Goal: Task Accomplishment & Management: Use online tool/utility

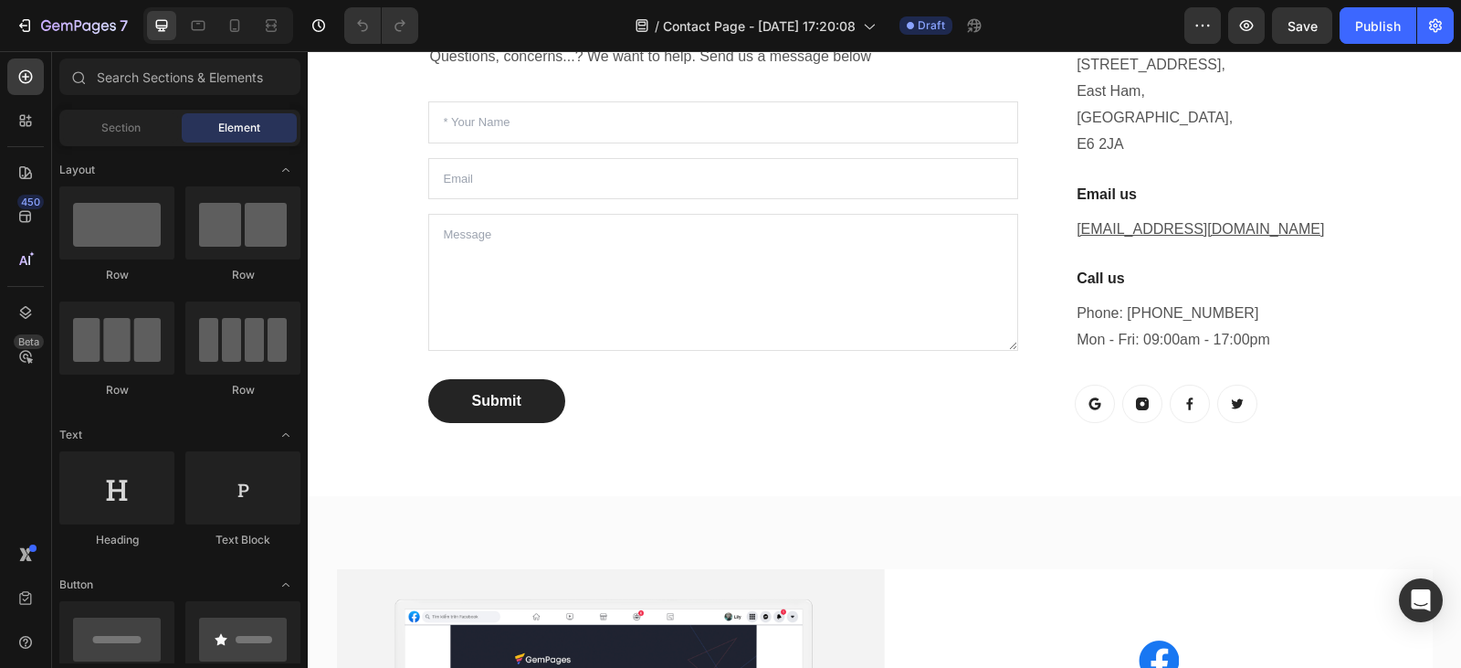
scroll to position [547, 0]
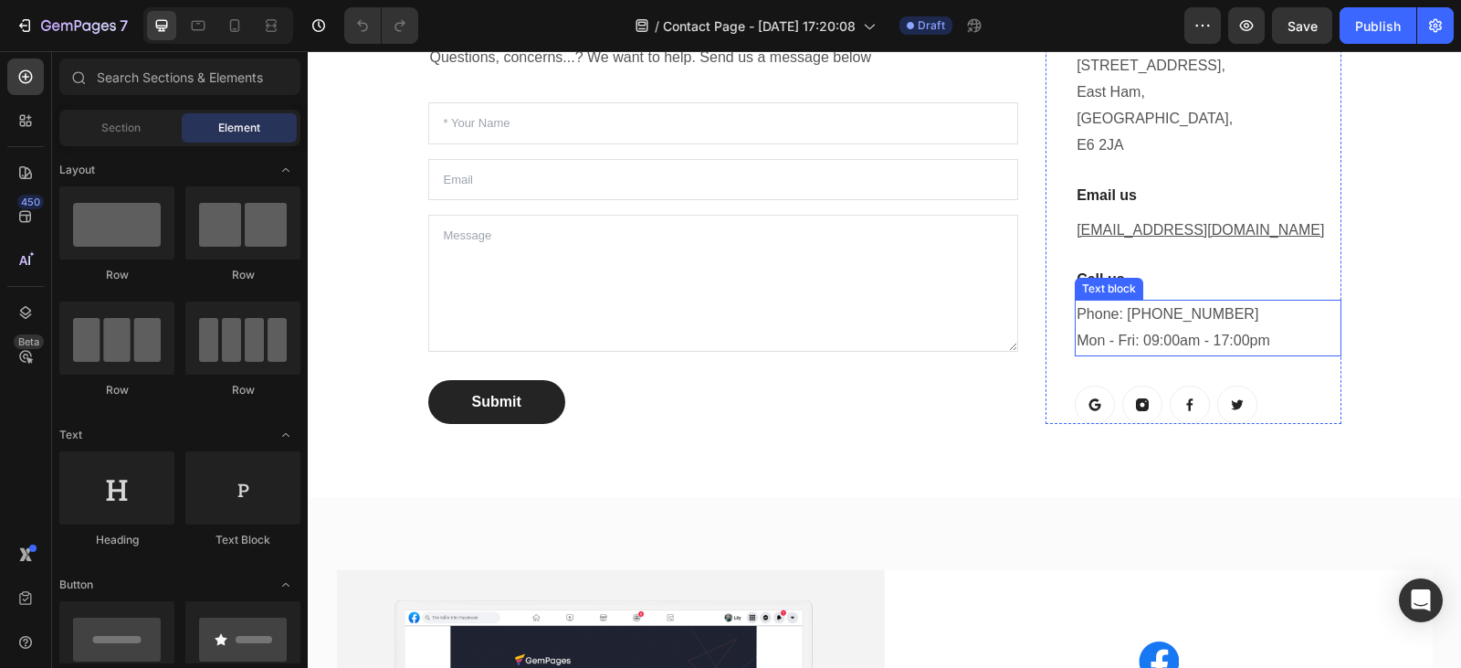
click at [1279, 340] on p "Phone: [PHONE_NUMBER] Mon - Fri: 09:00am - 17:00pm" at bounding box center [1208, 327] width 262 height 53
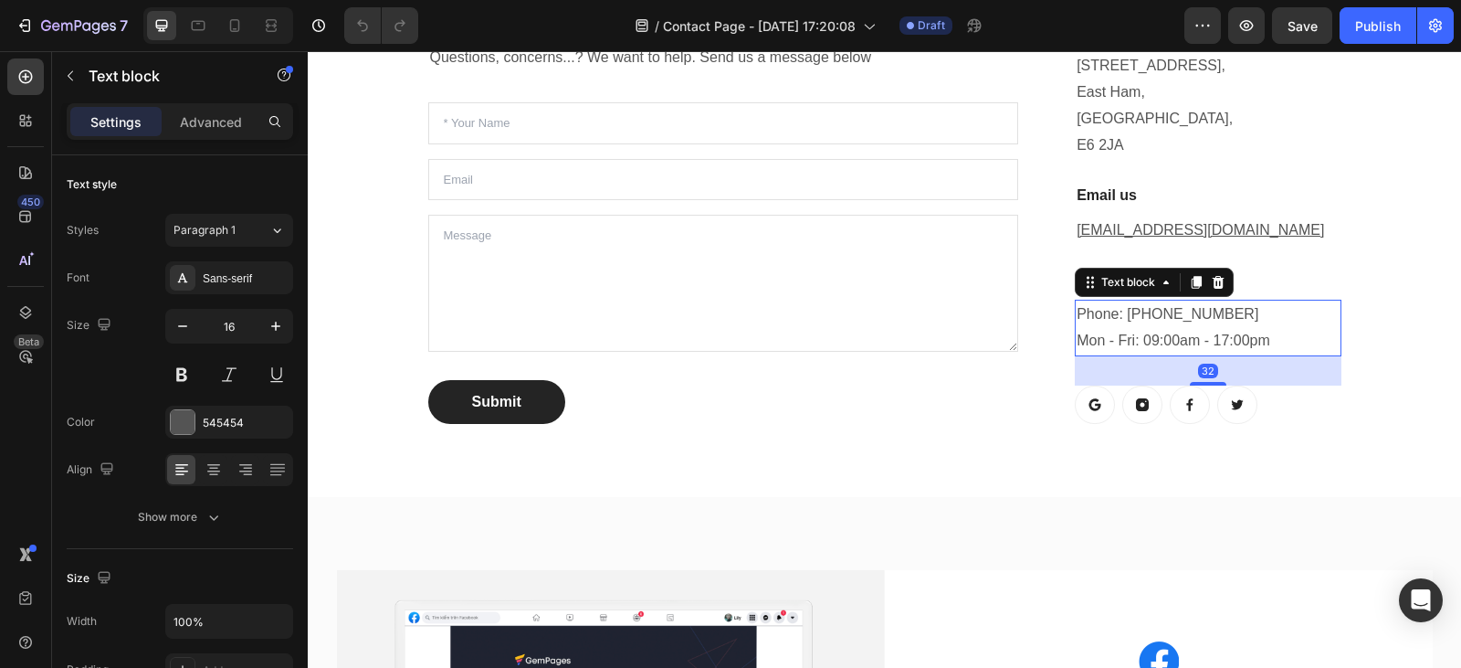
click at [1270, 340] on p "Phone: [PHONE_NUMBER] Mon - Fri: 09:00am - 17:00pm" at bounding box center [1208, 327] width 262 height 53
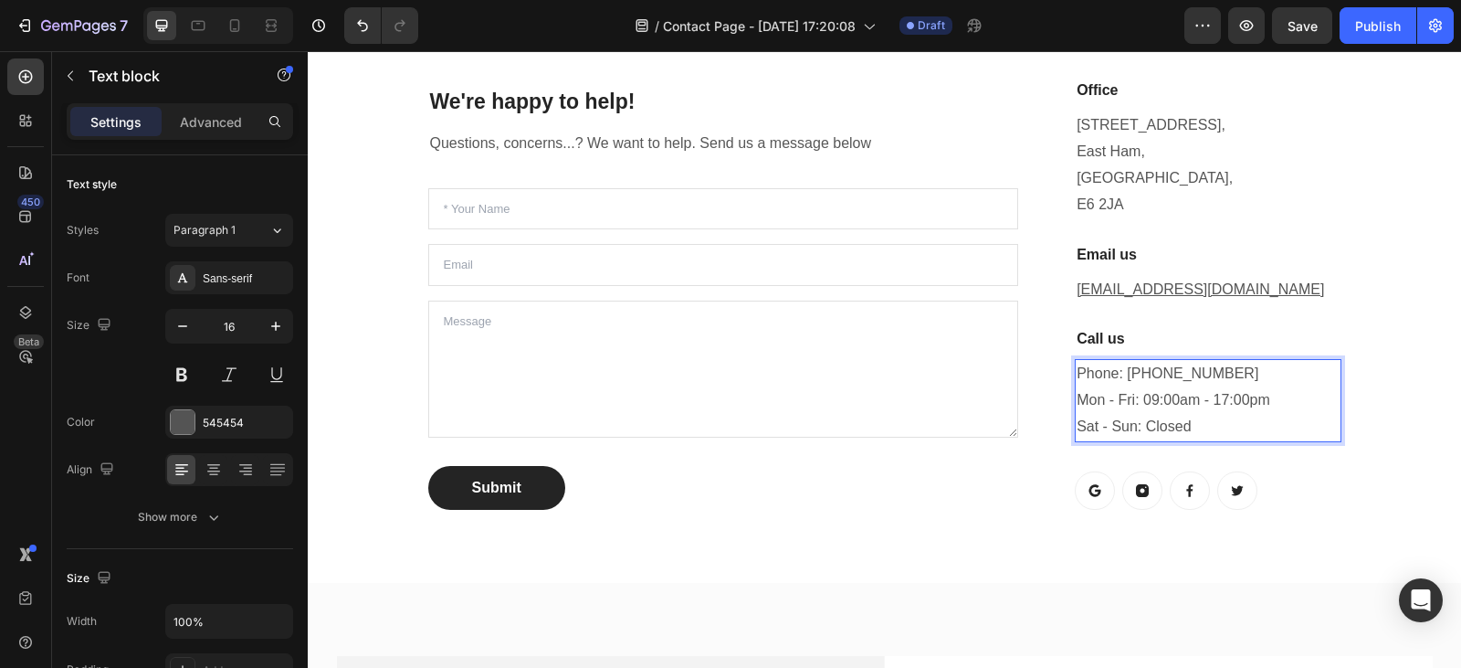
scroll to position [477, 0]
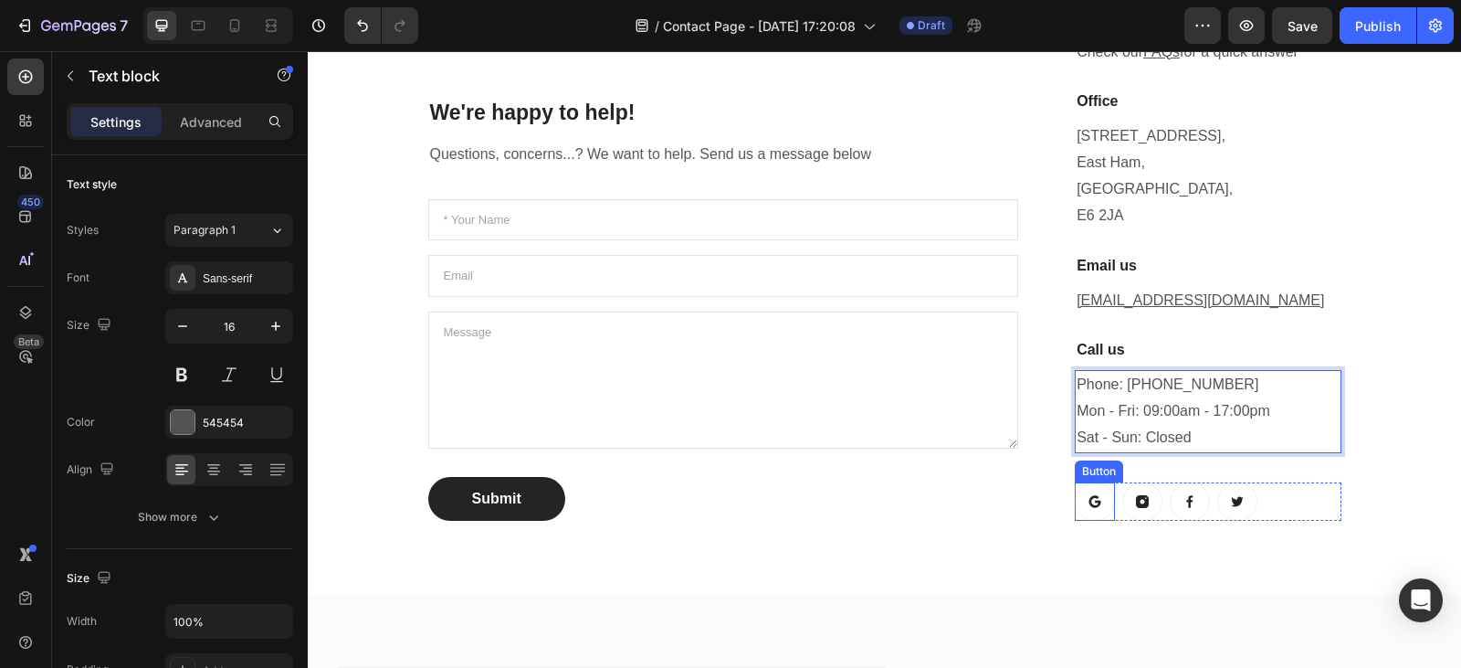
click at [1093, 505] on icon at bounding box center [1095, 501] width 15 height 15
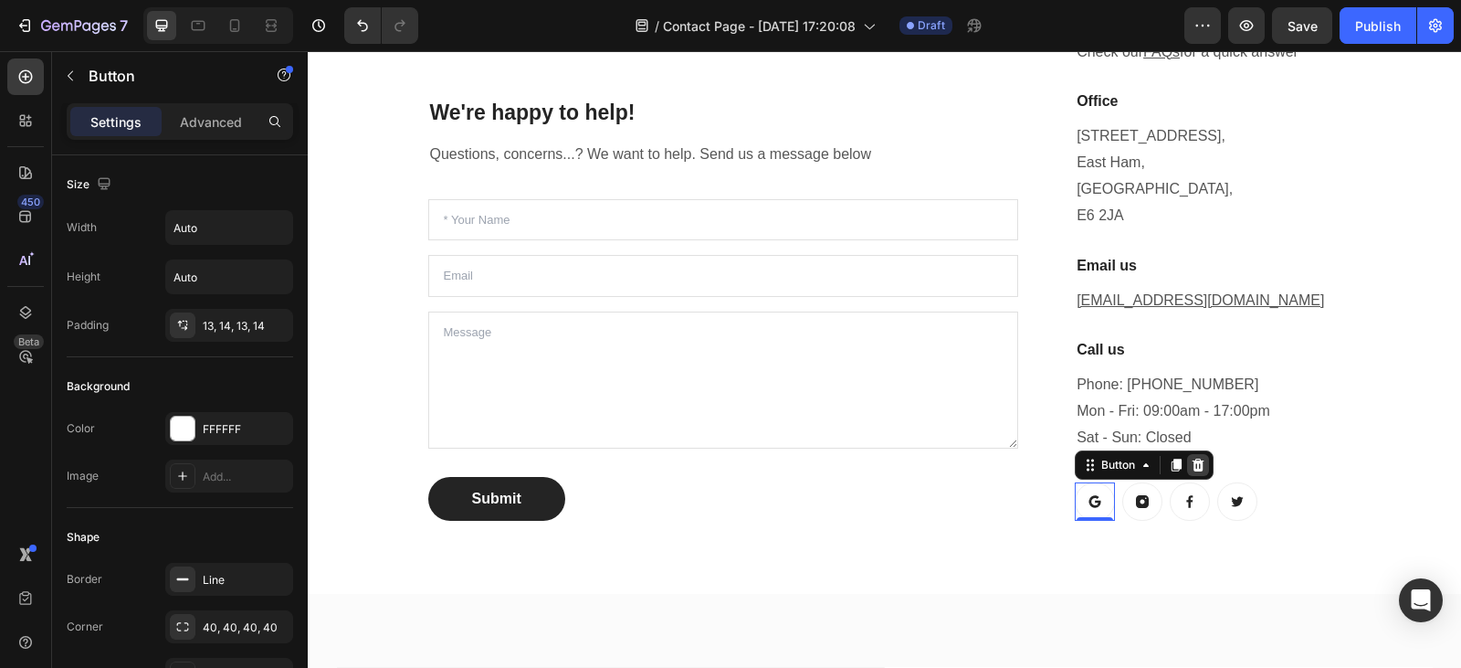
click at [1194, 468] on icon at bounding box center [1198, 465] width 15 height 15
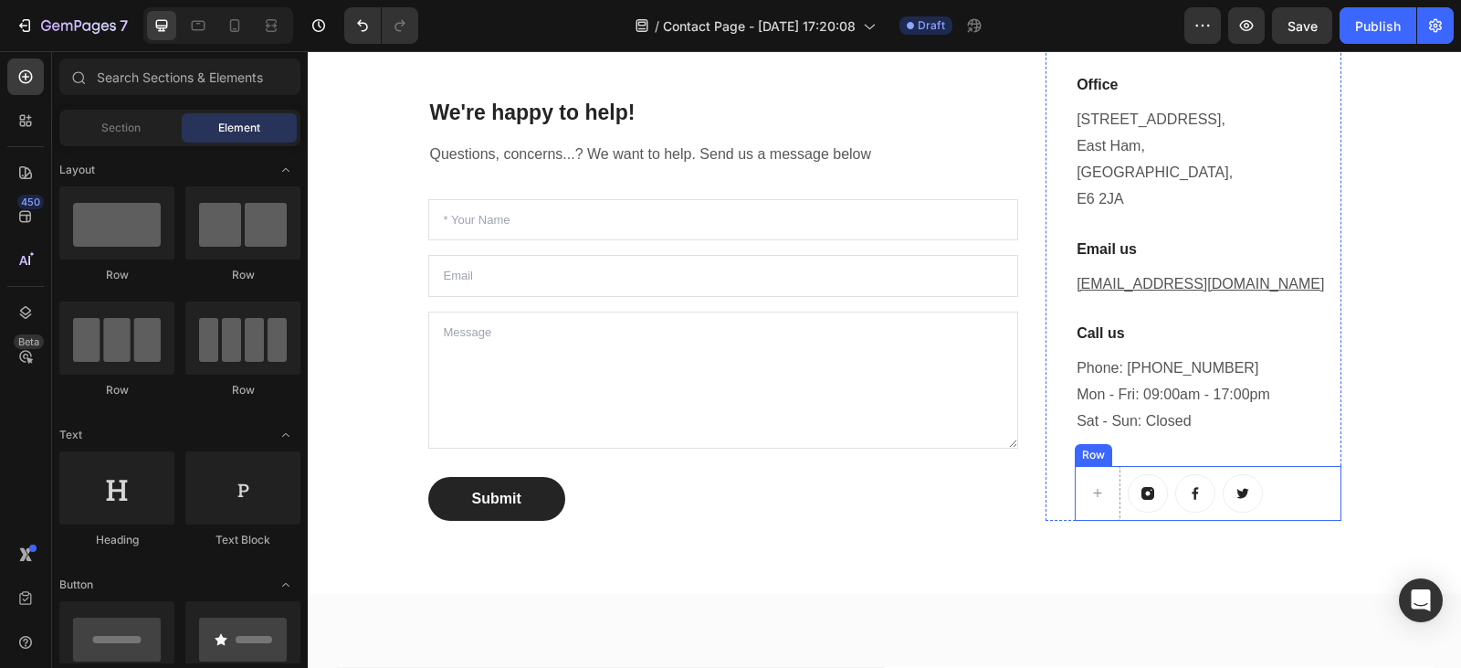
click at [1120, 473] on div "Button Button Button Row" at bounding box center [1208, 493] width 266 height 55
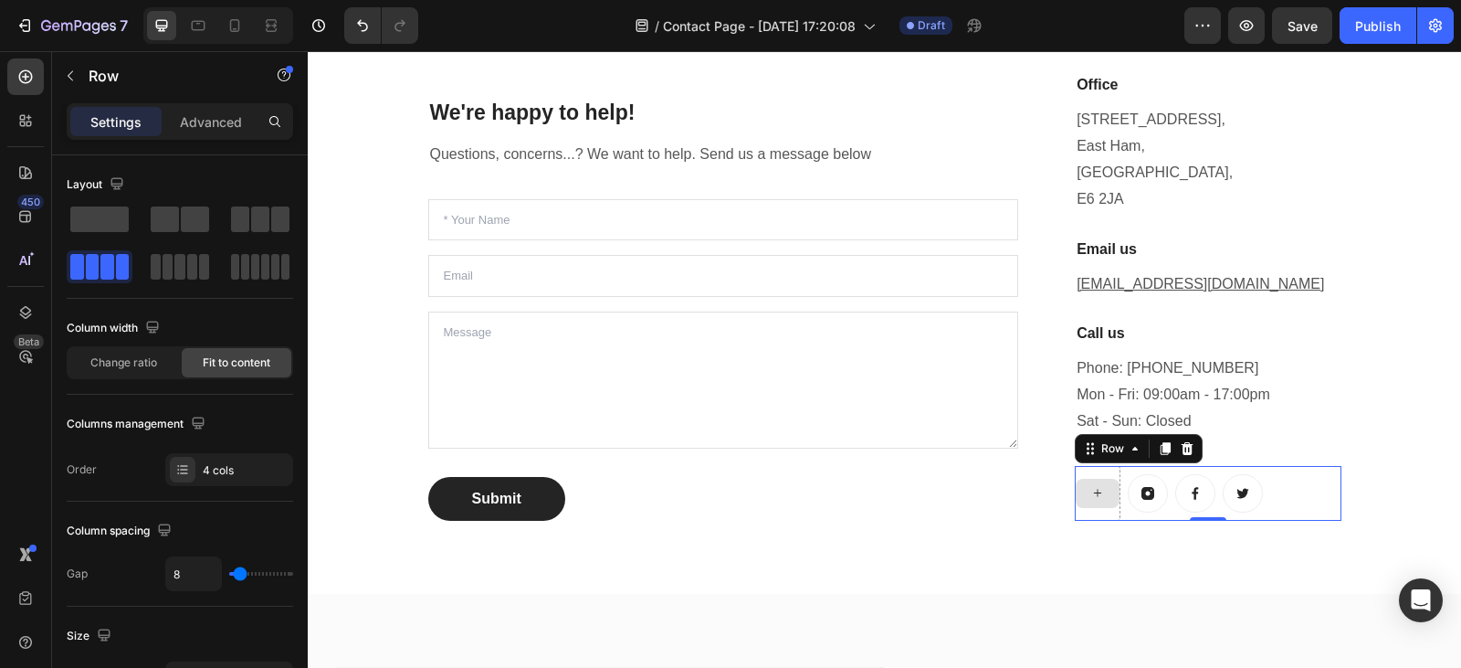
click at [1092, 475] on div at bounding box center [1098, 493] width 46 height 55
click at [1091, 488] on icon at bounding box center [1097, 493] width 15 height 16
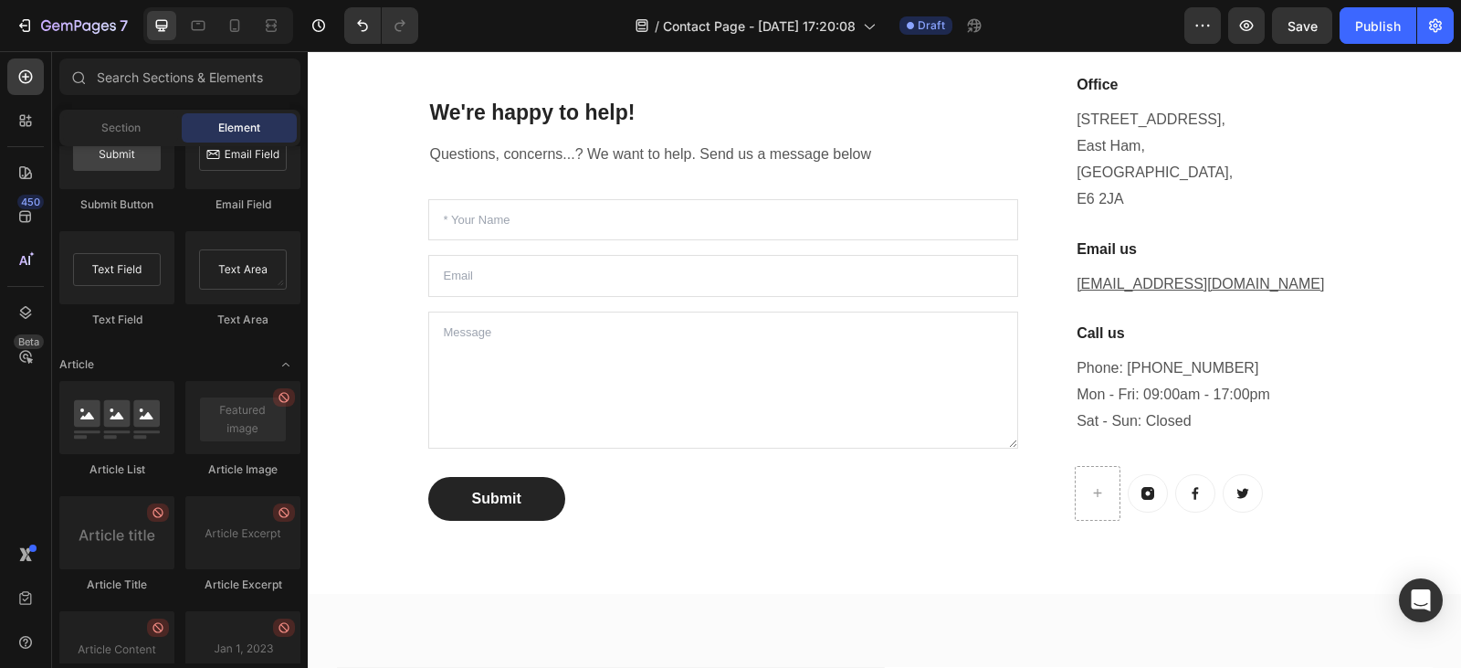
scroll to position [4895, 0]
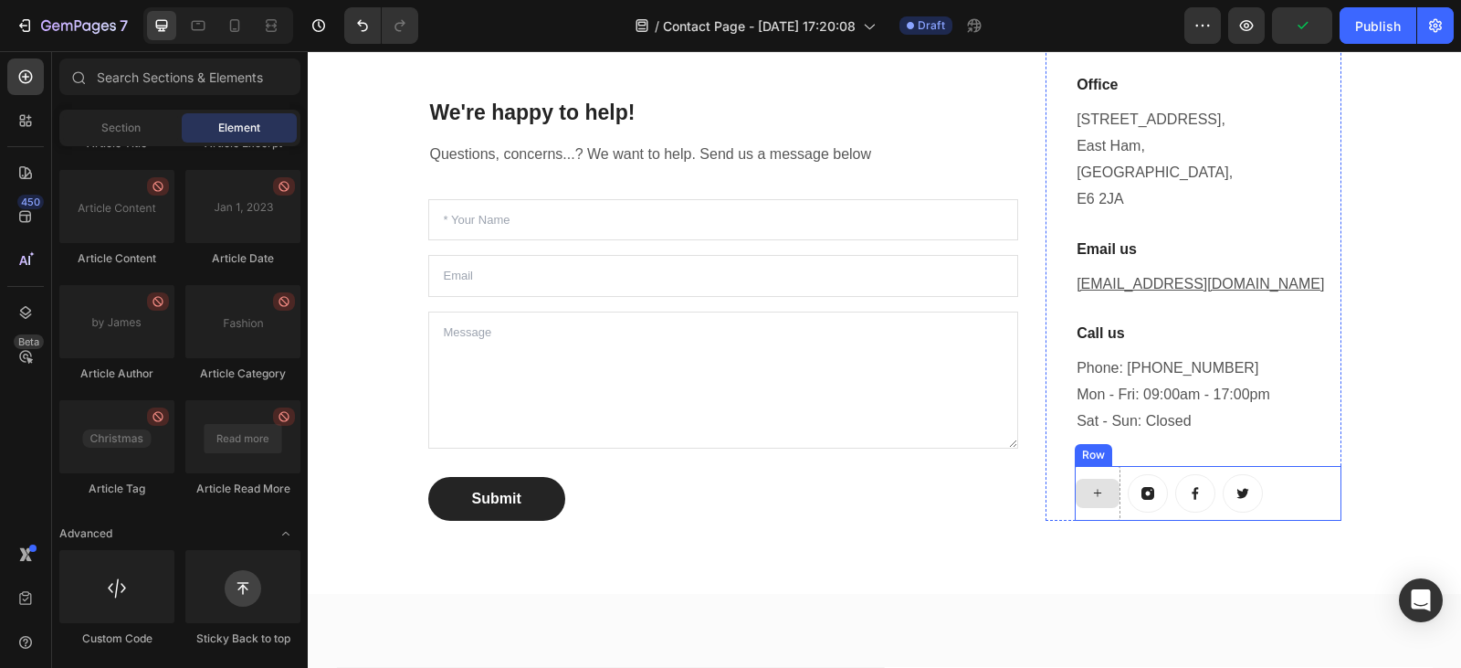
click at [1095, 491] on icon at bounding box center [1097, 493] width 15 height 16
click at [101, 127] on span "Section" at bounding box center [120, 128] width 39 height 16
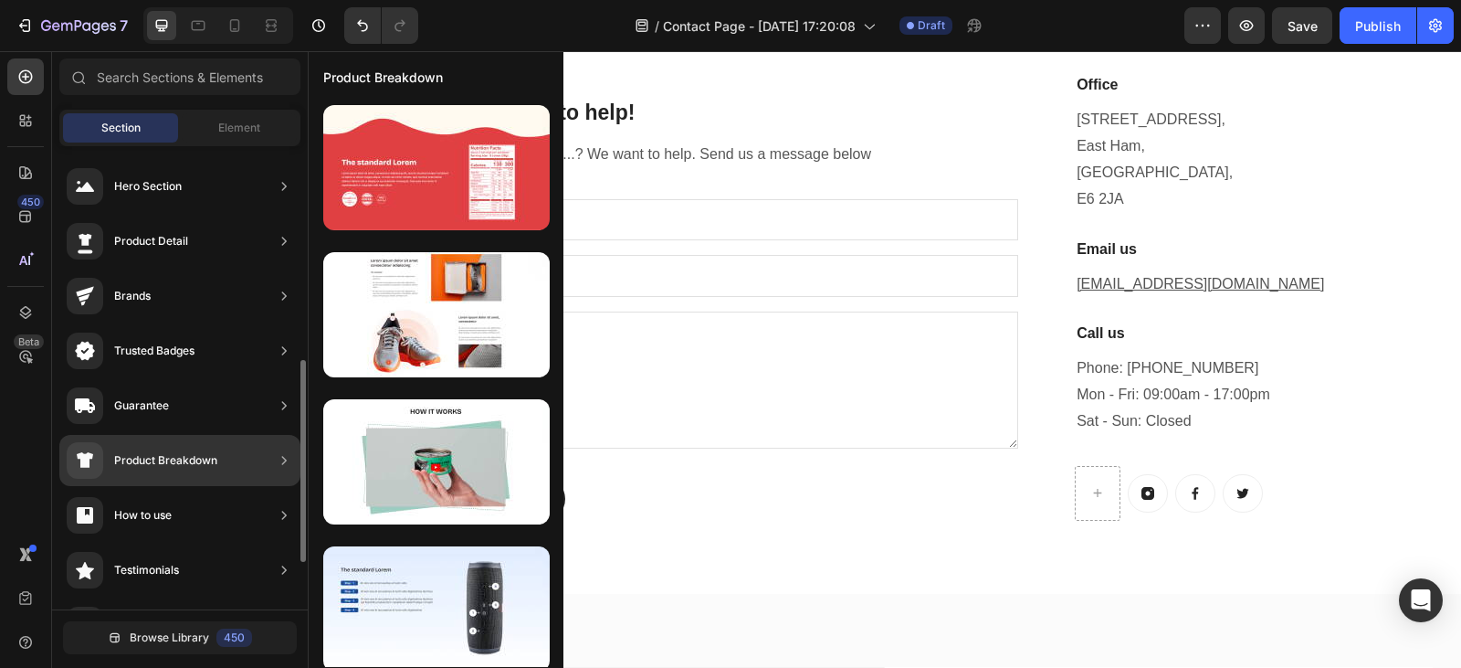
scroll to position [596, 0]
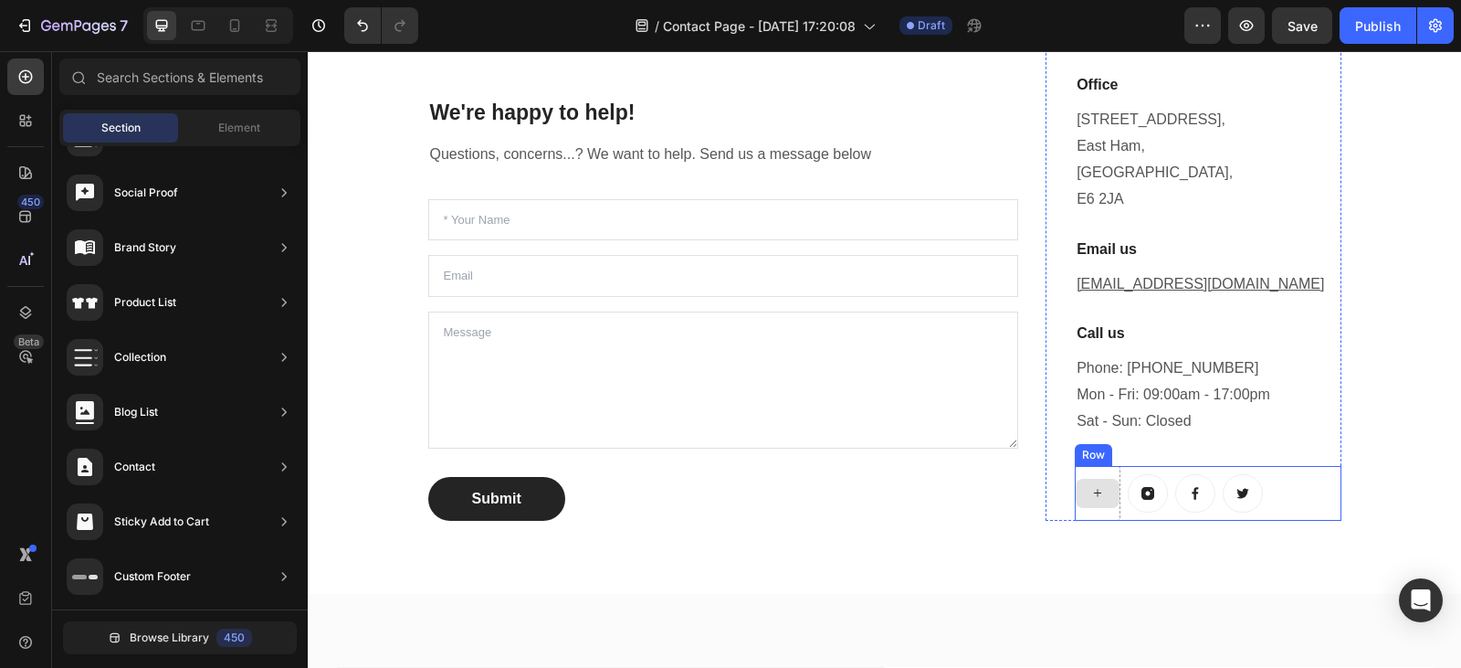
click at [1106, 488] on div at bounding box center [1098, 493] width 44 height 29
click at [1108, 472] on div at bounding box center [1098, 493] width 46 height 55
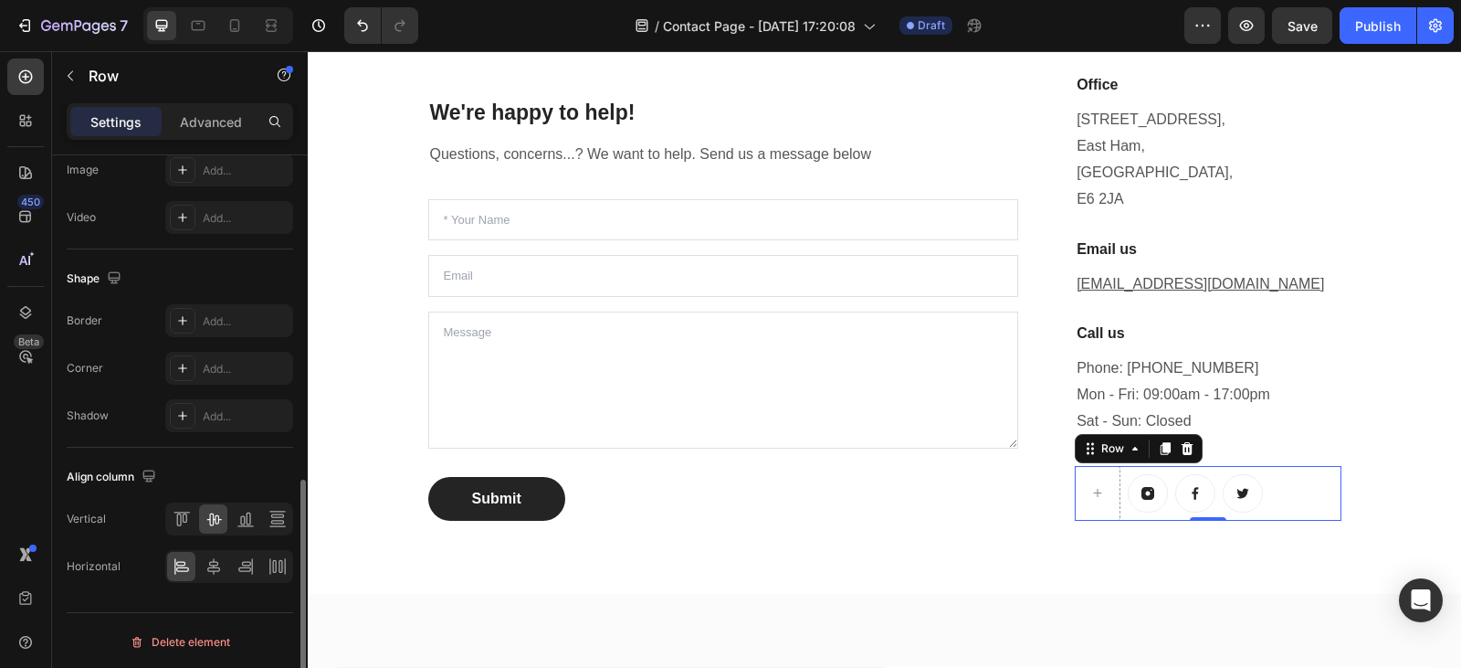
scroll to position [756, 0]
click at [181, 641] on div "Delete element" at bounding box center [180, 641] width 100 height 22
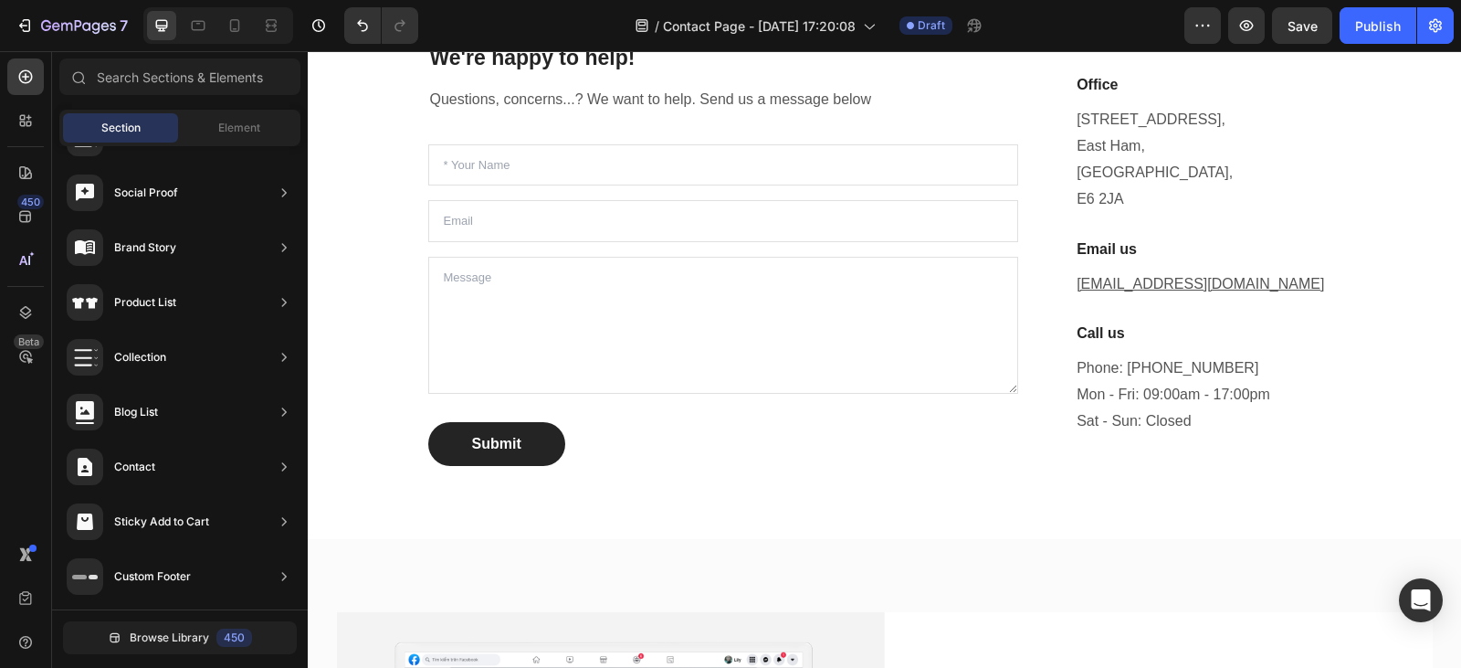
scroll to position [438, 0]
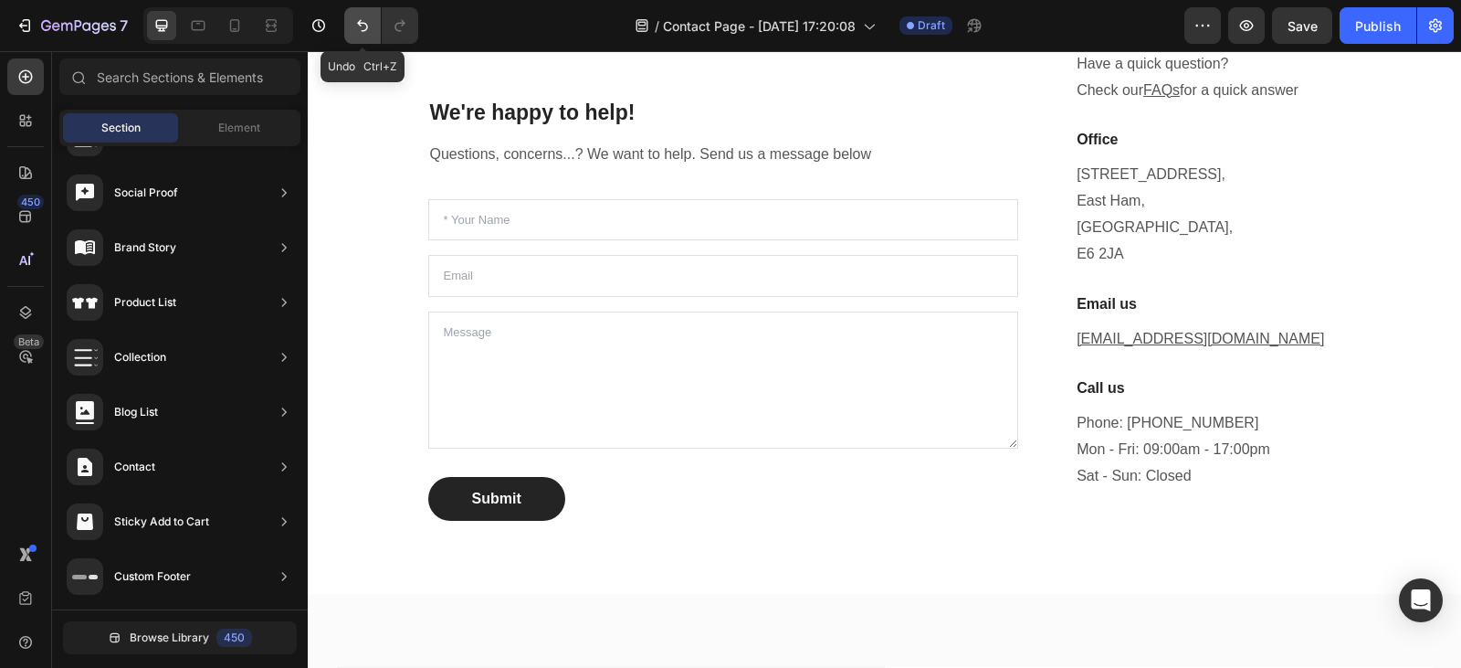
click at [356, 19] on icon "Undo/Redo" at bounding box center [362, 25] width 18 height 18
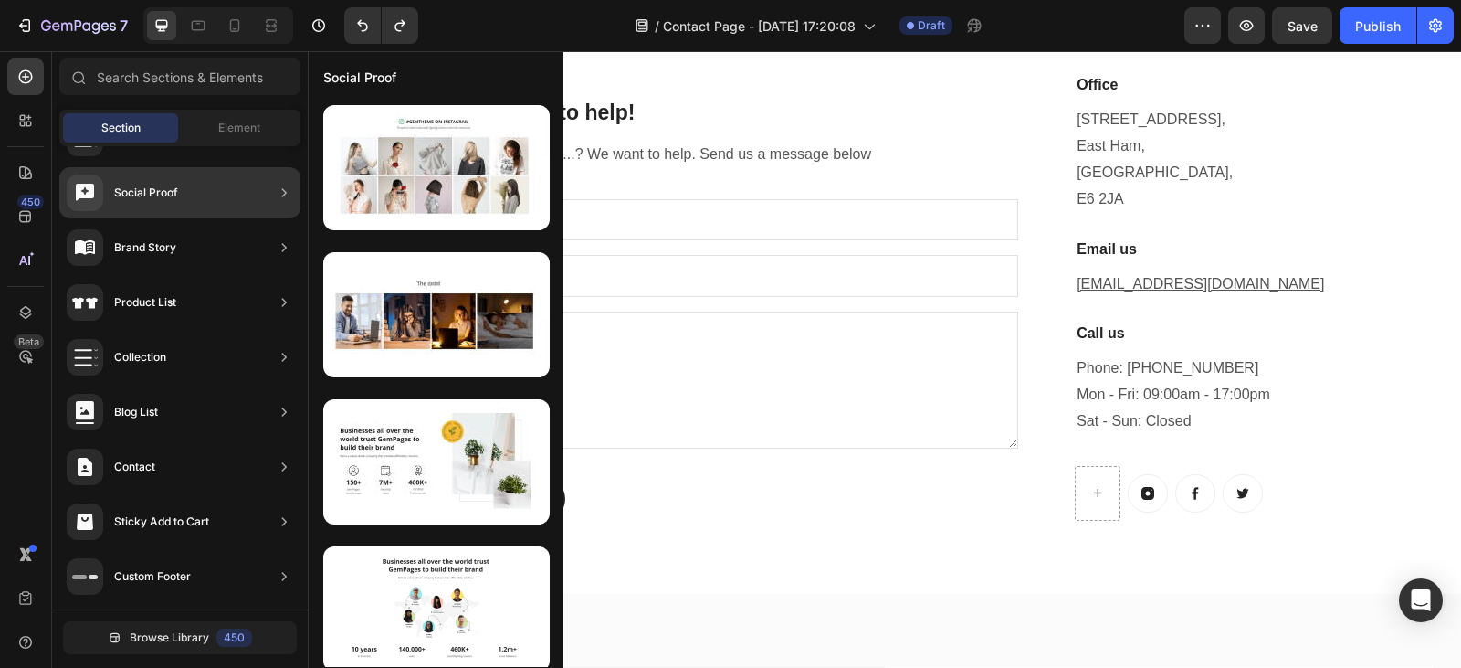
scroll to position [0, 0]
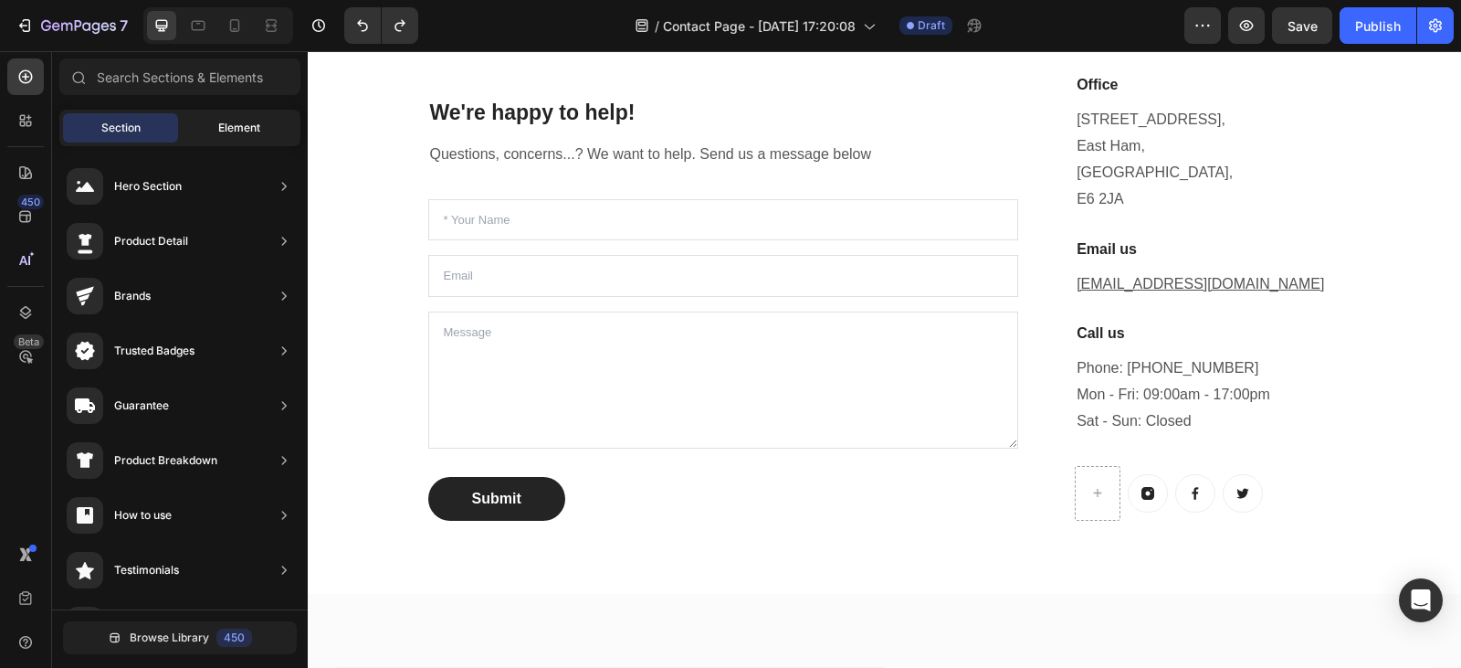
click at [225, 130] on span "Element" at bounding box center [239, 128] width 42 height 16
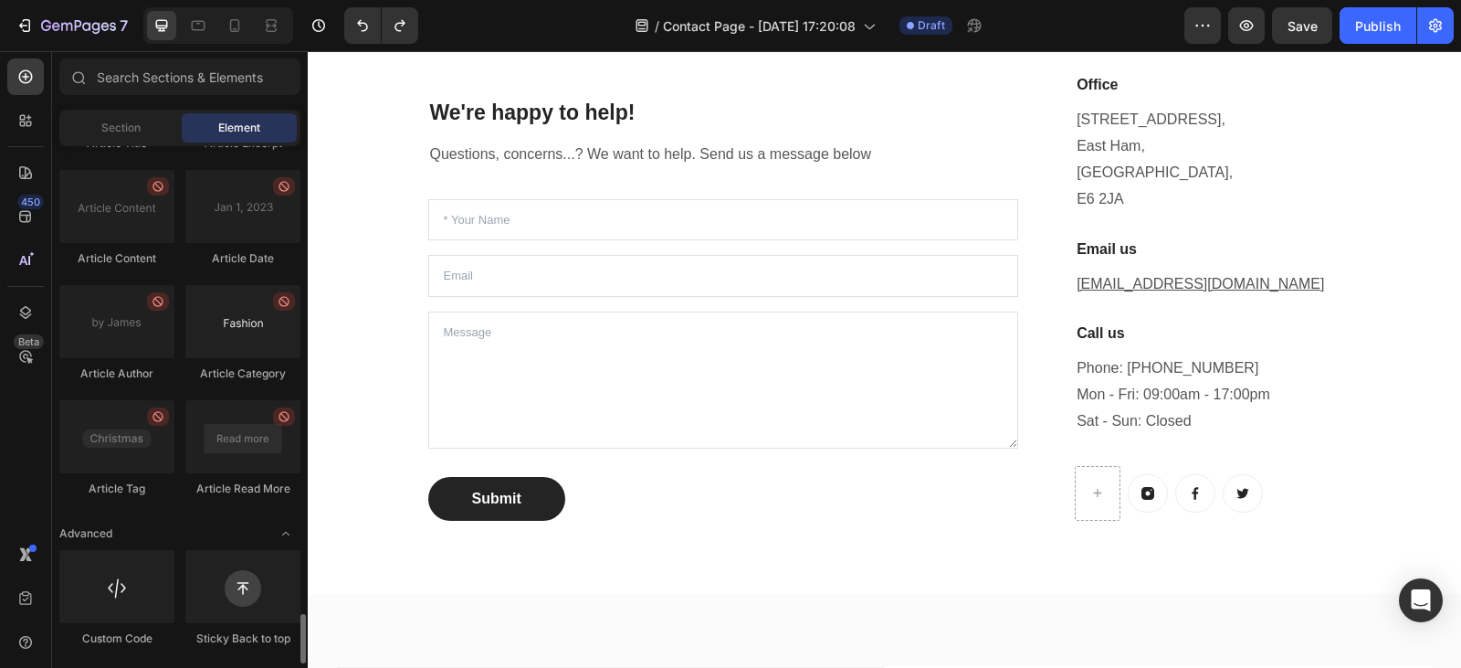
drag, startPoint x: 225, startPoint y: 130, endPoint x: 232, endPoint y: 354, distance: 224.8
click at [232, 354] on div "Sections(18) Elements(83) Section Element Hero Section Product Detail Brands Tr…" at bounding box center [180, 360] width 256 height 605
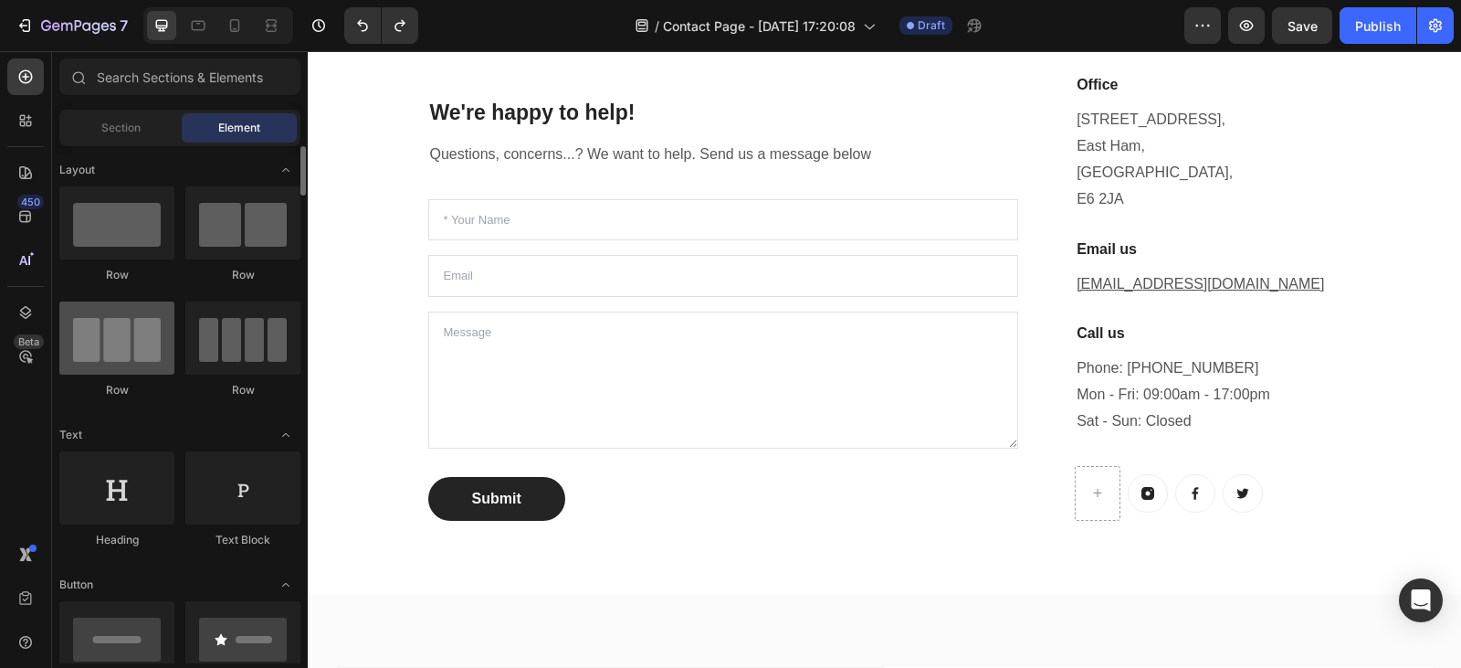
click at [145, 360] on div at bounding box center [116, 337] width 115 height 73
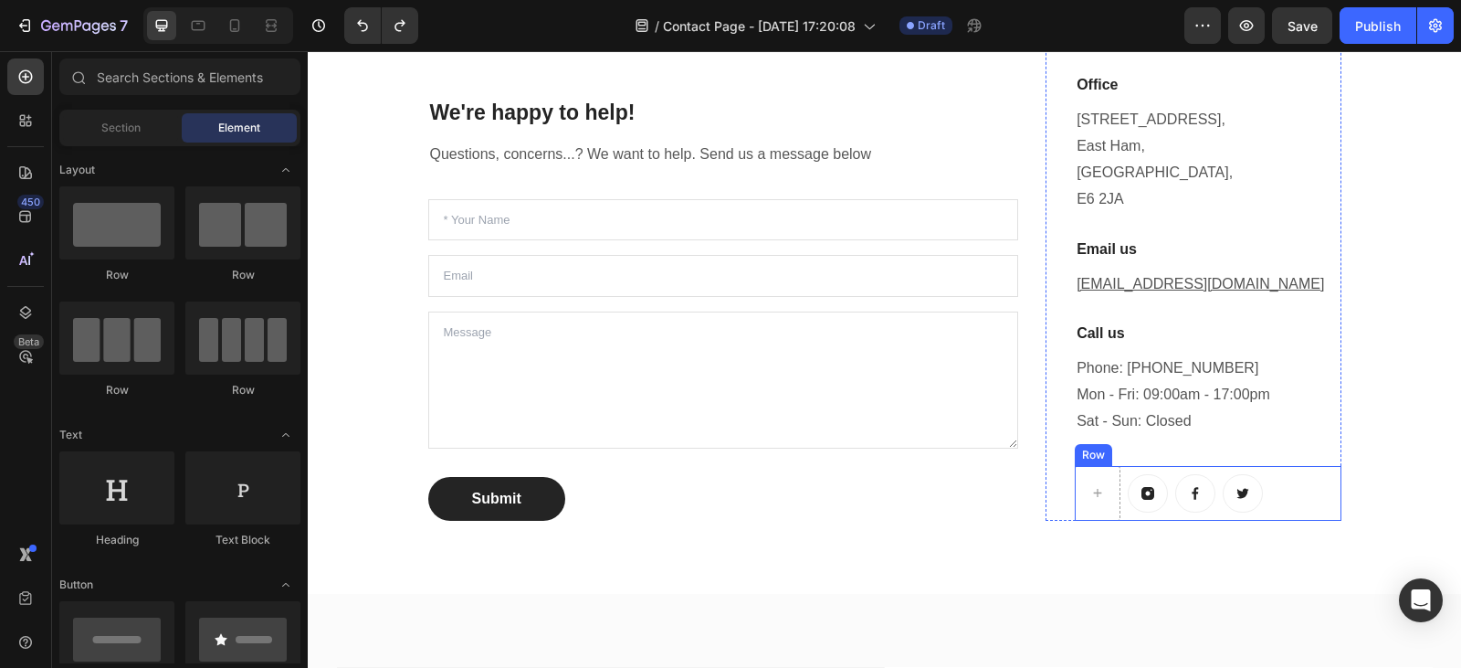
click at [1120, 469] on div "Button Button Button Row" at bounding box center [1208, 493] width 266 height 55
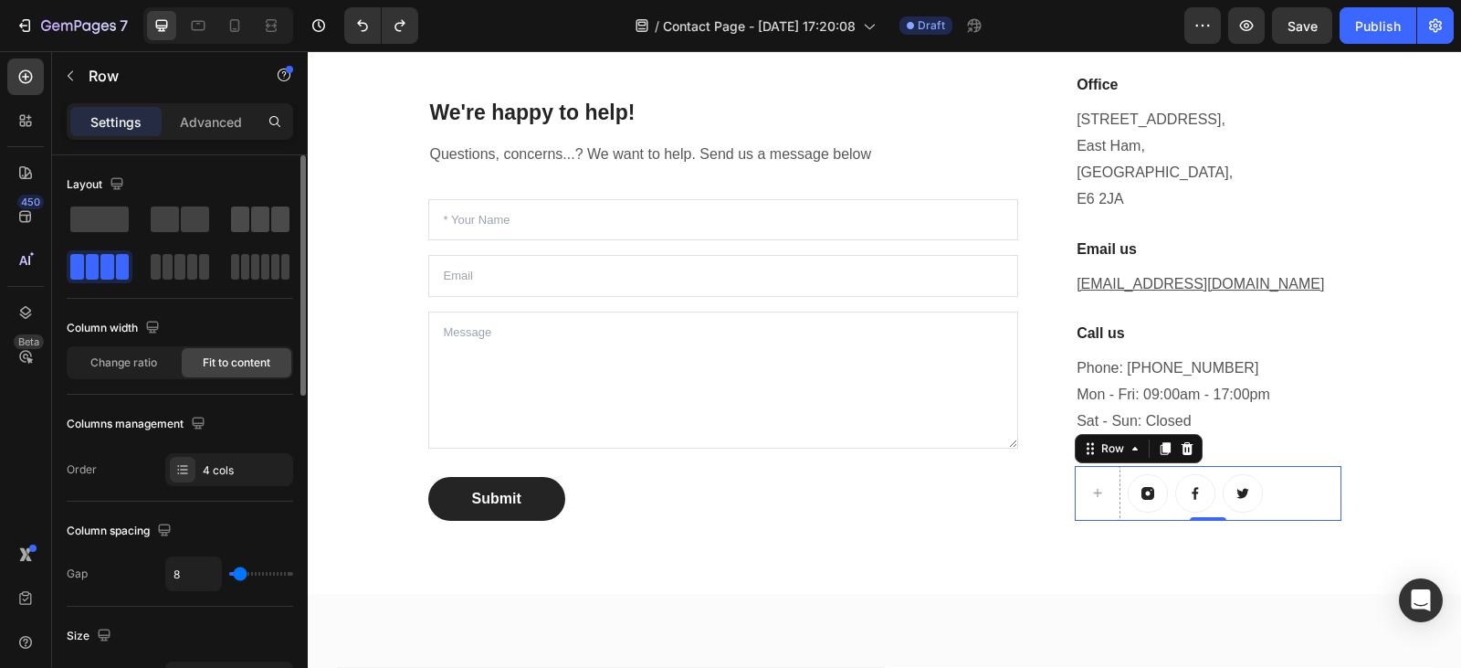
click at [253, 230] on span at bounding box center [260, 219] width 18 height 26
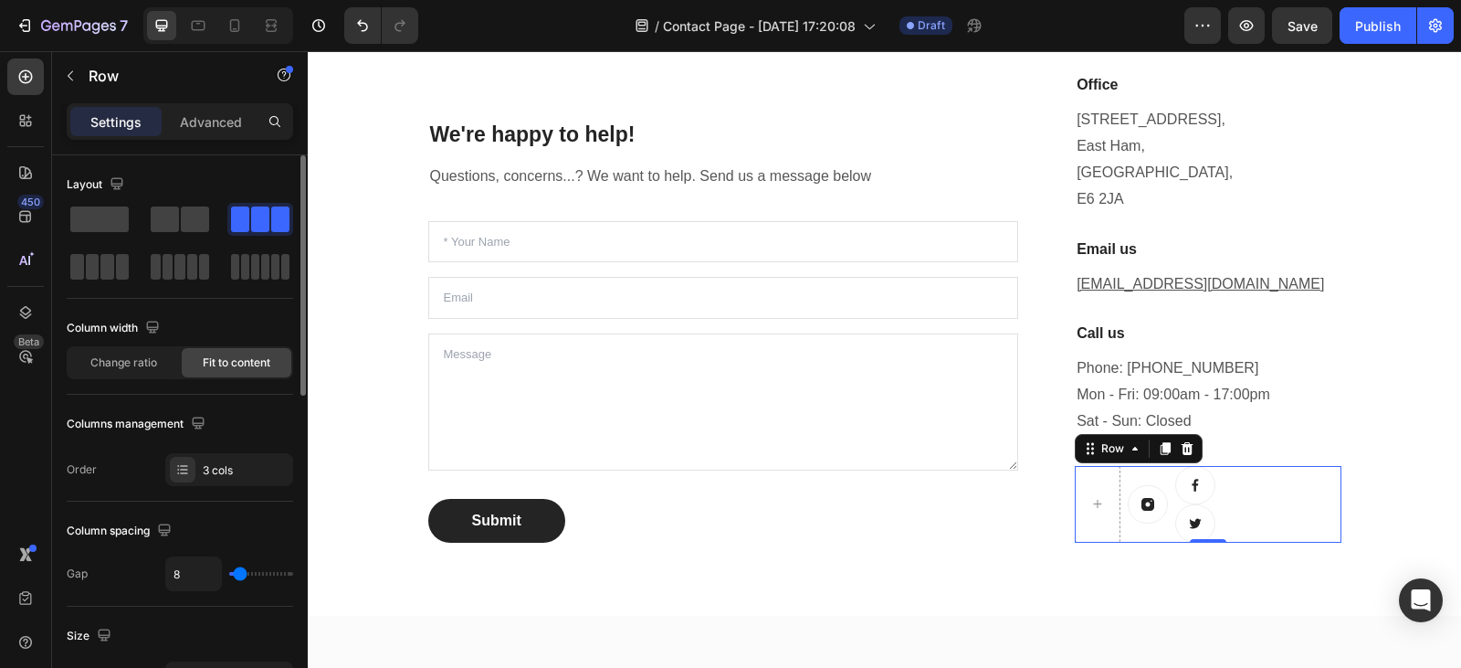
scroll to position [515, 0]
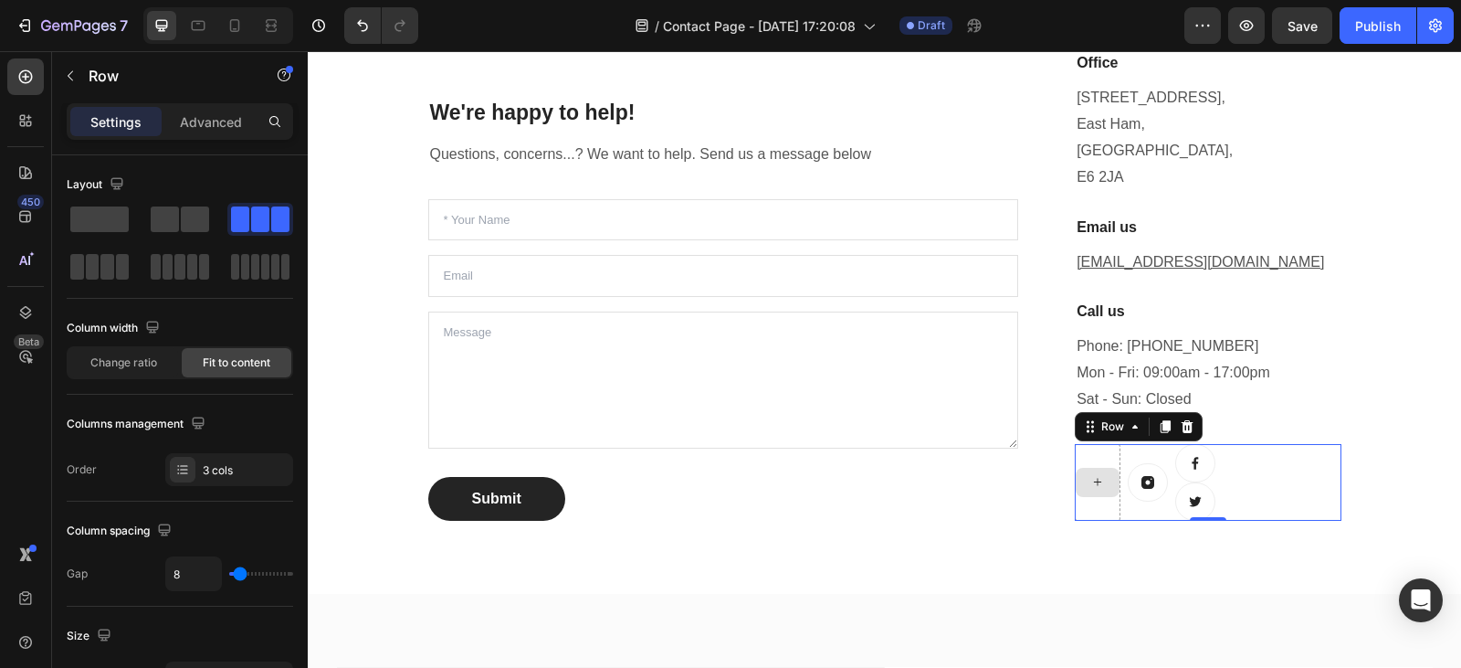
click at [1096, 456] on div at bounding box center [1098, 482] width 46 height 77
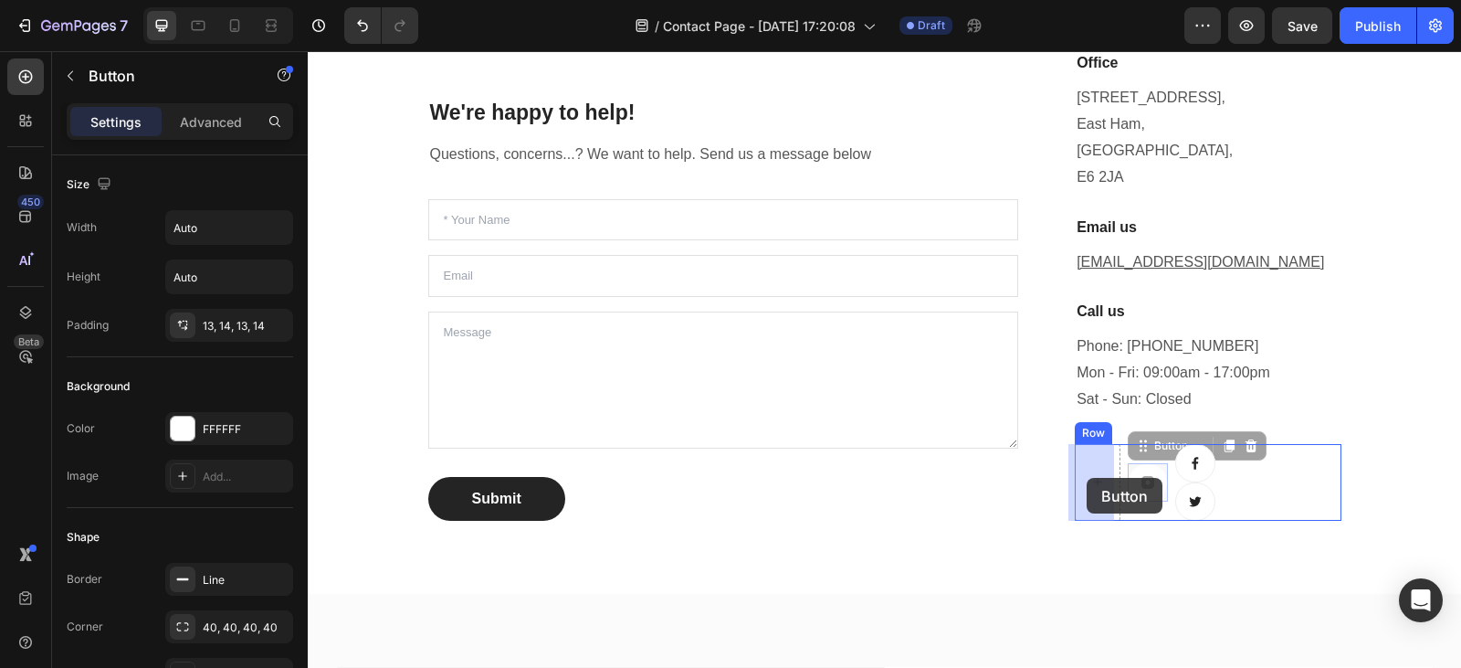
drag, startPoint x: 1139, startPoint y: 479, endPoint x: 1087, endPoint y: 478, distance: 52.1
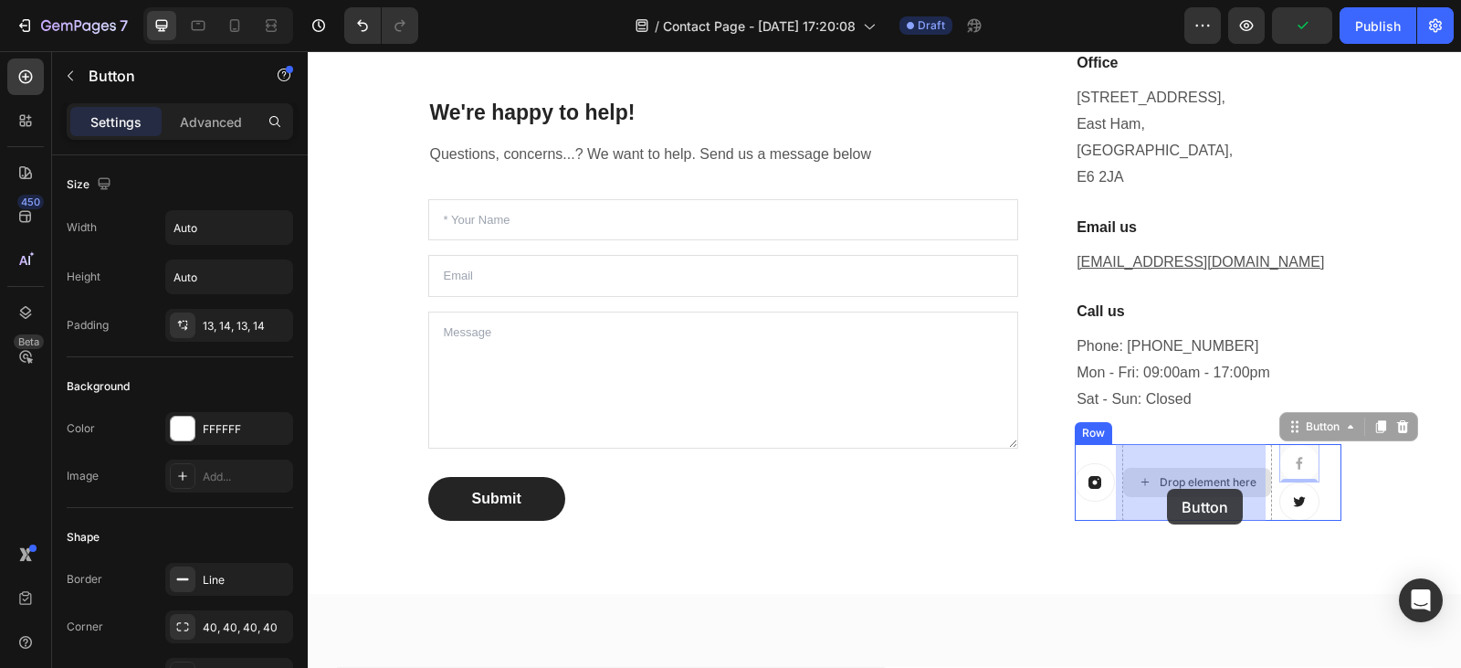
scroll to position [756, 0]
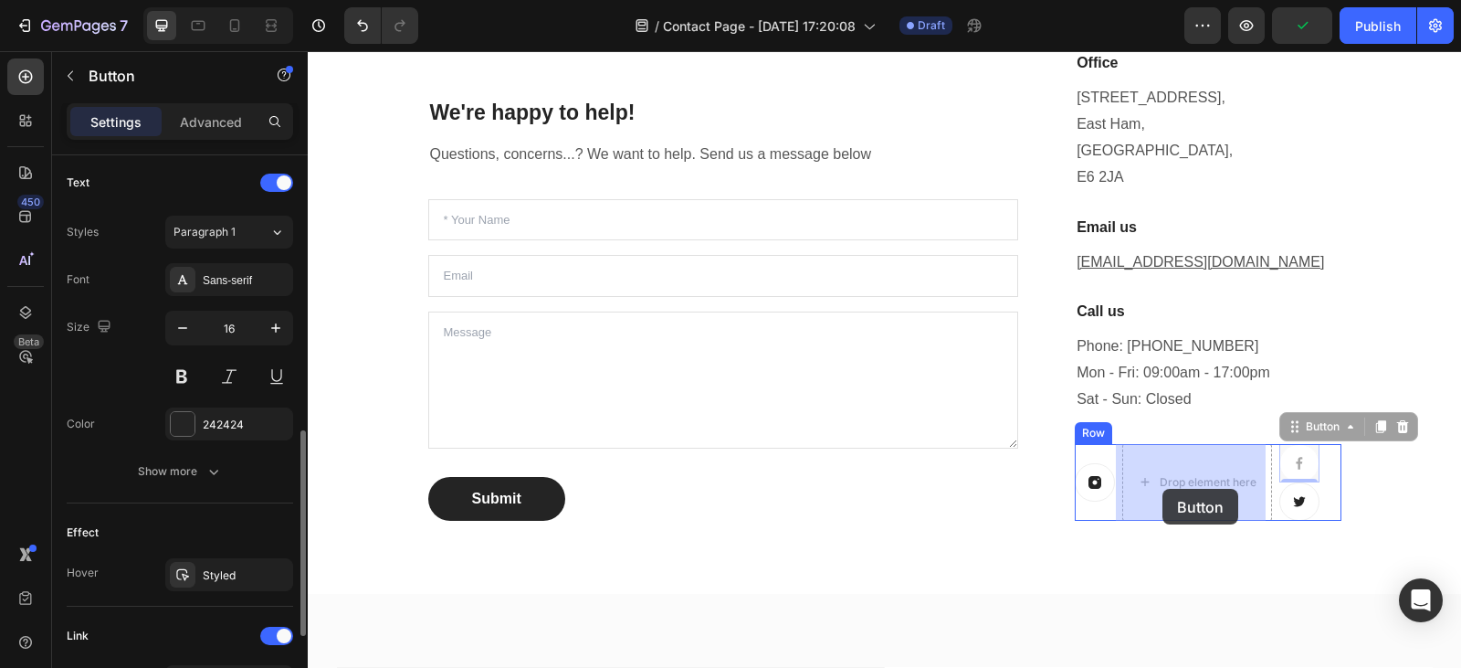
drag, startPoint x: 1295, startPoint y: 452, endPoint x: 1163, endPoint y: 489, distance: 137.4
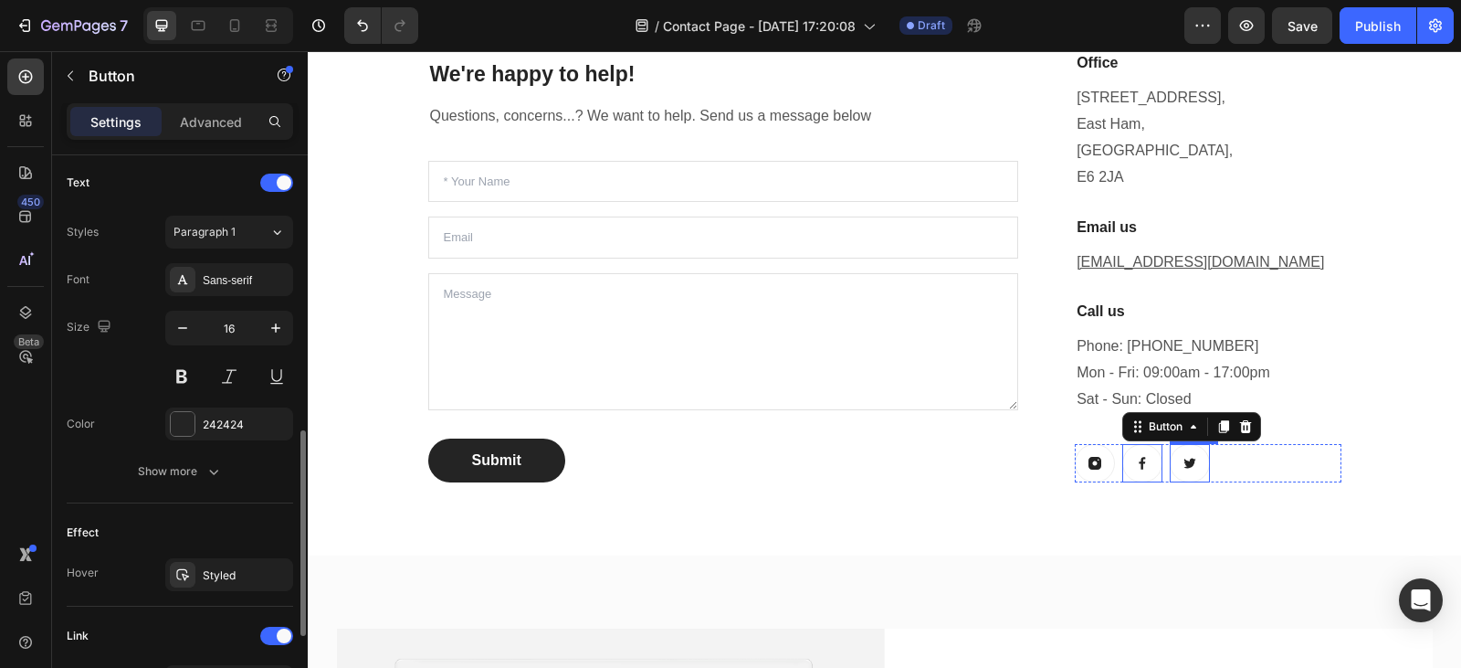
scroll to position [477, 0]
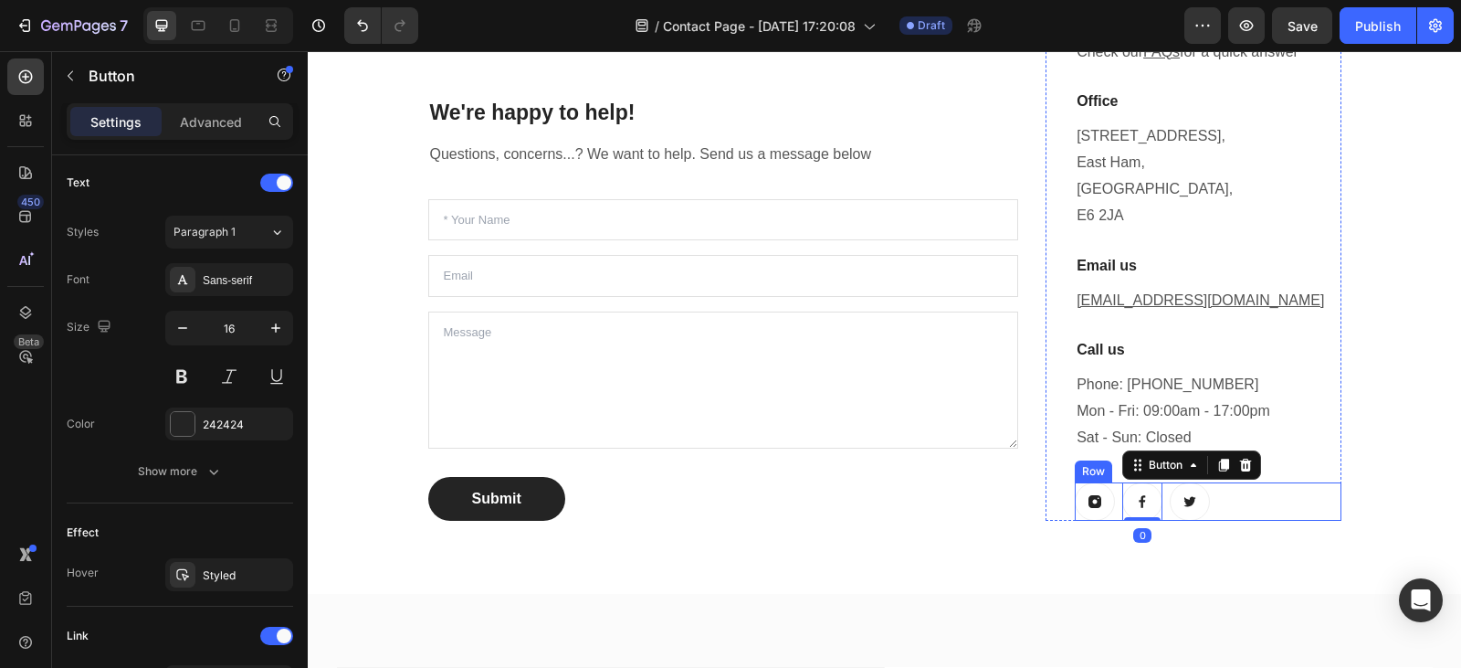
click at [1262, 504] on div "Button Button 0 Button Row" at bounding box center [1208, 501] width 266 height 38
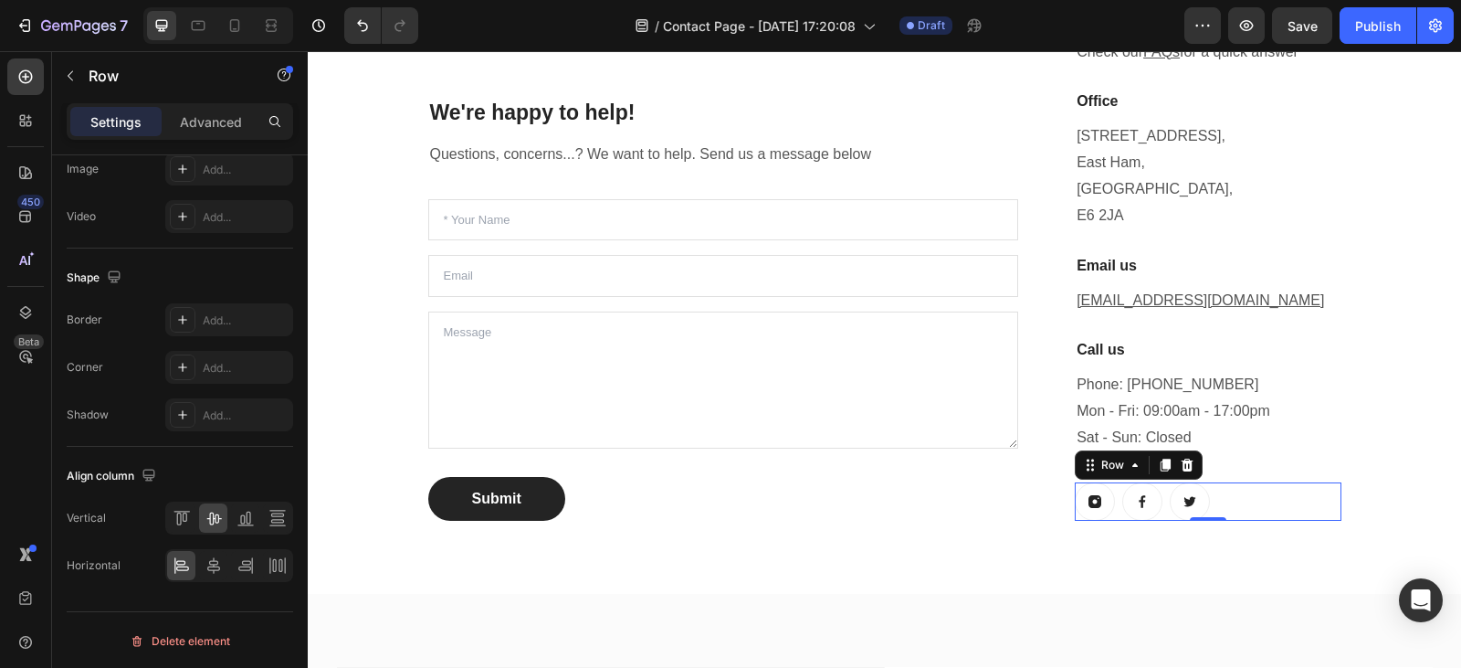
scroll to position [0, 0]
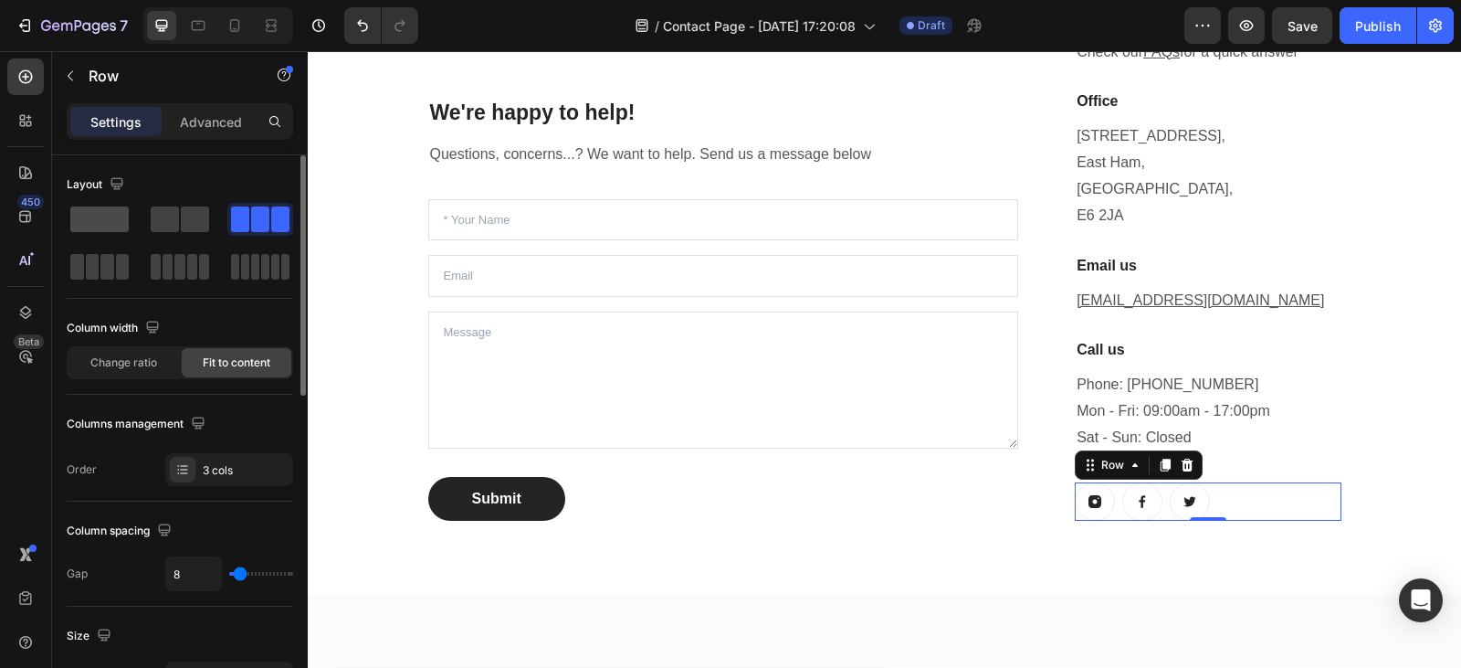
click at [119, 216] on span at bounding box center [99, 219] width 58 height 26
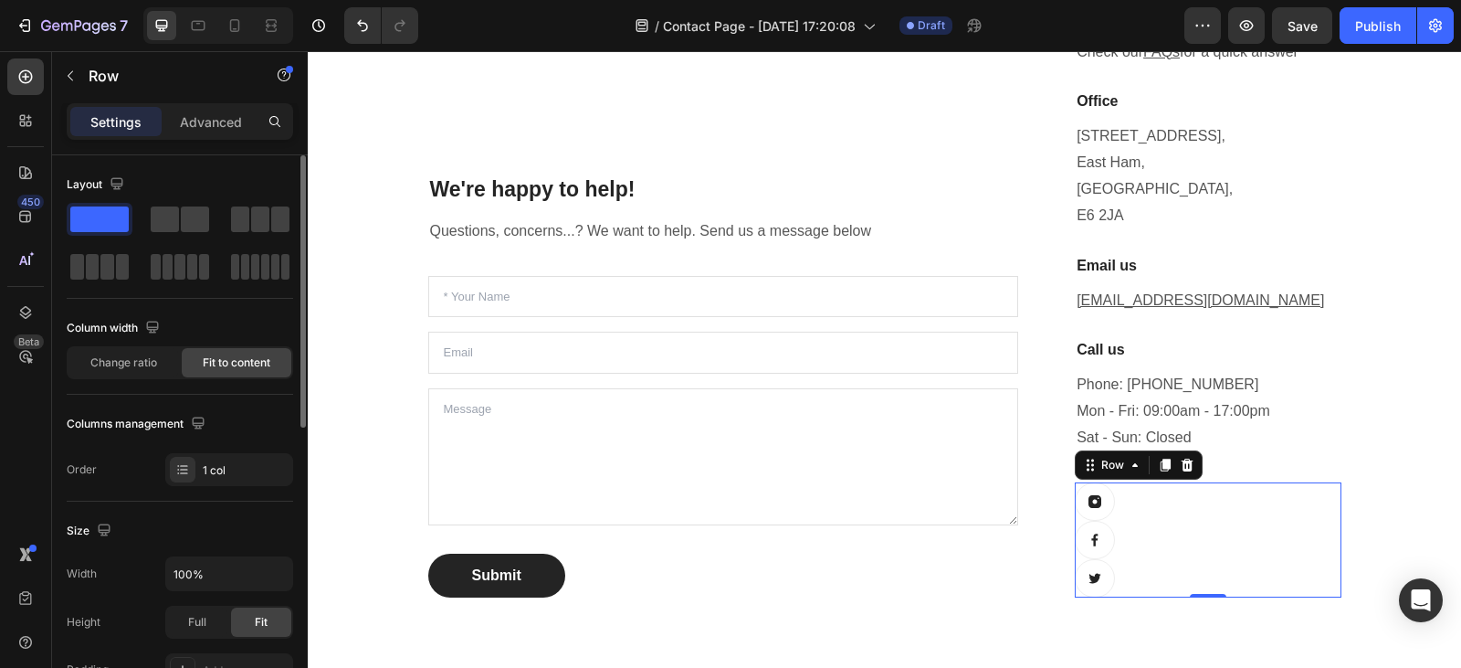
scroll to position [553, 0]
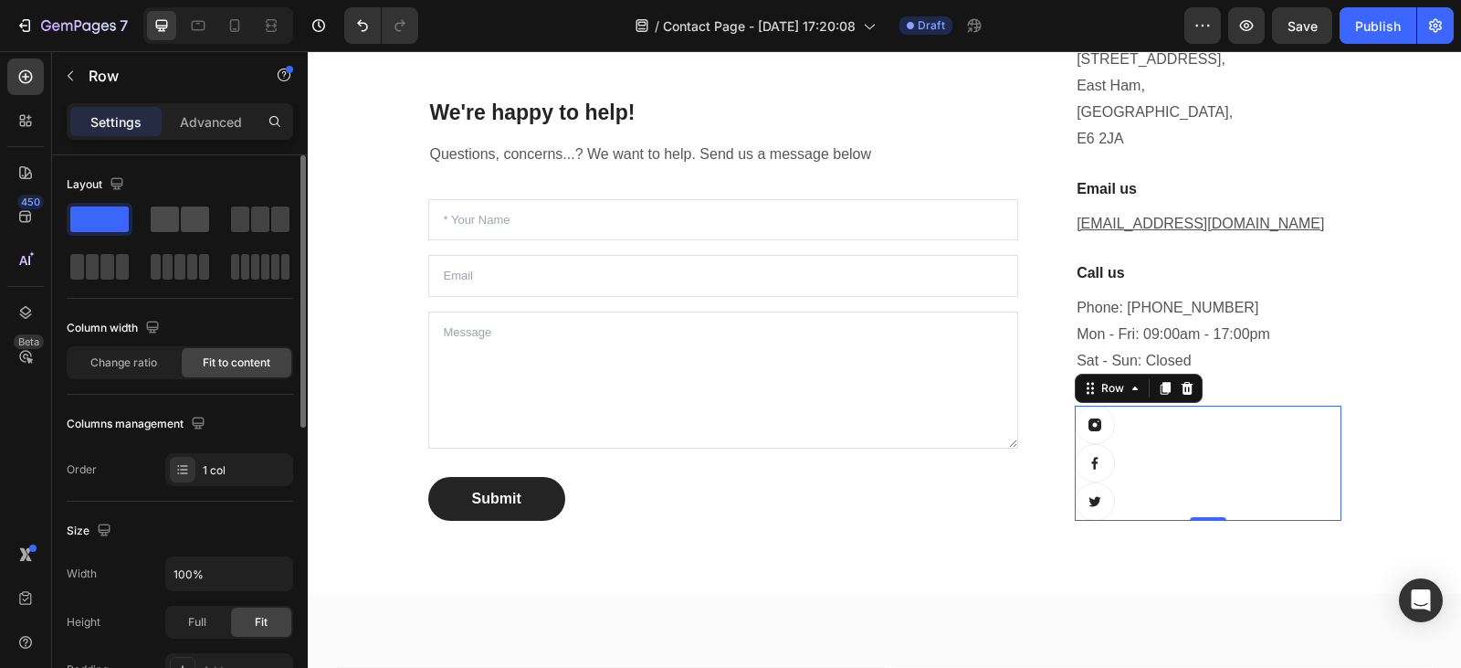
click at [180, 215] on div at bounding box center [180, 219] width 58 height 26
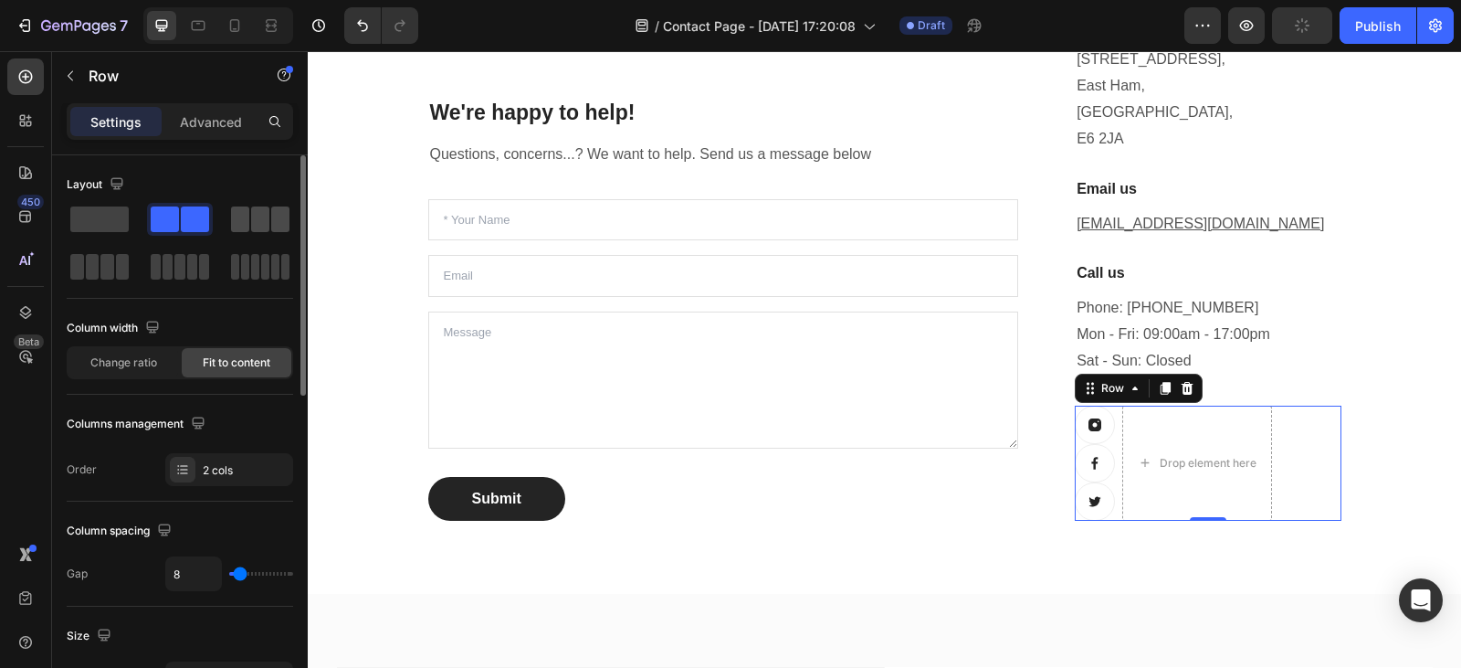
click at [248, 214] on span at bounding box center [240, 219] width 18 height 26
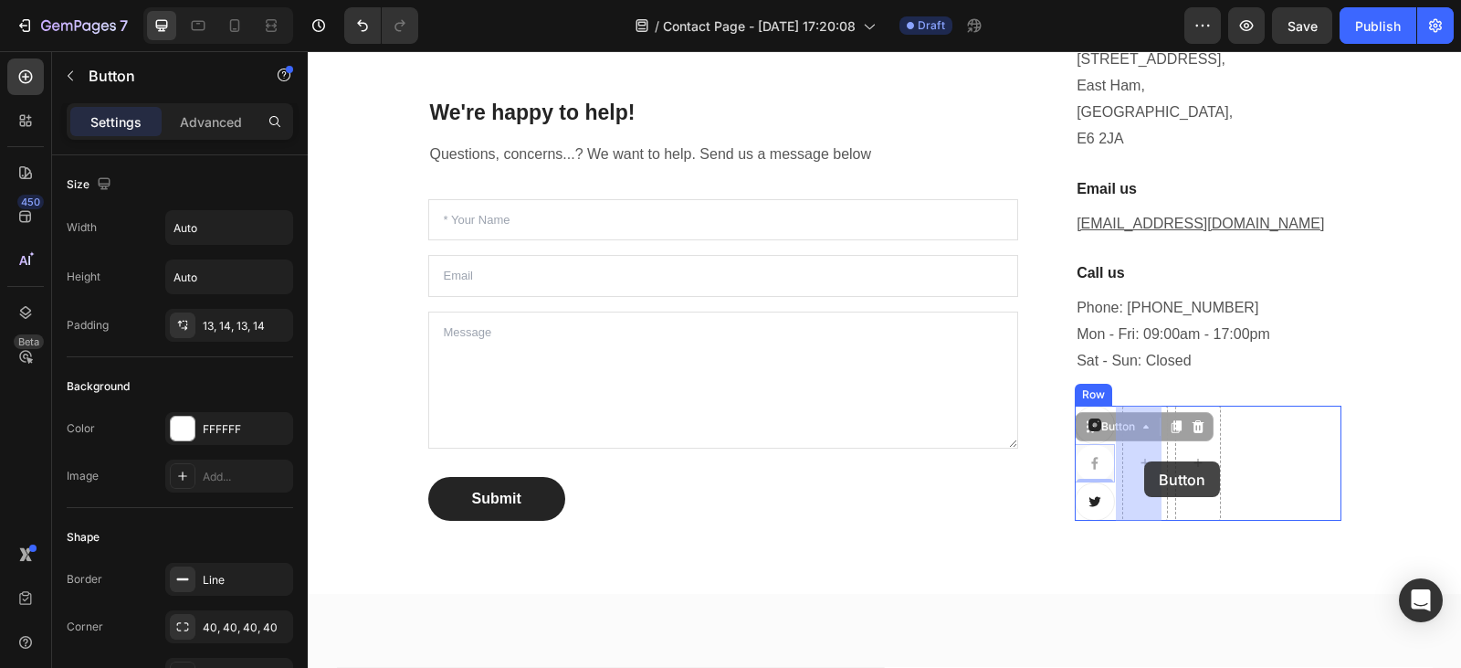
drag, startPoint x: 1090, startPoint y: 466, endPoint x: 1144, endPoint y: 461, distance: 54.1
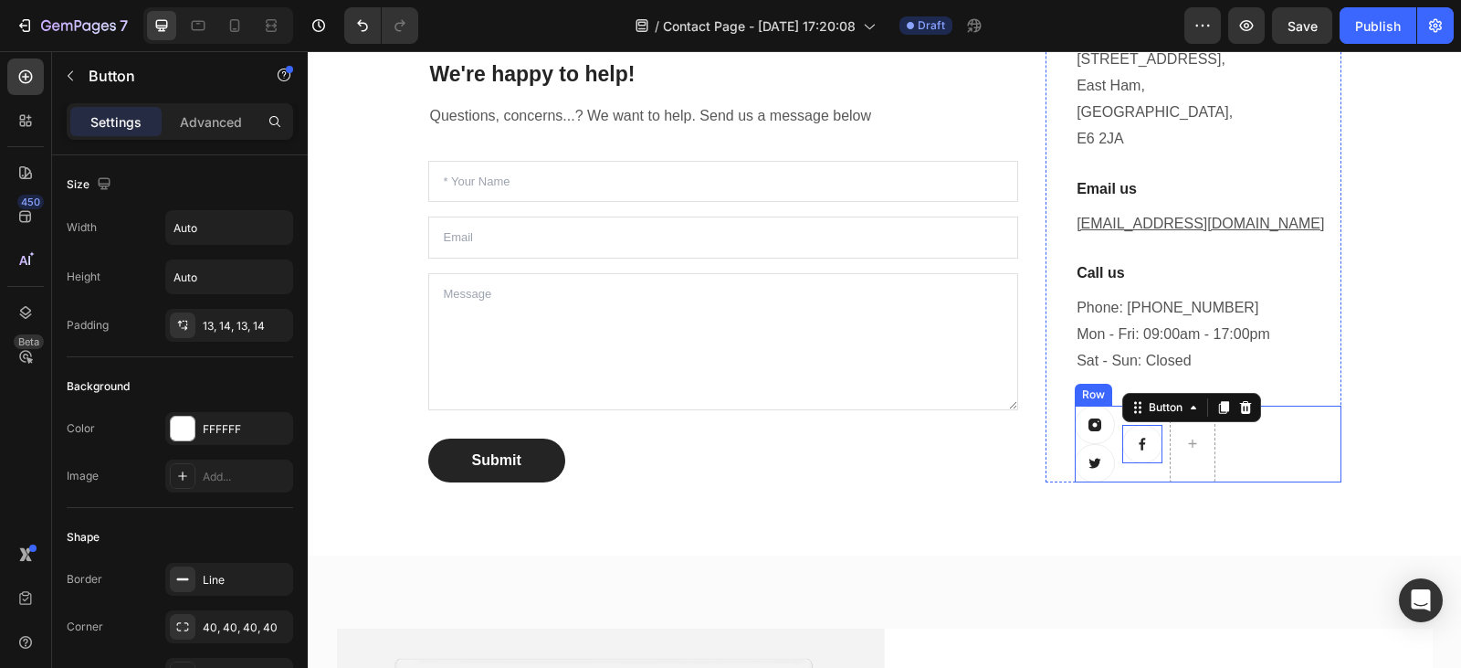
scroll to position [515, 0]
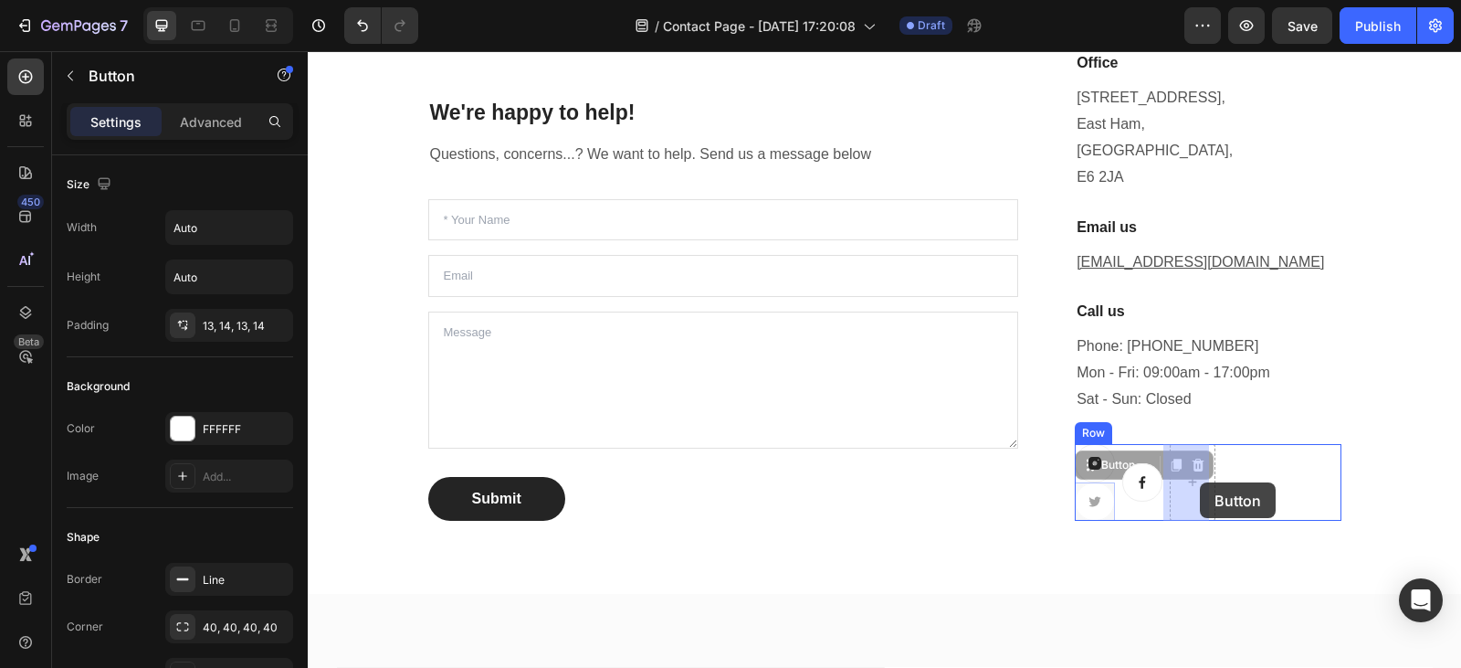
drag, startPoint x: 1094, startPoint y: 496, endPoint x: 1200, endPoint y: 482, distance: 106.8
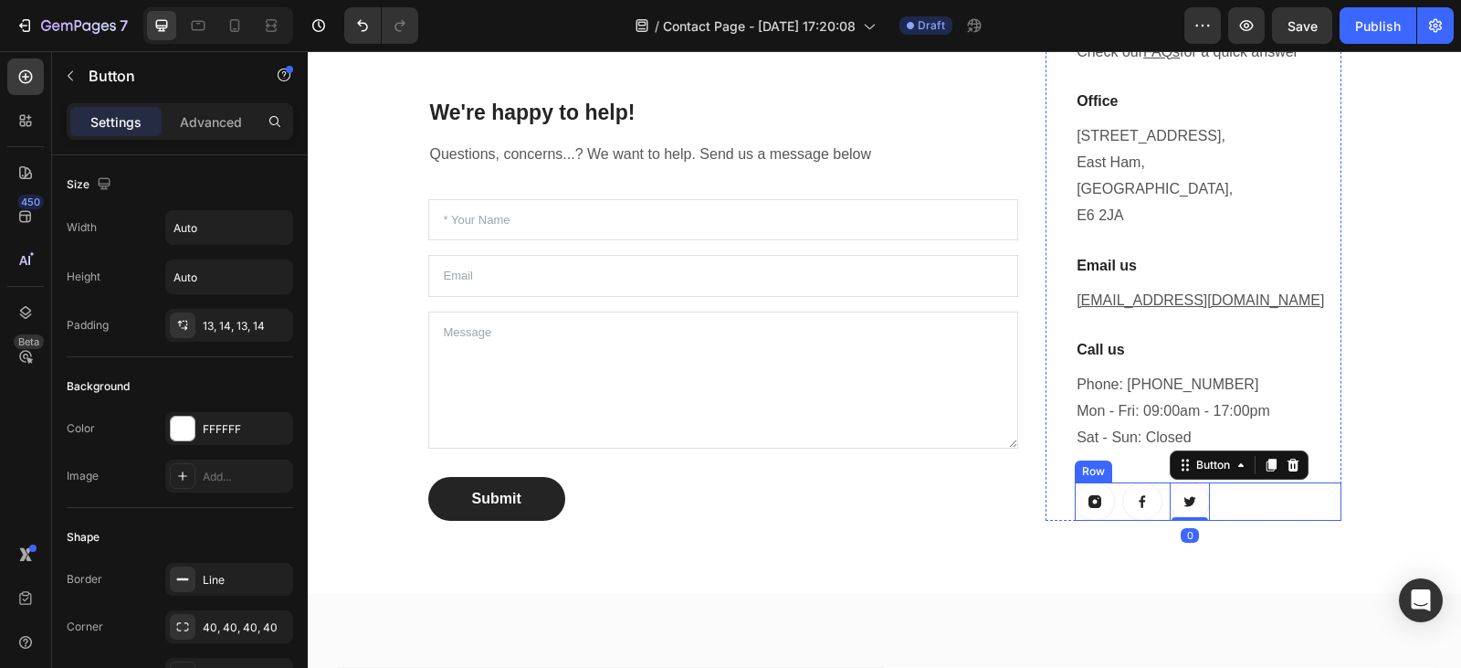
click at [1263, 508] on div "Button Button Button 0 Row" at bounding box center [1208, 501] width 266 height 38
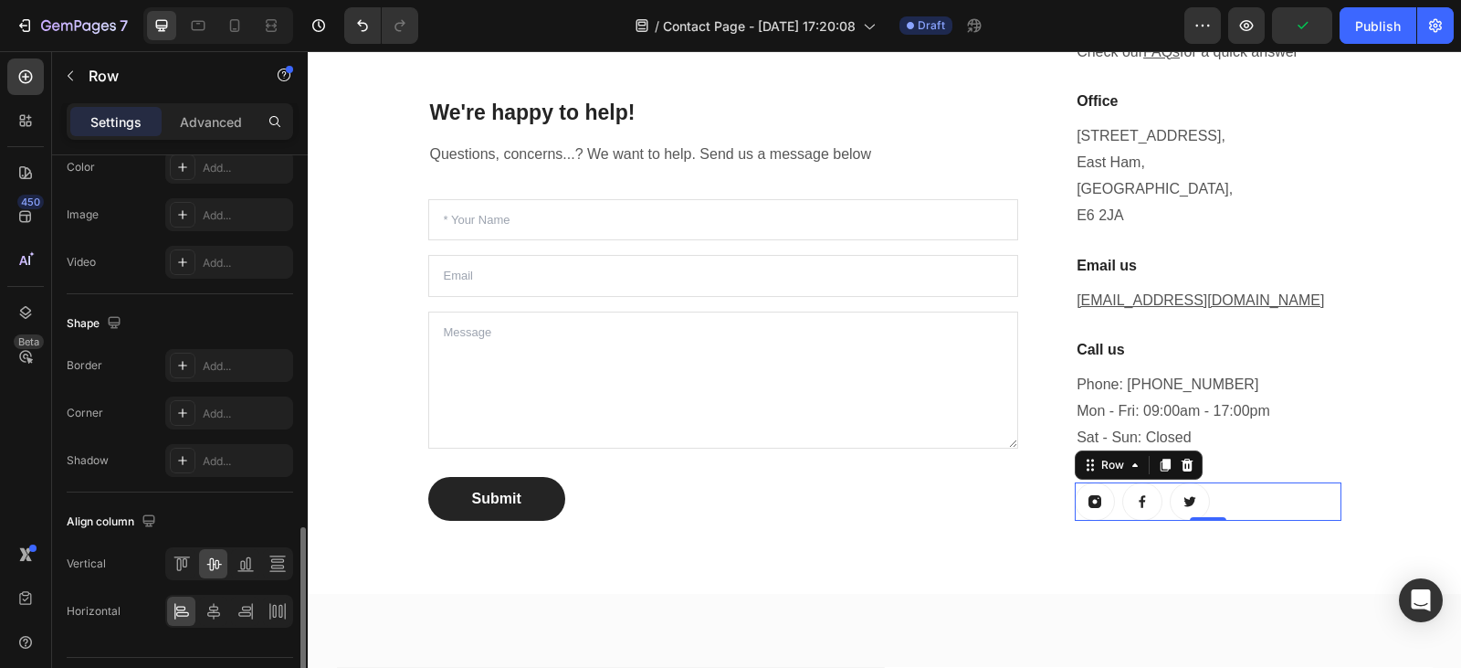
scroll to position [758, 0]
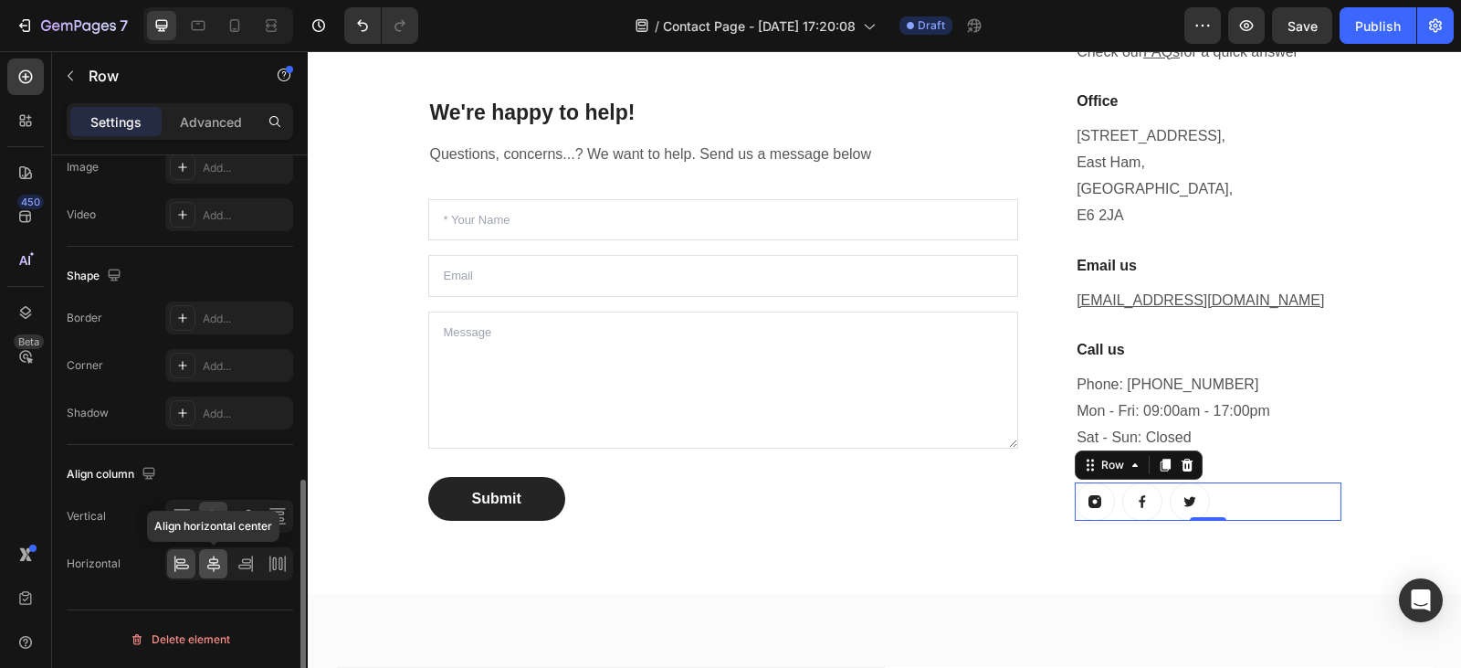
click at [215, 567] on icon at bounding box center [214, 563] width 18 height 18
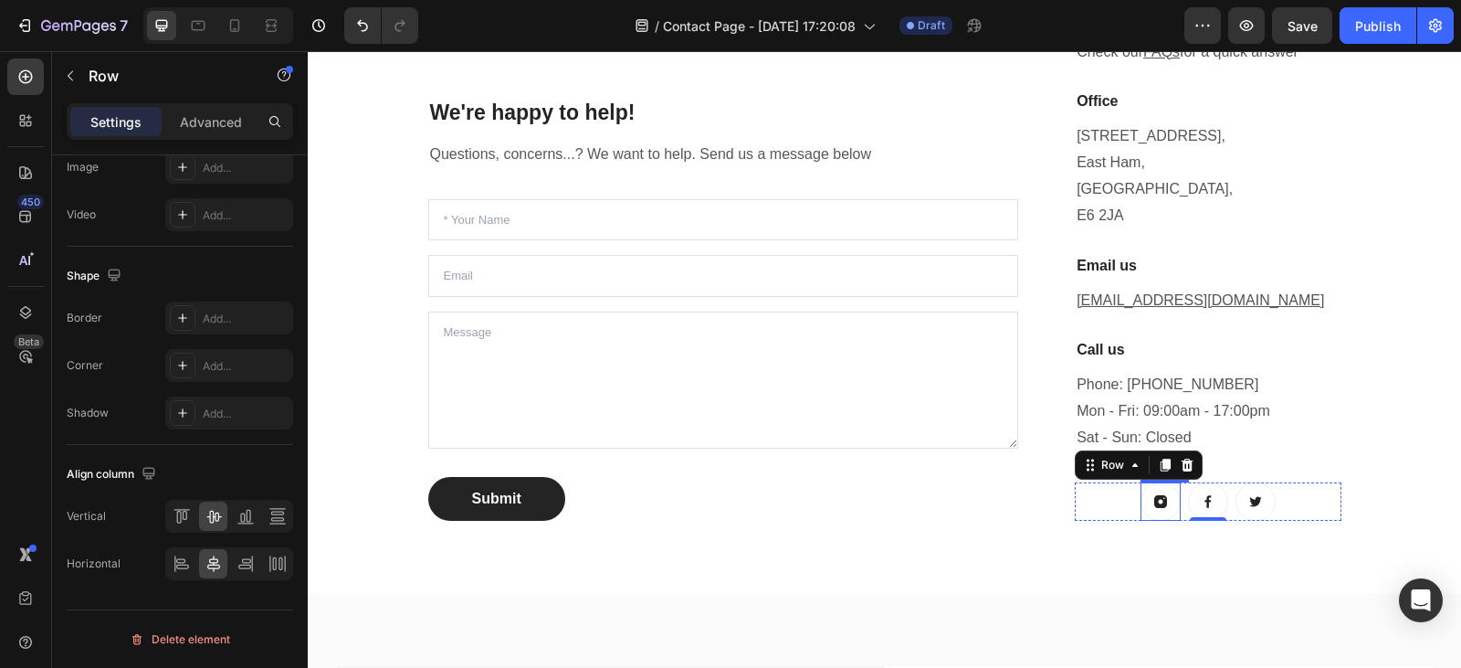
click at [1157, 506] on icon at bounding box center [1160, 501] width 13 height 13
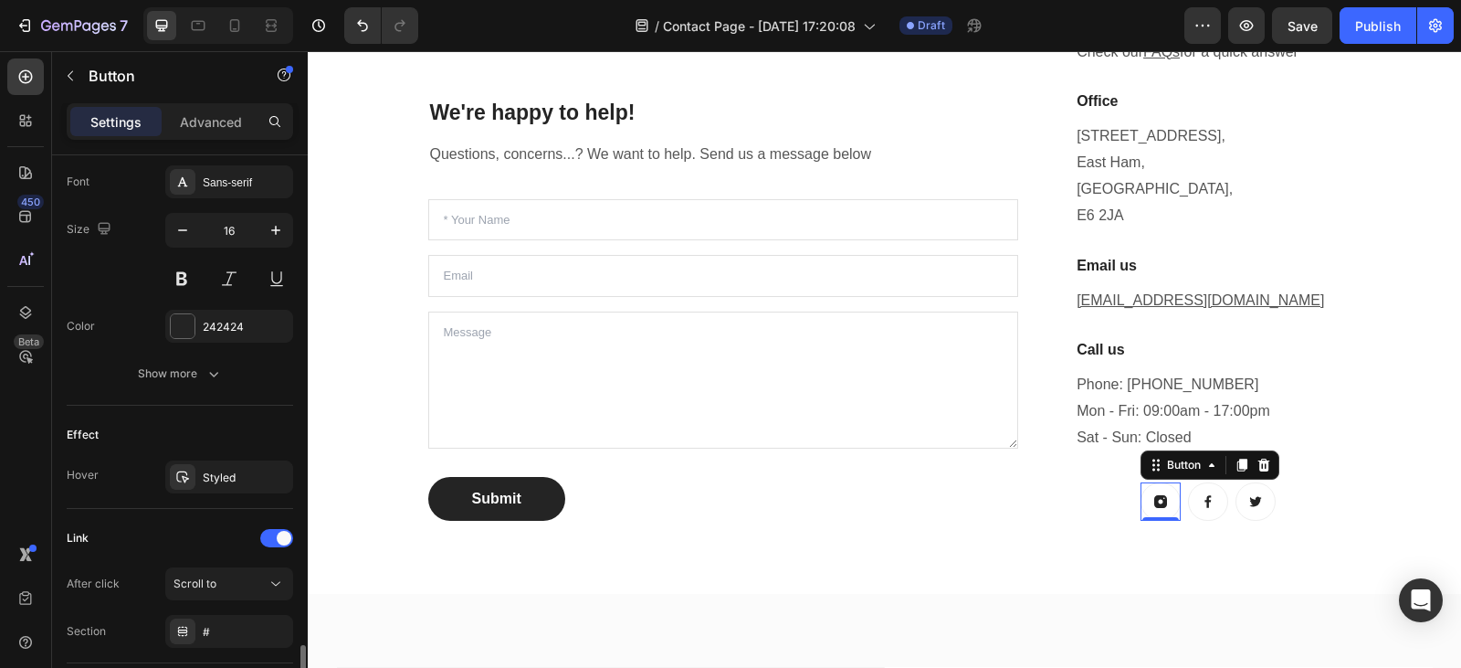
scroll to position [985, 0]
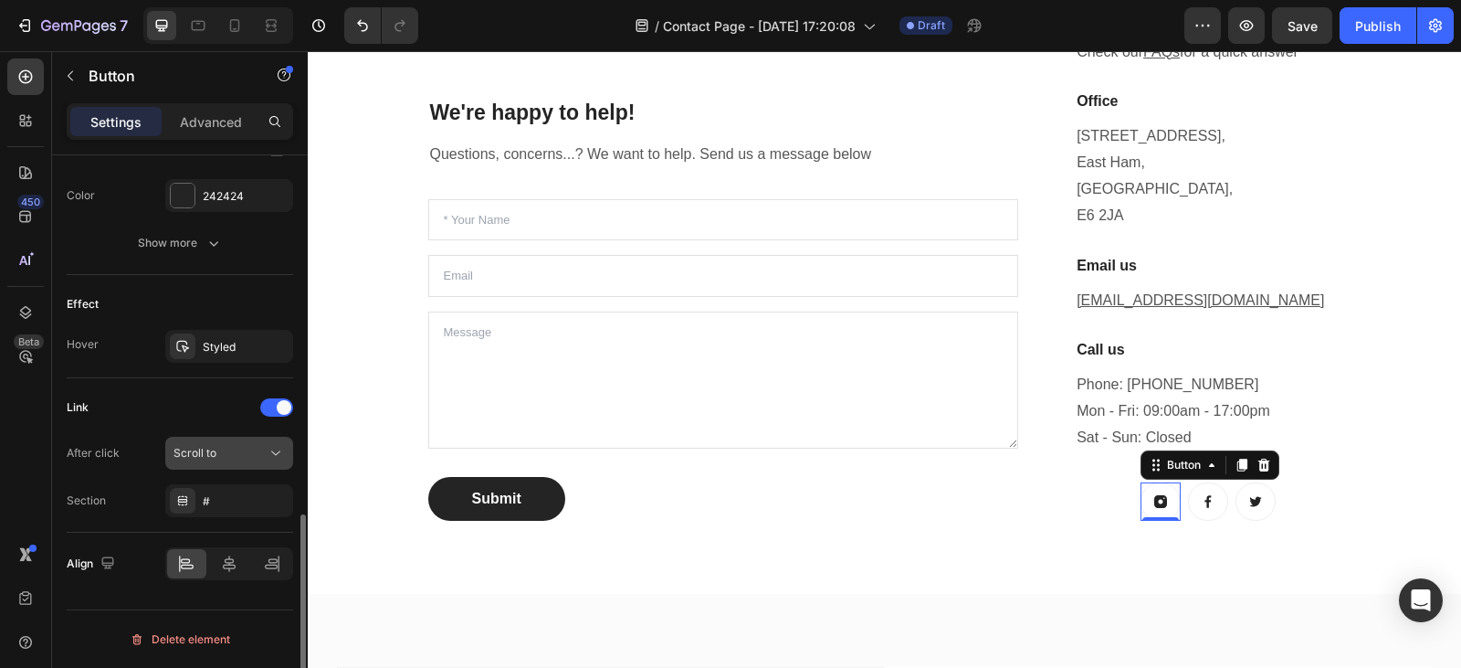
click at [249, 464] on button "Scroll to" at bounding box center [229, 453] width 128 height 33
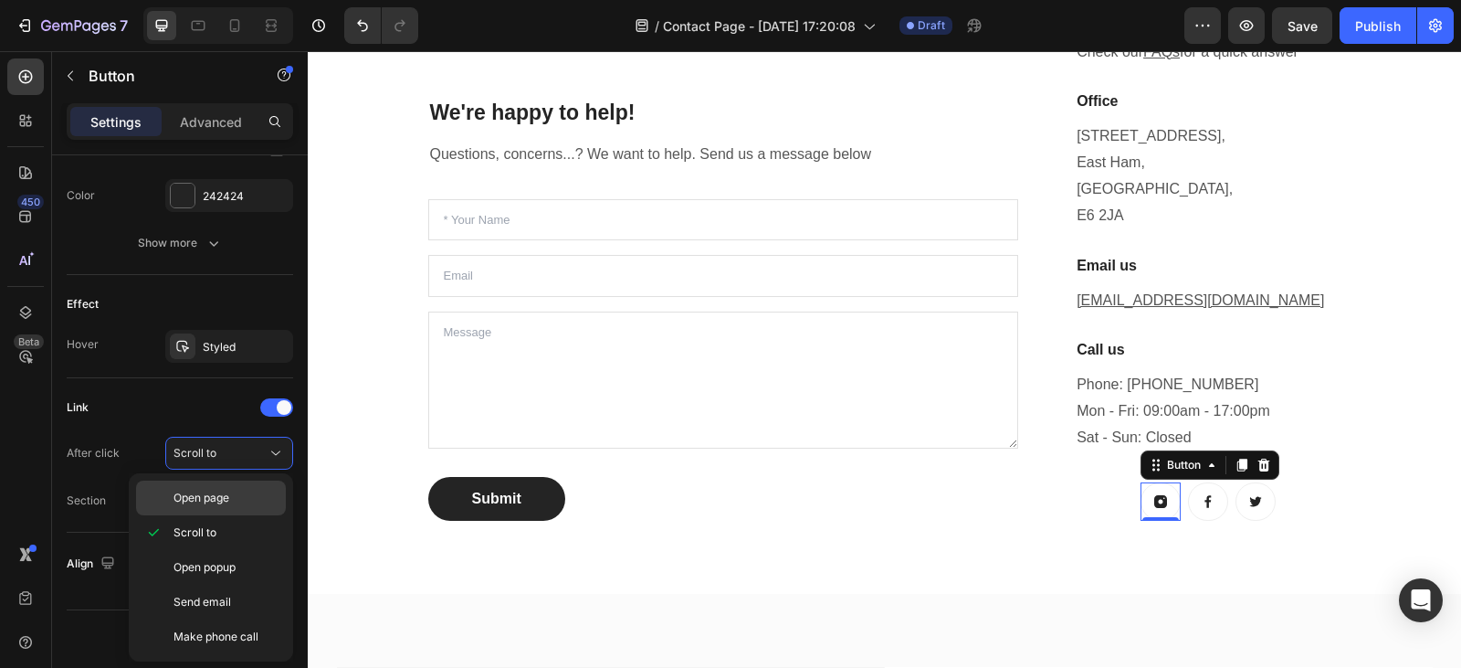
click at [248, 500] on p "Open page" at bounding box center [226, 498] width 104 height 16
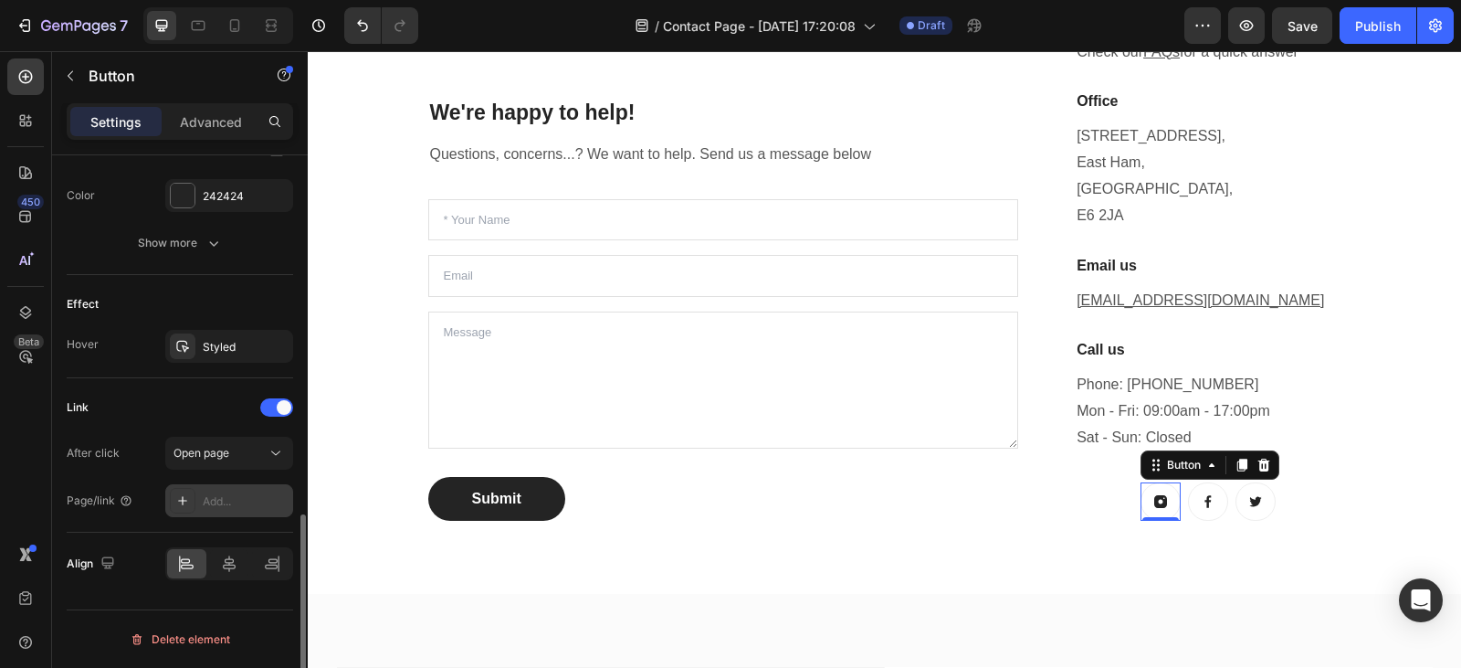
click at [233, 500] on div "Add..." at bounding box center [246, 501] width 86 height 16
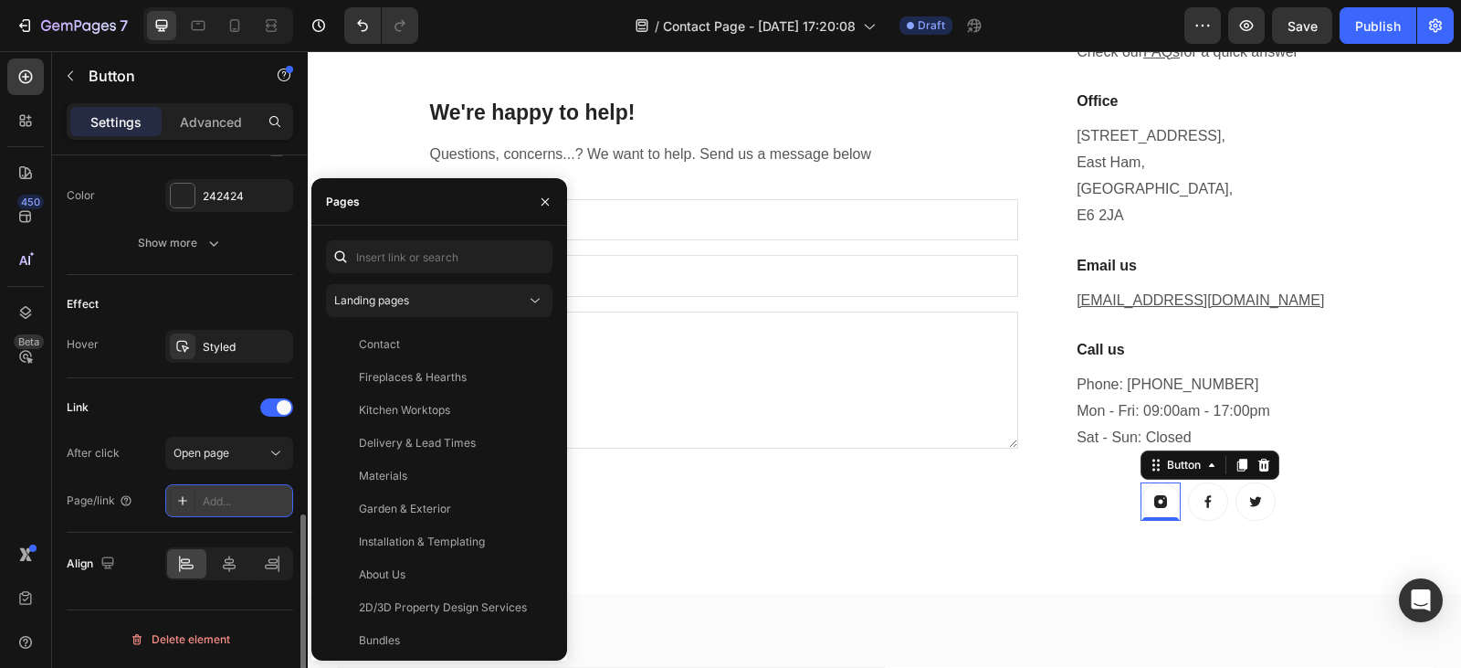
click at [185, 501] on icon at bounding box center [182, 500] width 15 height 15
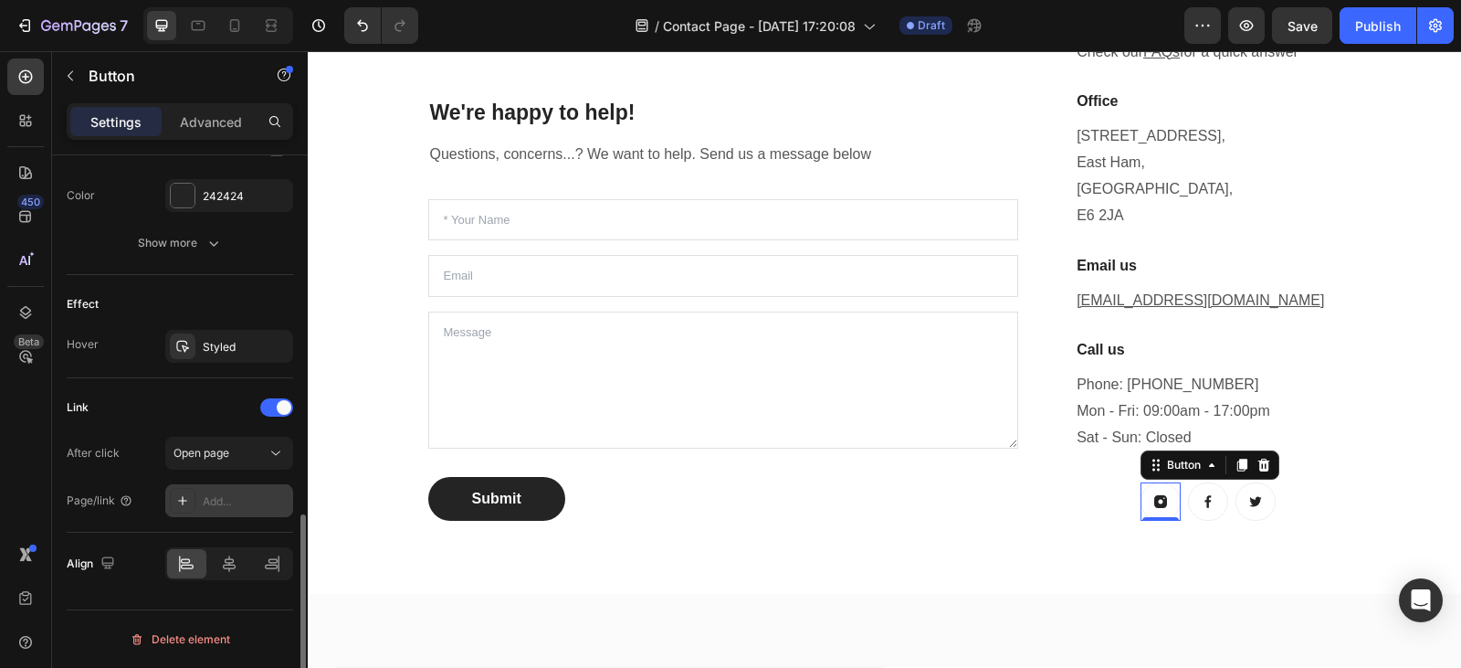
click at [185, 501] on icon at bounding box center [182, 500] width 15 height 15
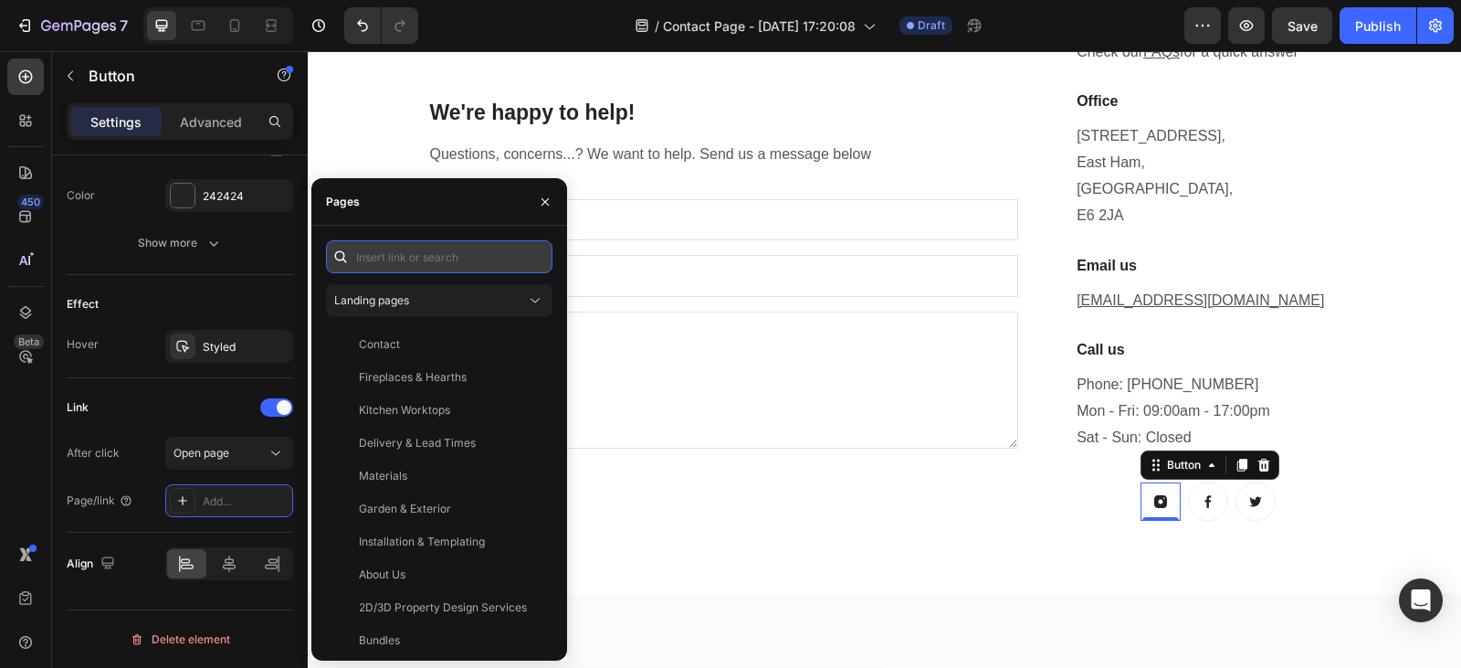
paste input "[URL][DOMAIN_NAME]"
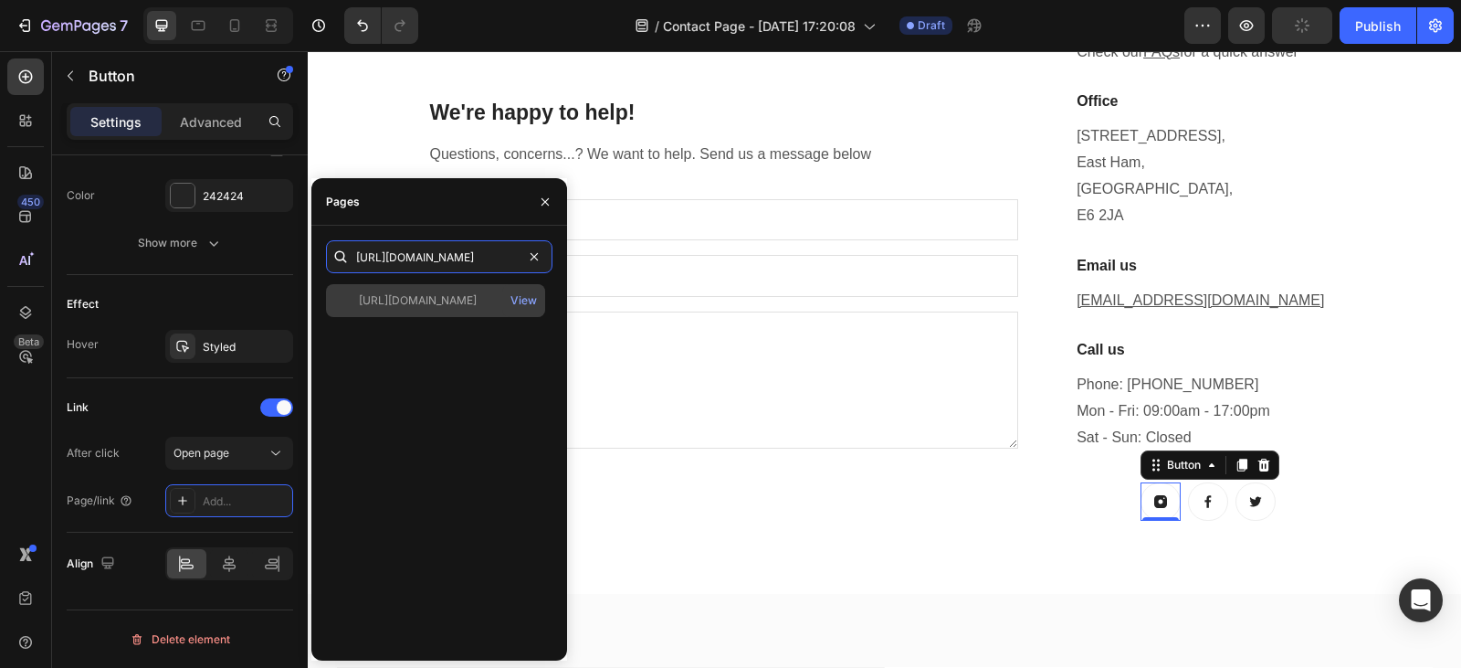
type input "[URL][DOMAIN_NAME]"
click at [441, 304] on div "[URL][DOMAIN_NAME]" at bounding box center [418, 300] width 118 height 16
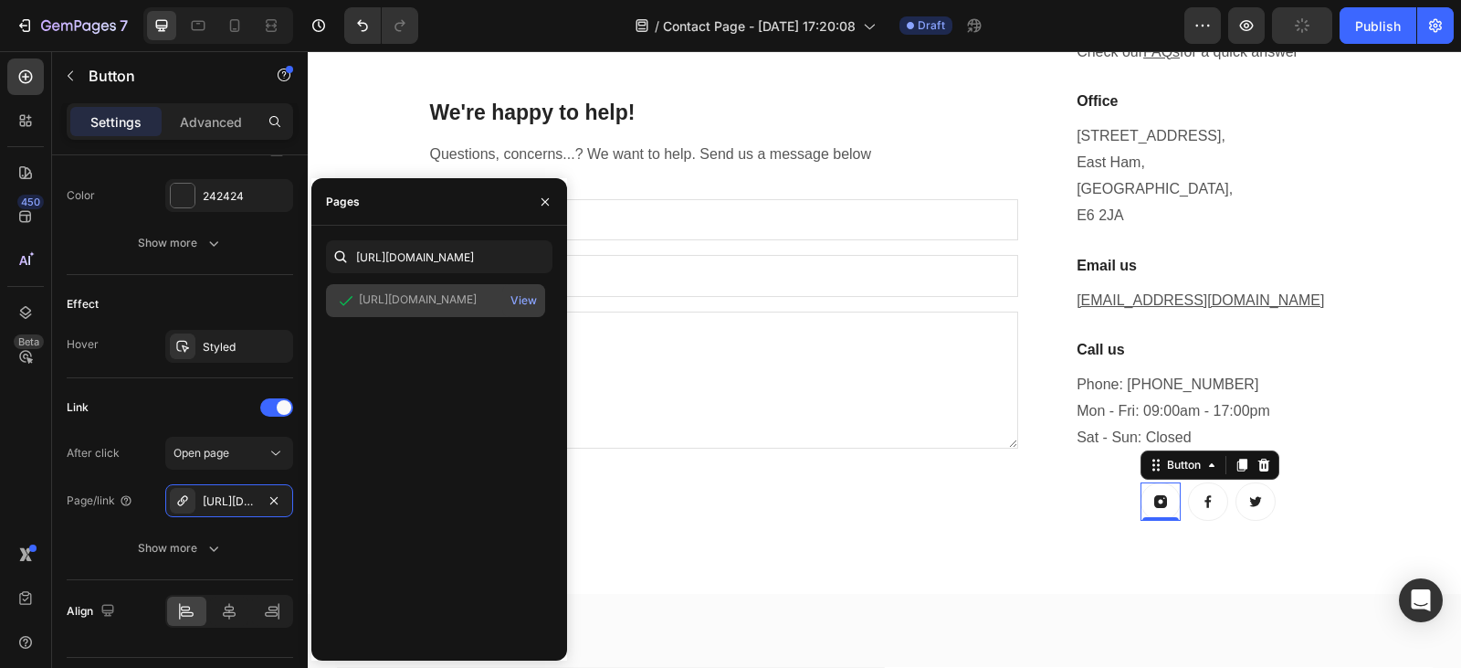
scroll to position [0, 0]
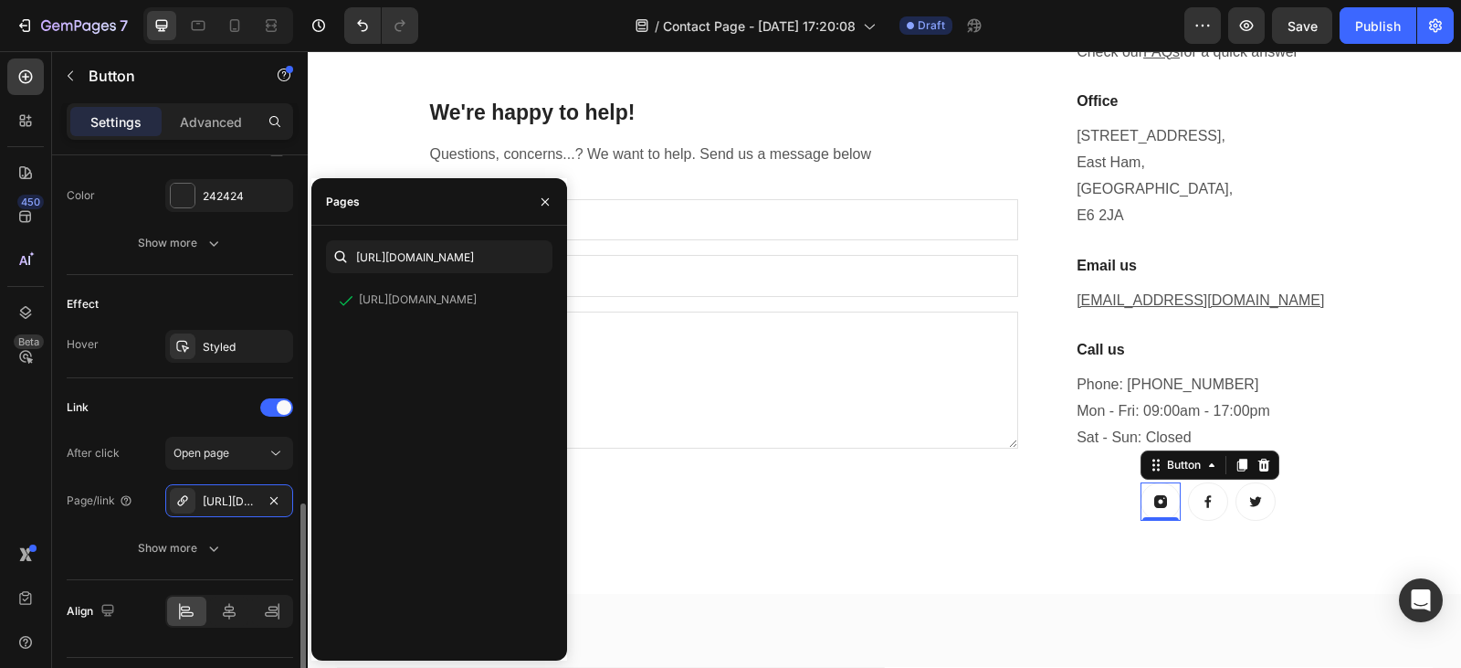
click at [163, 409] on div "Link" at bounding box center [180, 407] width 226 height 29
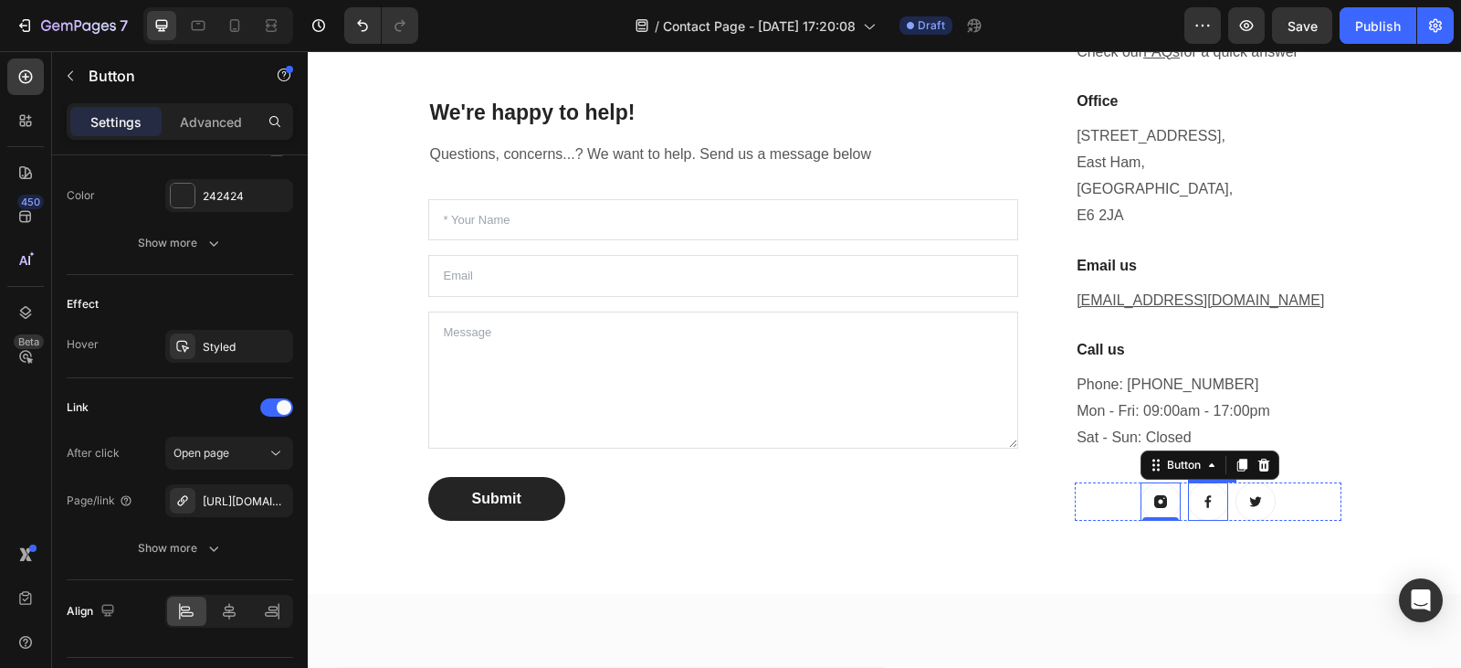
click at [1201, 497] on icon at bounding box center [1208, 501] width 15 height 15
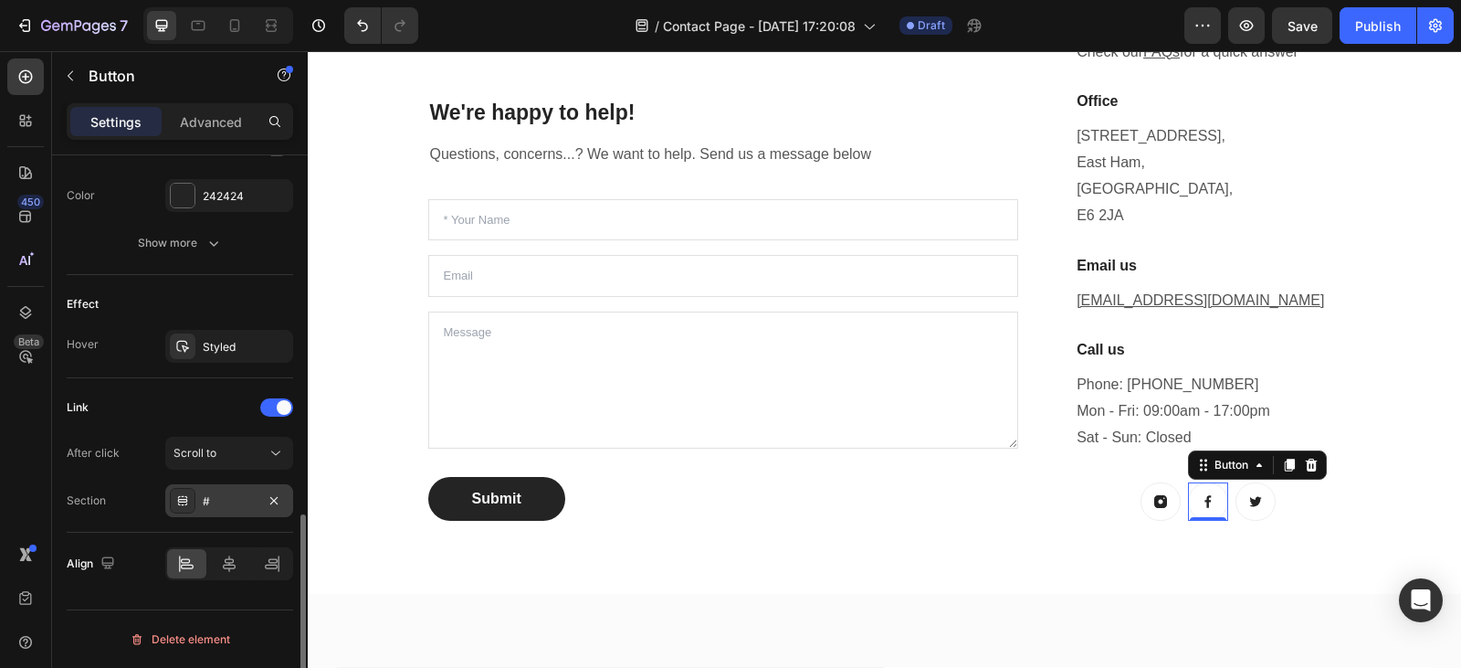
click at [247, 498] on div "#" at bounding box center [229, 501] width 53 height 16
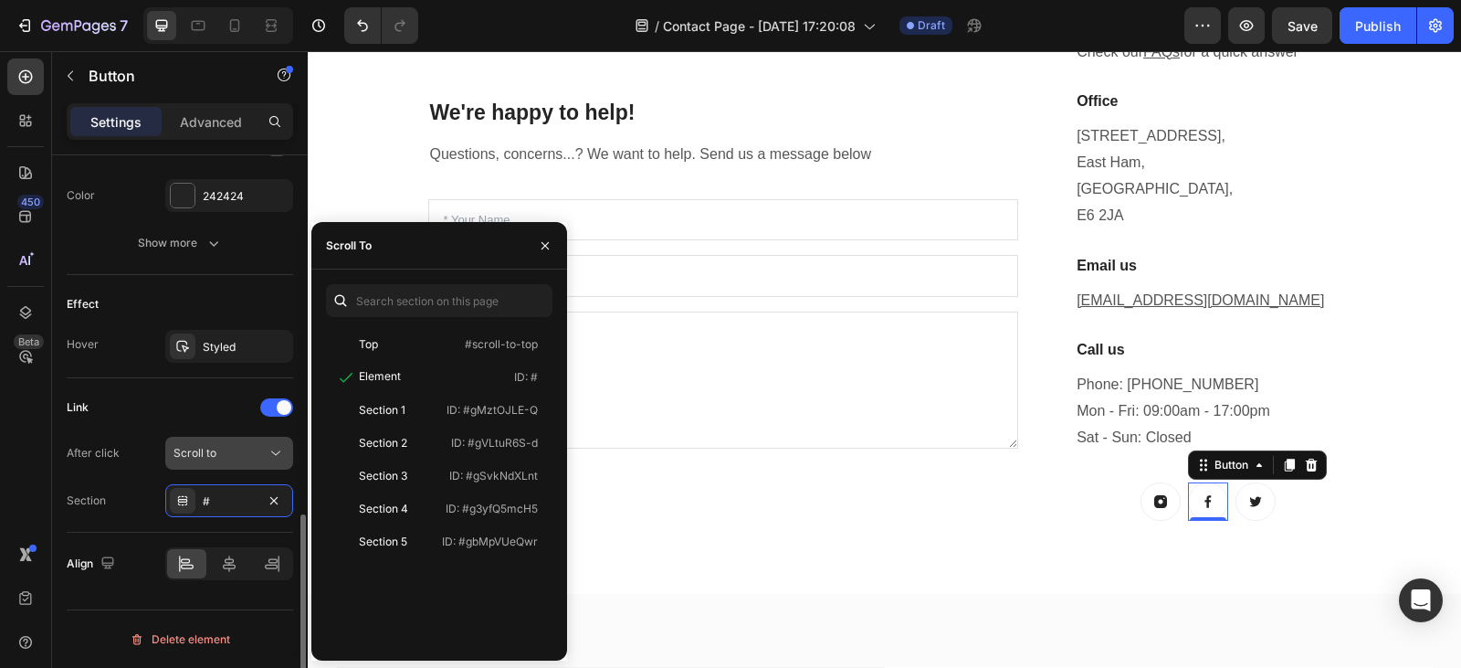
click at [275, 447] on icon at bounding box center [276, 453] width 18 height 18
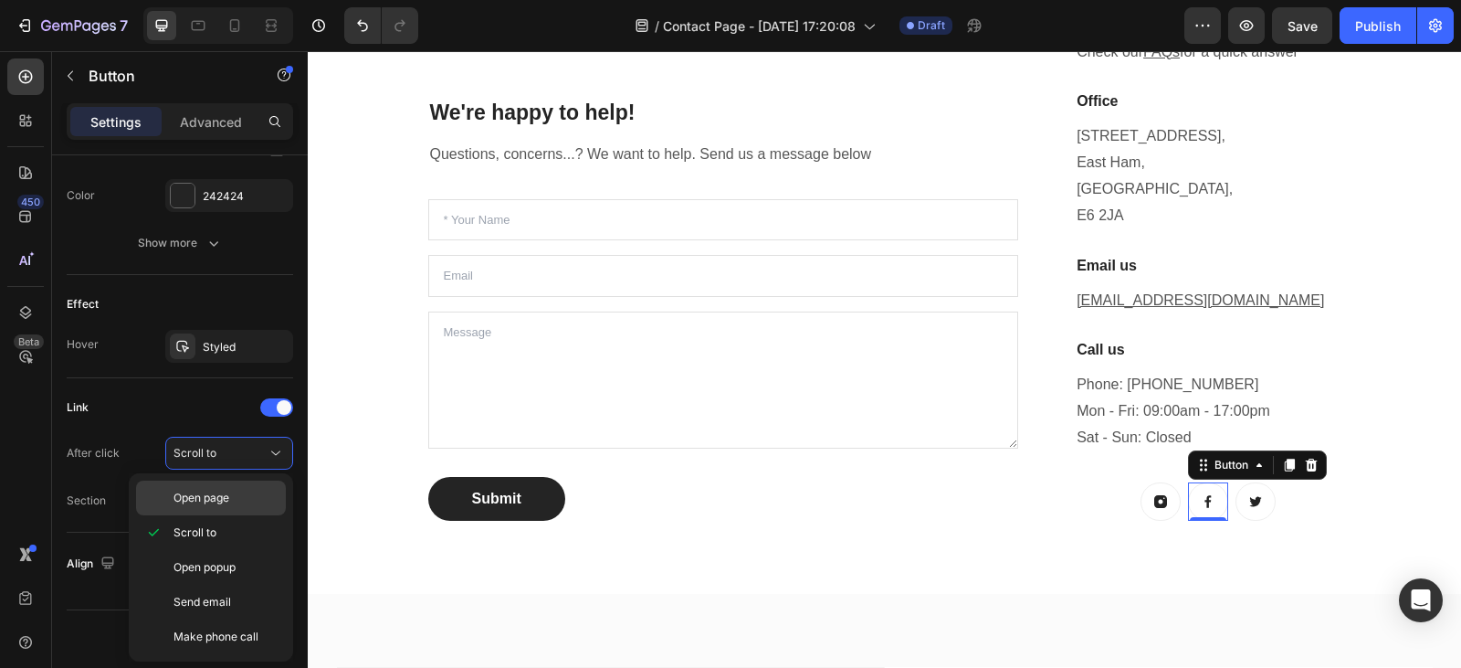
click at [232, 497] on p "Open page" at bounding box center [226, 498] width 104 height 16
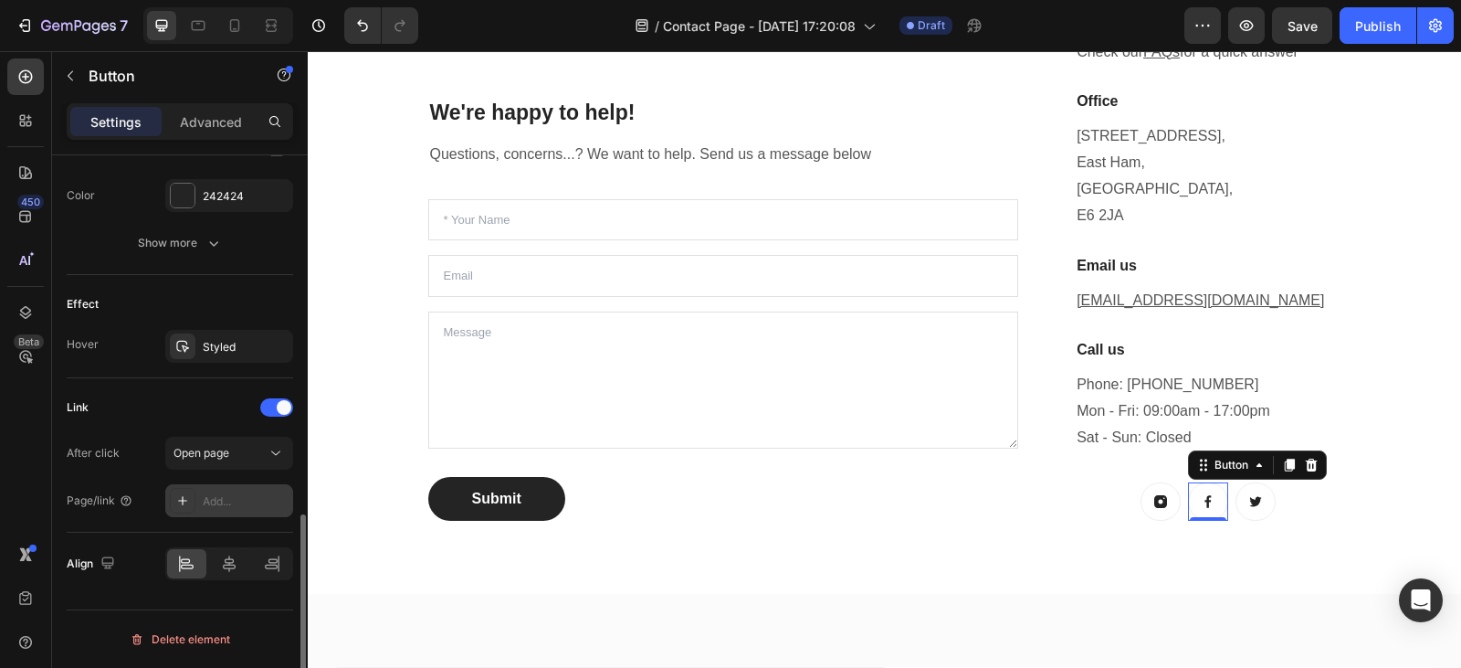
drag, startPoint x: 232, startPoint y: 497, endPoint x: 212, endPoint y: 496, distance: 20.1
click at [212, 496] on div "Add..." at bounding box center [246, 501] width 86 height 16
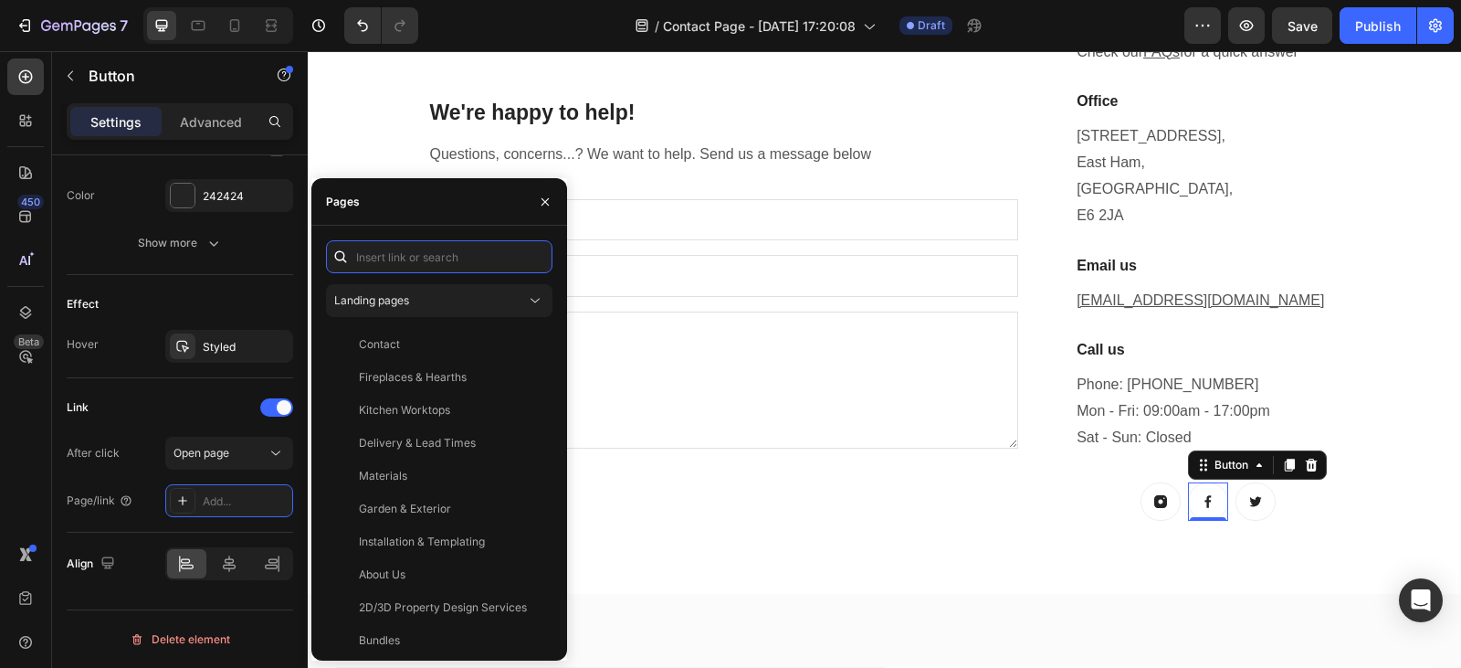
paste input "[URL][DOMAIN_NAME]"
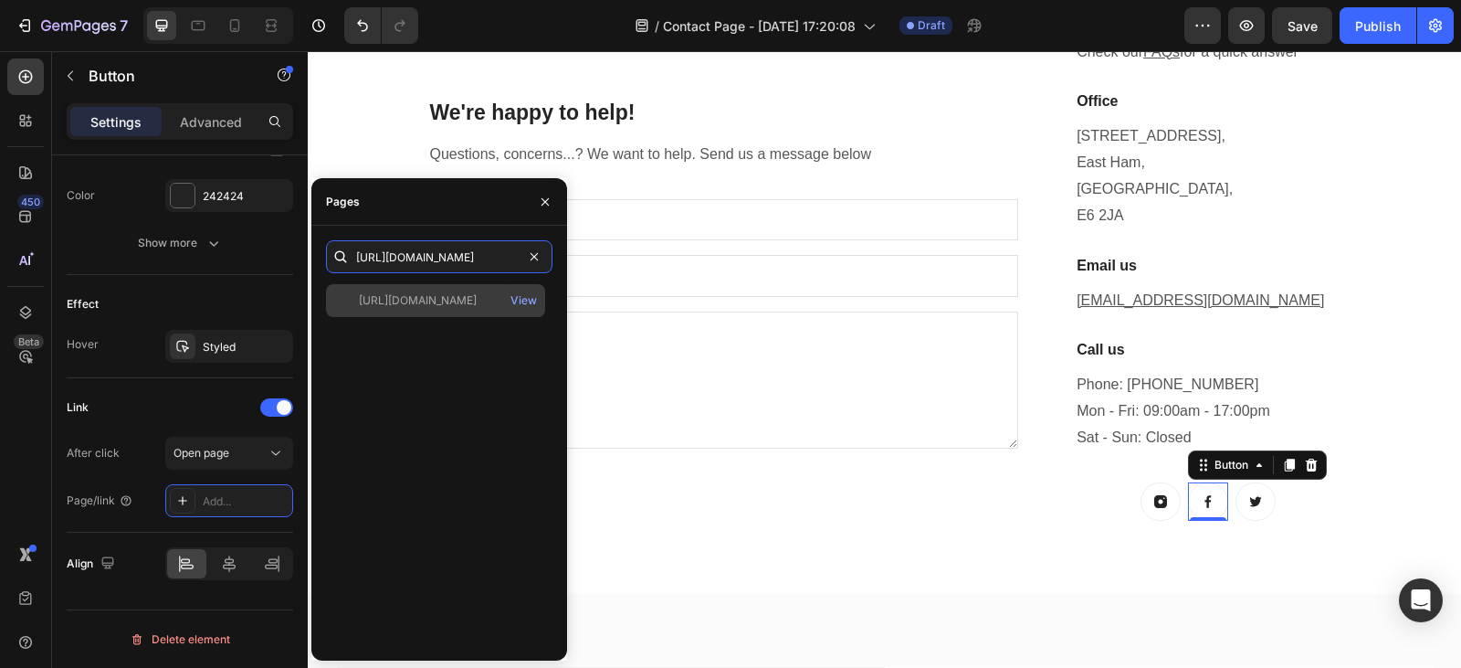
type input "[URL][DOMAIN_NAME]"
click at [437, 293] on div "[URL][DOMAIN_NAME]" at bounding box center [418, 300] width 118 height 16
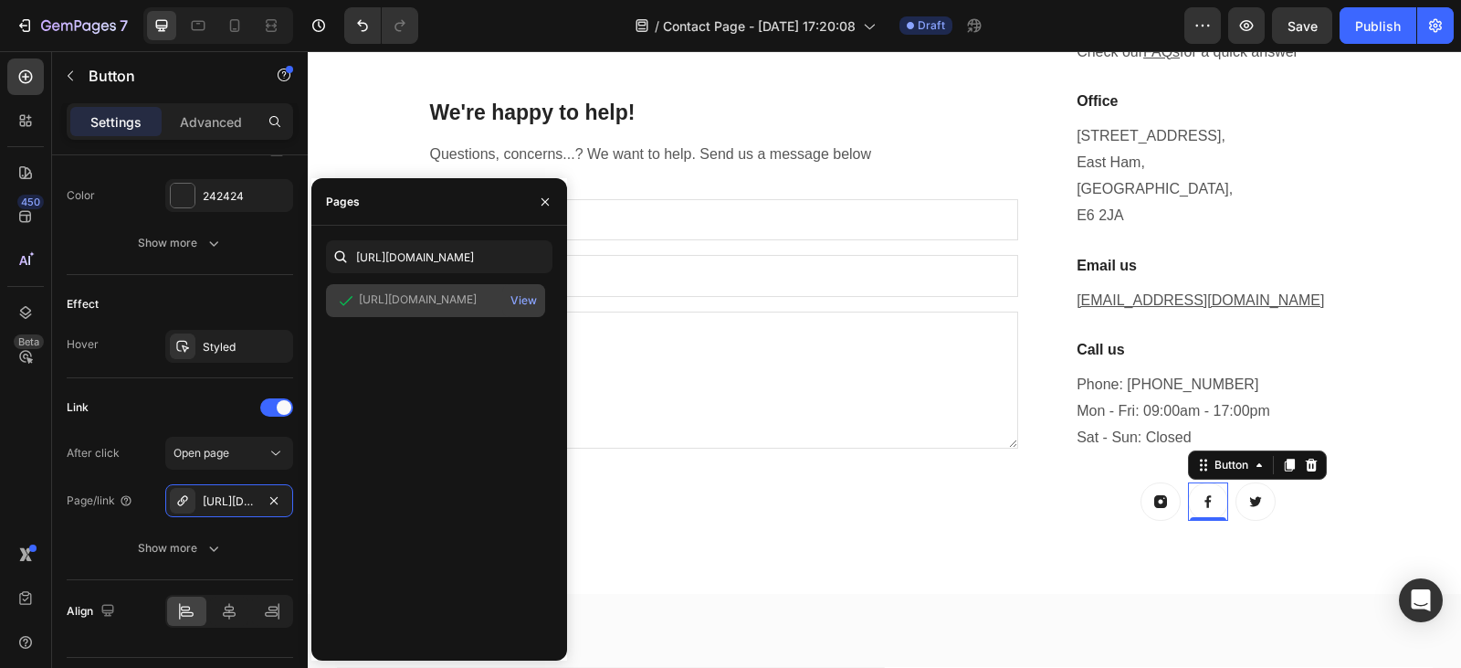
scroll to position [0, 0]
click at [1250, 508] on icon at bounding box center [1255, 501] width 15 height 15
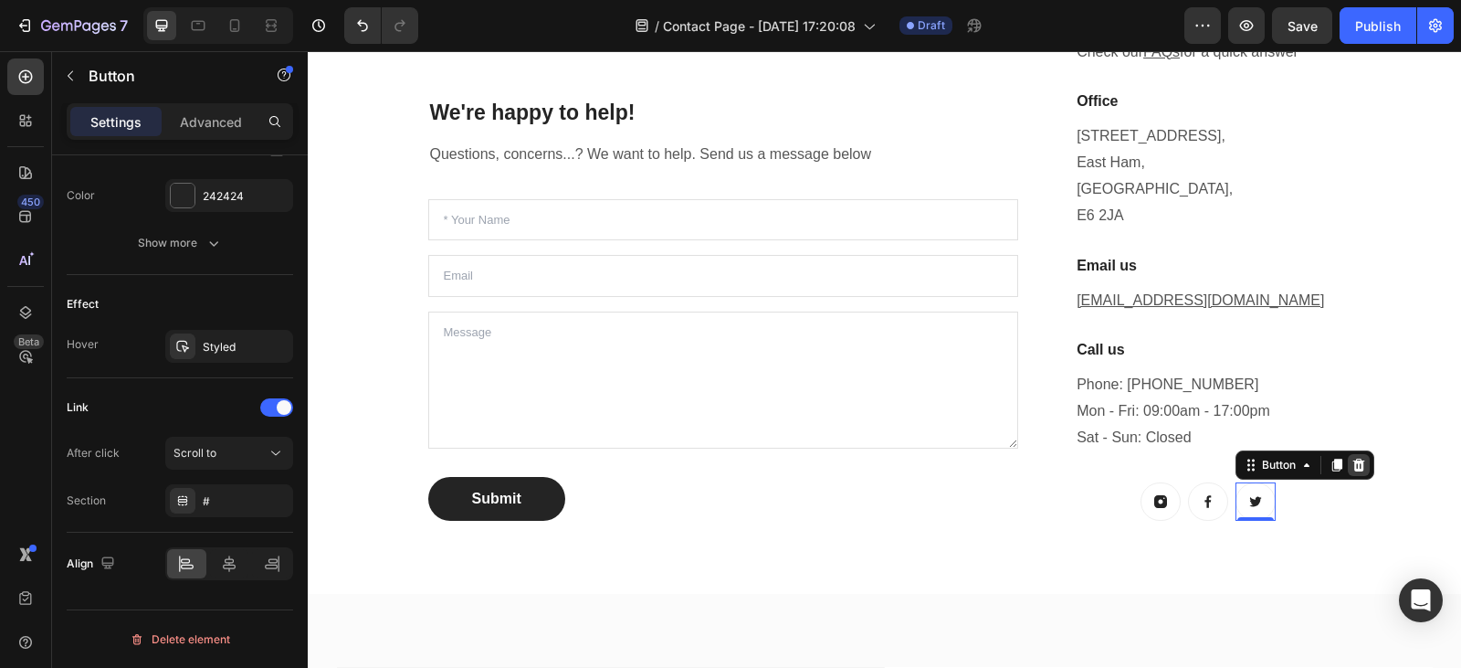
click at [1359, 468] on icon at bounding box center [1359, 465] width 15 height 15
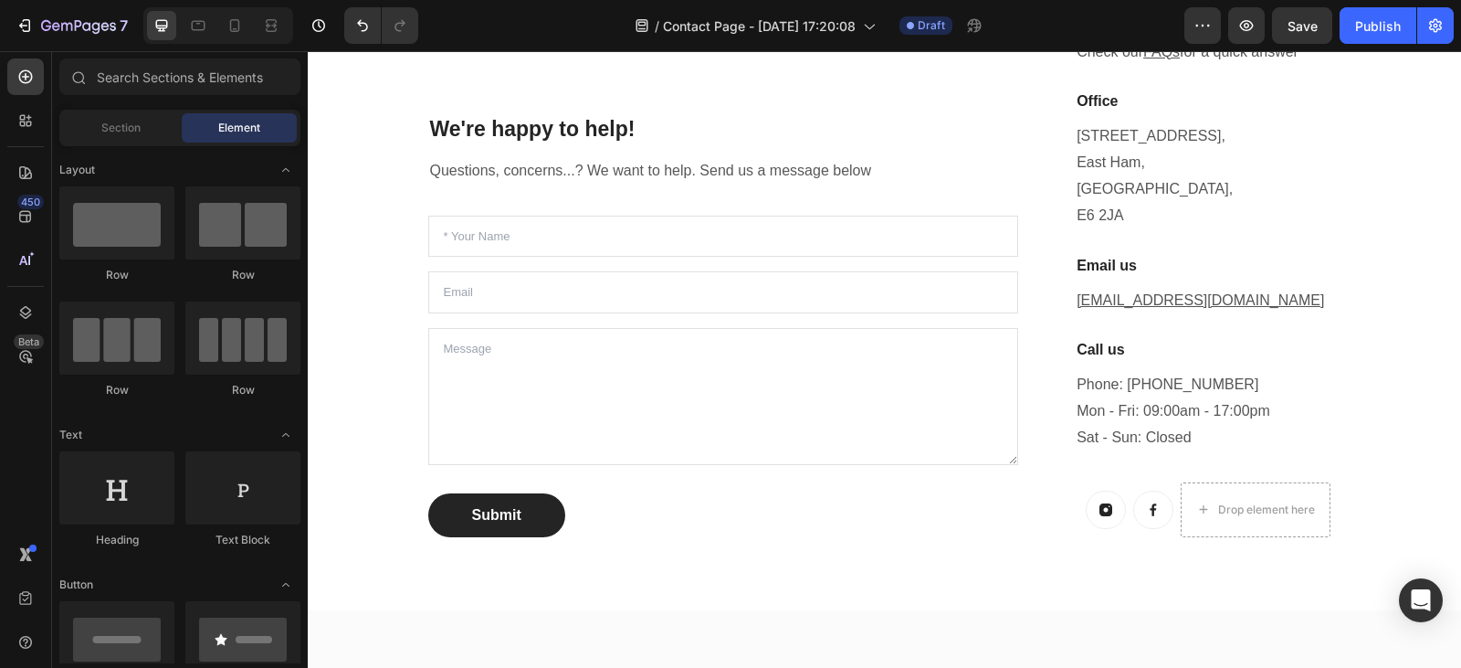
scroll to position [493, 0]
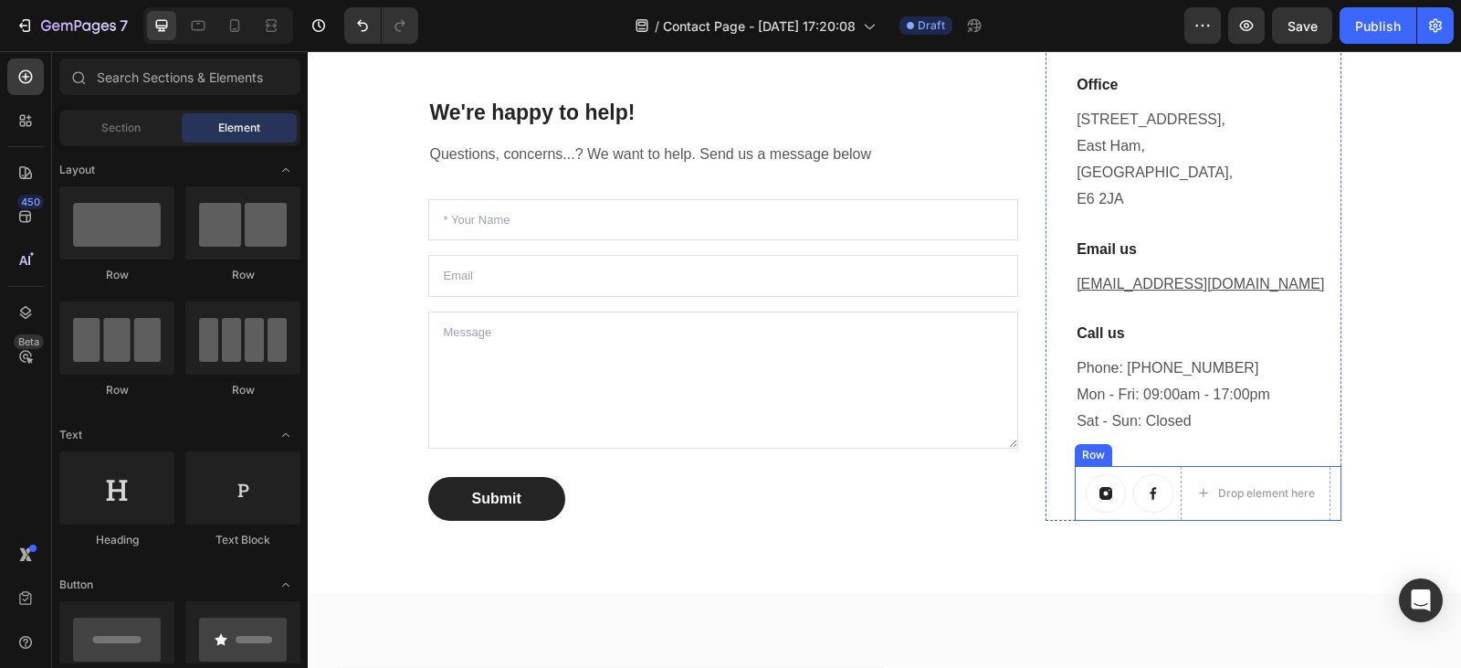
click at [1159, 470] on div "Button" at bounding box center [1153, 493] width 40 height 55
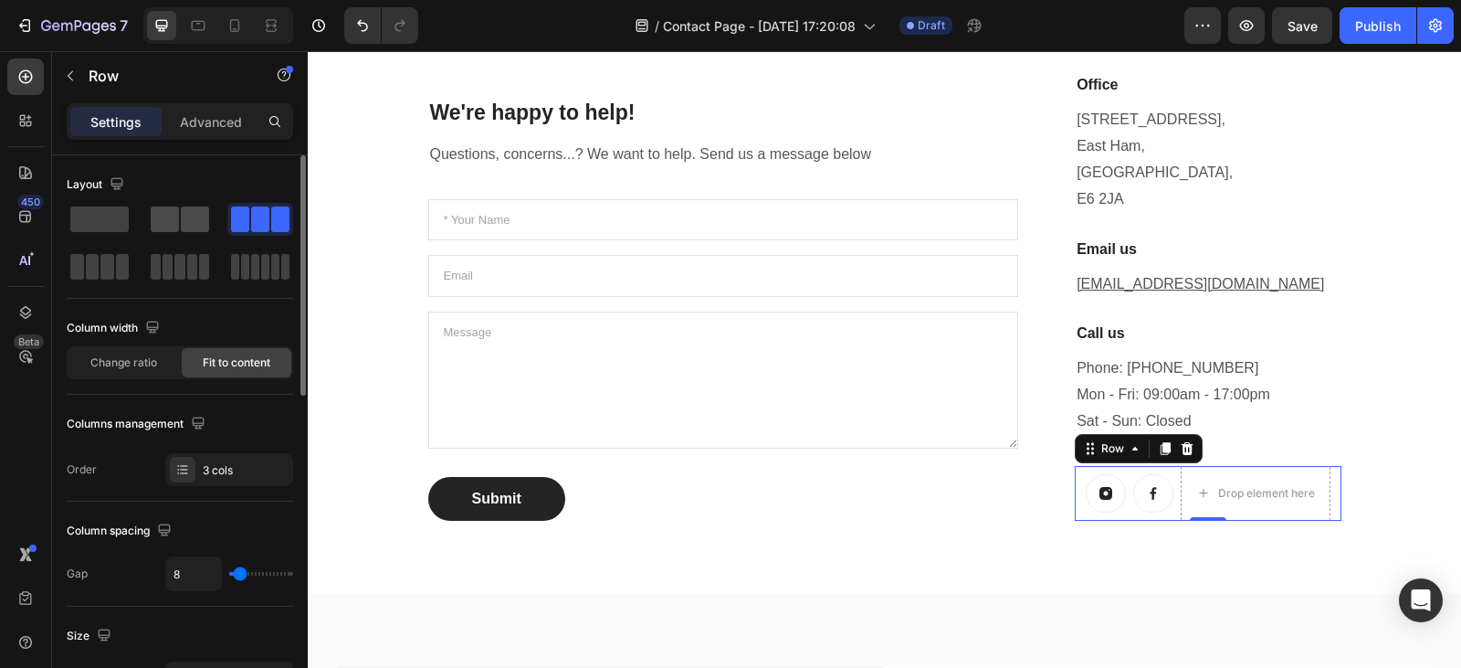
click at [179, 213] on div at bounding box center [180, 219] width 58 height 26
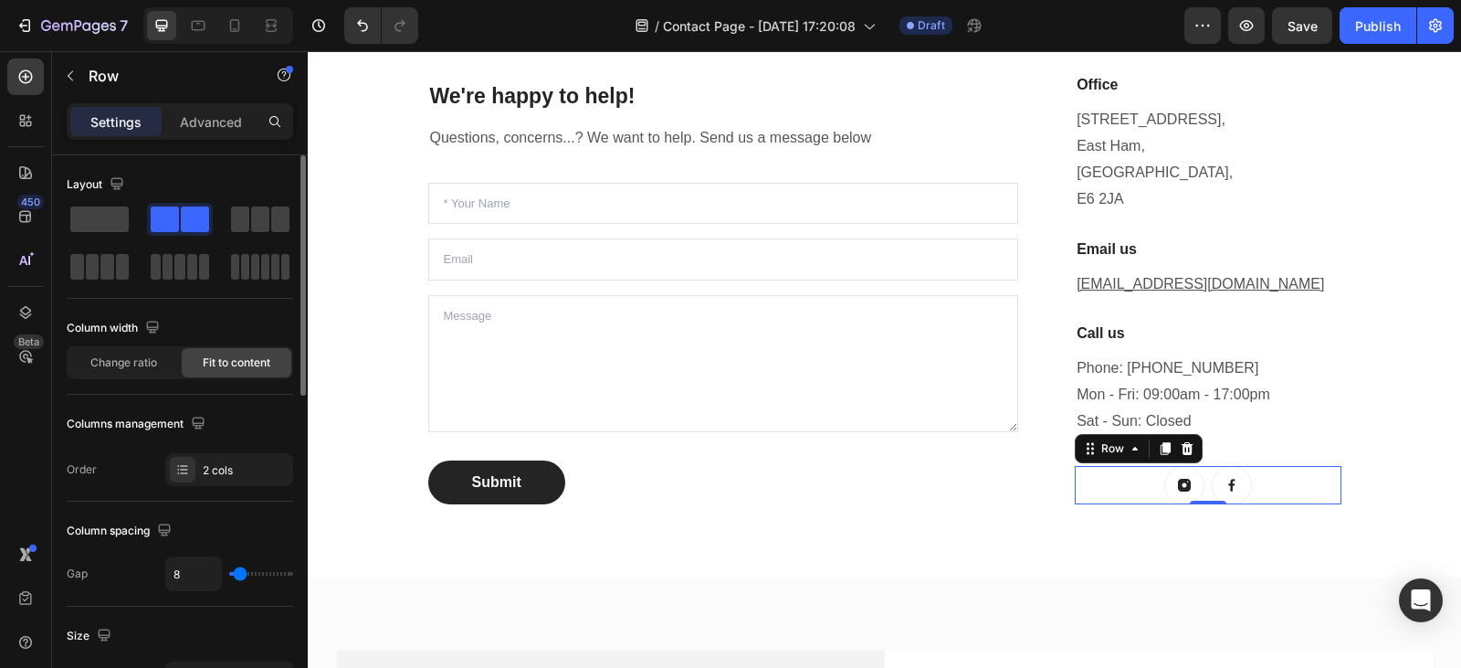
scroll to position [477, 0]
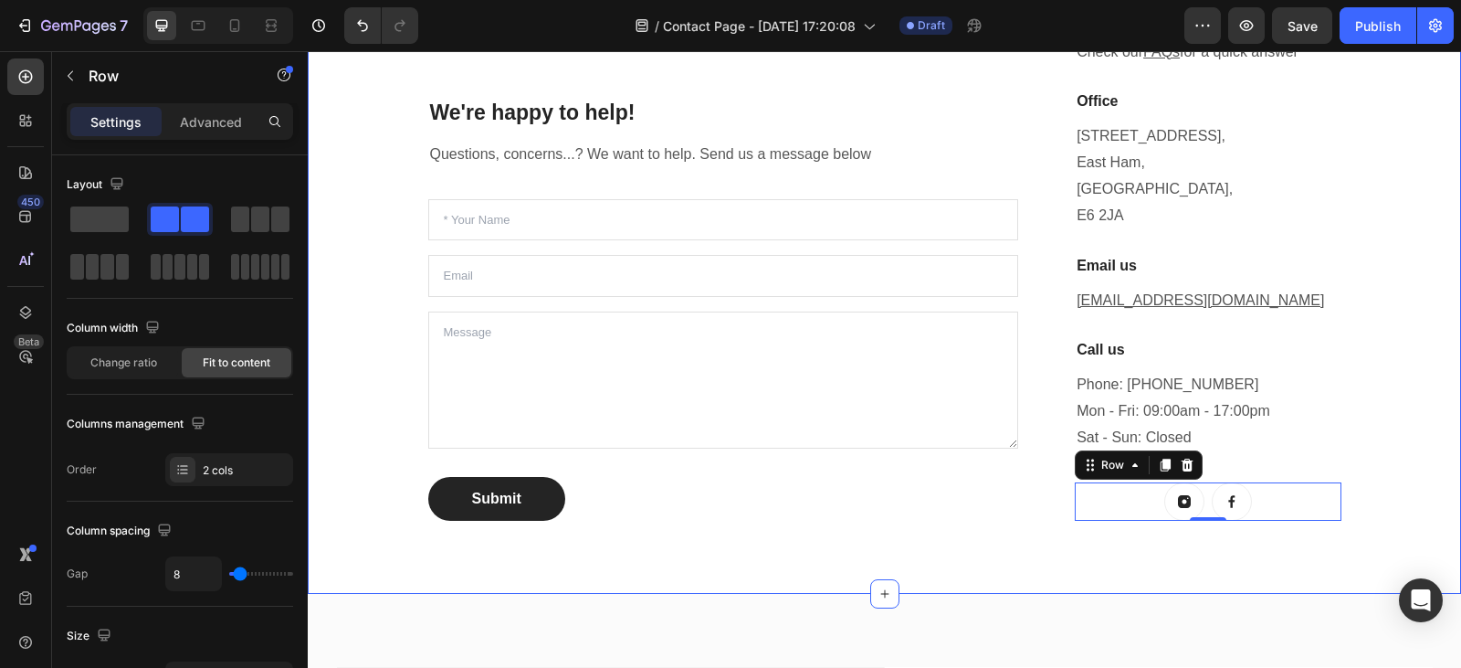
click at [921, 557] on div "We're happy to help! Heading Questions, concerns...? We want to help. Send us a…" at bounding box center [884, 249] width 1153 height 689
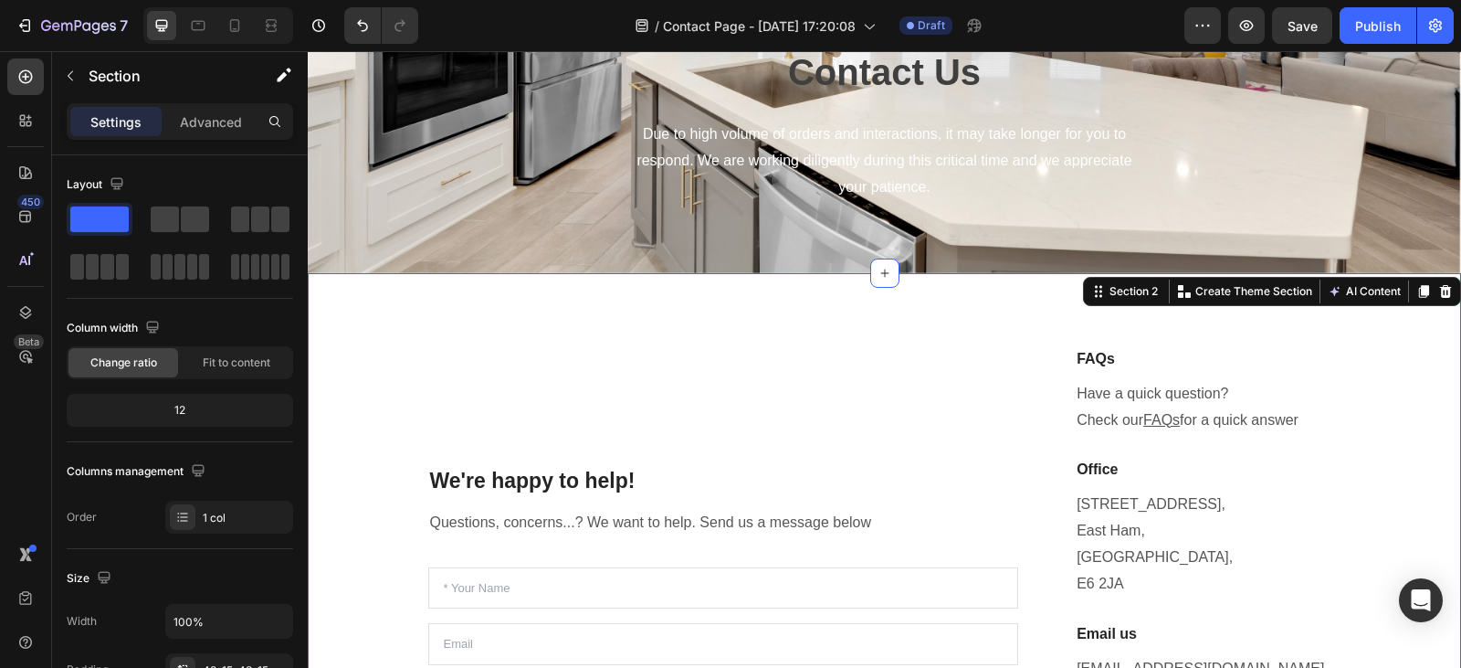
scroll to position [116, 0]
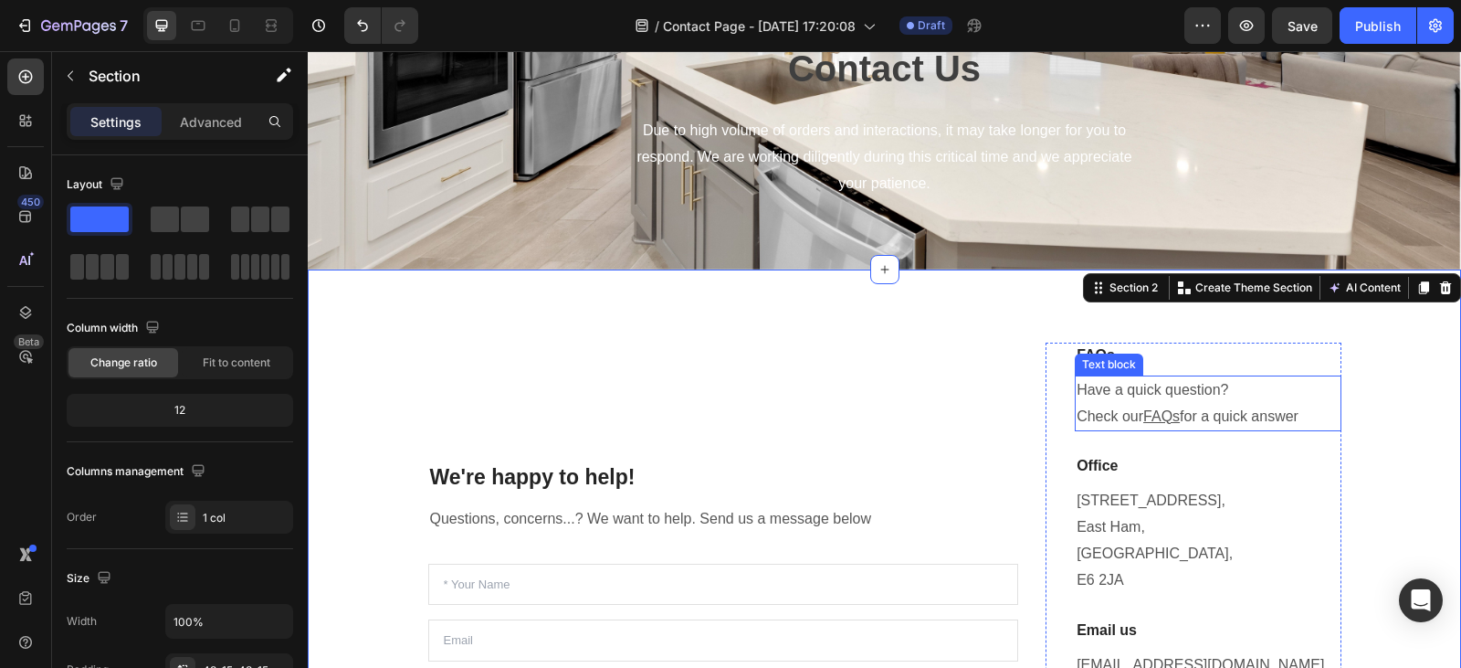
click at [1140, 409] on p "Have a quick question? Check our FAQs for a quick answer" at bounding box center [1208, 403] width 262 height 53
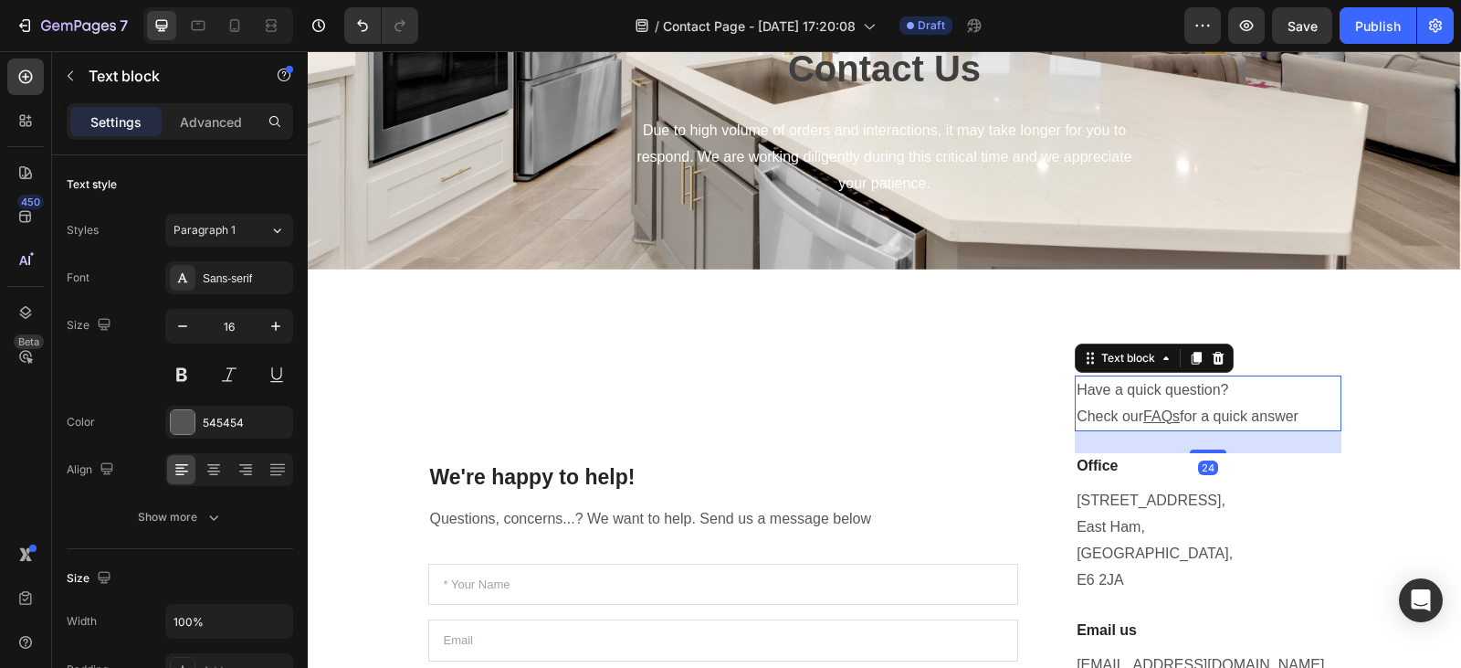
click at [1143, 409] on u "FAQs" at bounding box center [1161, 416] width 37 height 16
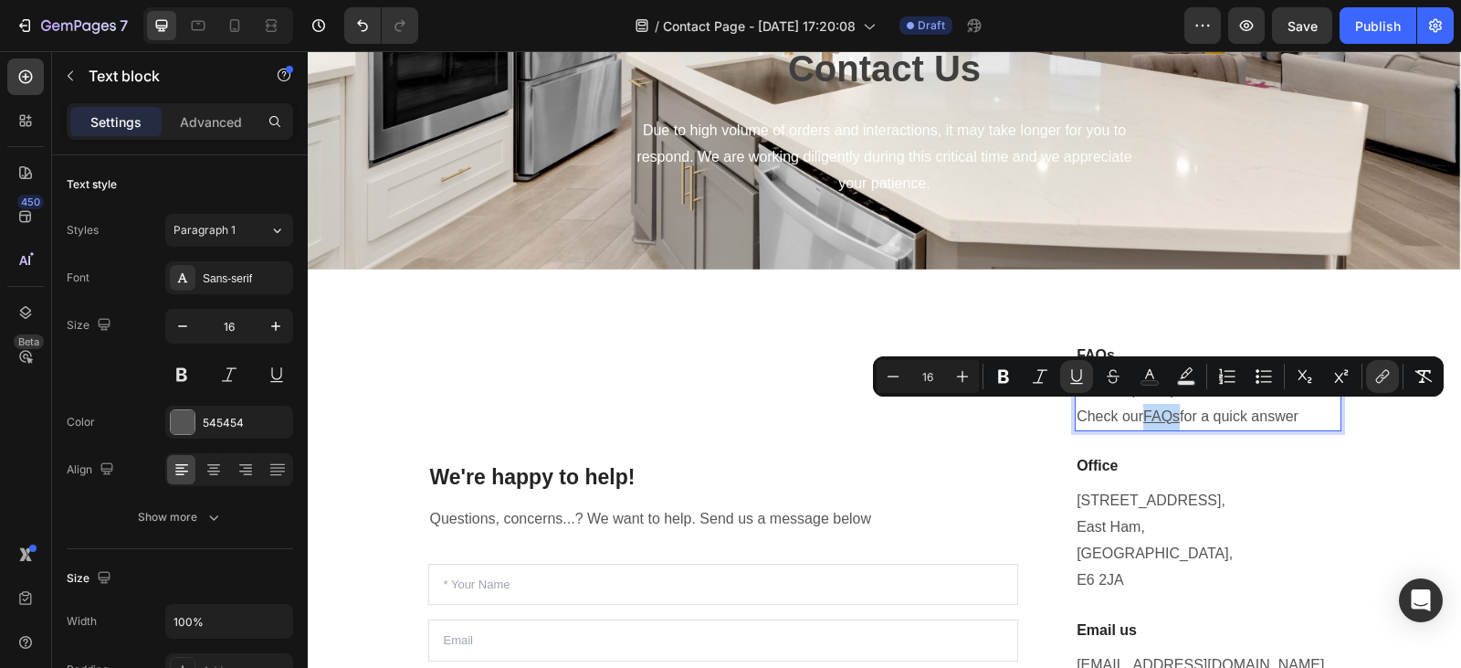
drag, startPoint x: 1143, startPoint y: 409, endPoint x: 1178, endPoint y: 413, distance: 35.8
click at [1178, 413] on p "Have a quick question? Check our FAQs for a quick answer" at bounding box center [1208, 403] width 262 height 53
click at [1376, 377] on icon "Editor contextual toolbar" at bounding box center [1383, 376] width 18 height 18
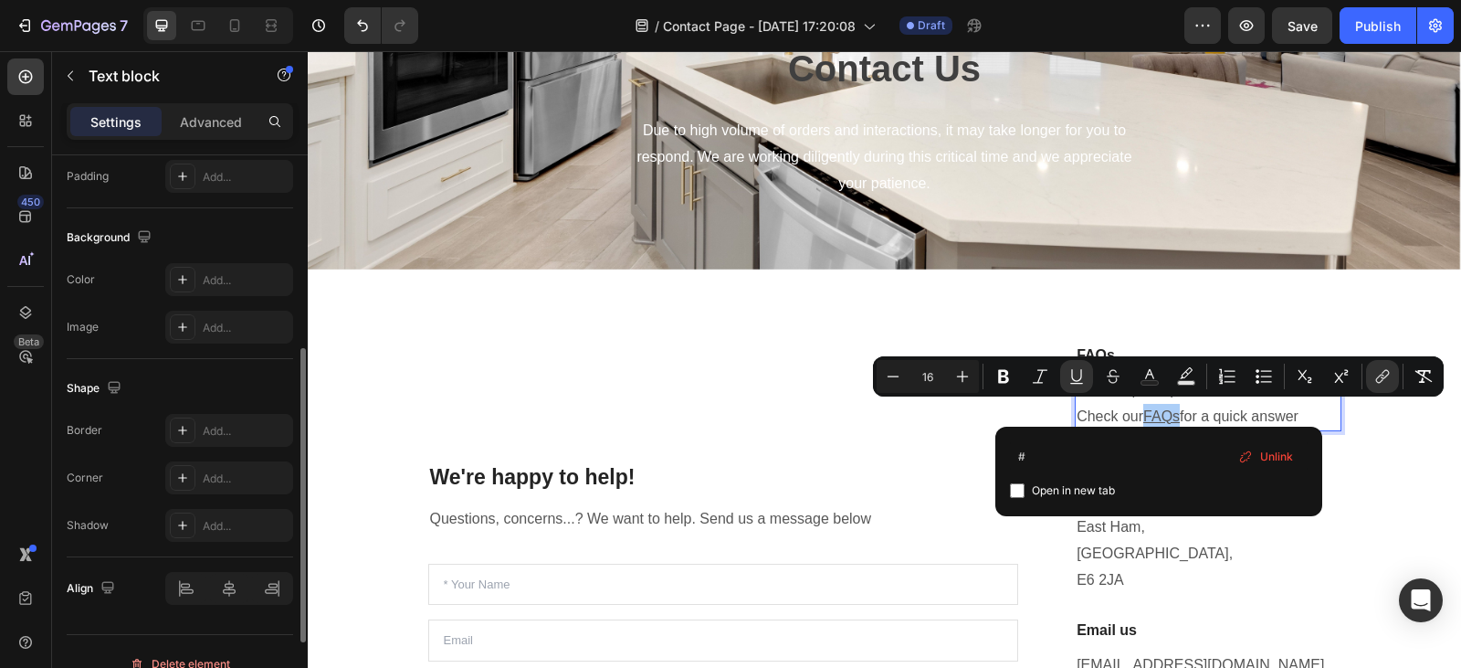
scroll to position [518, 0]
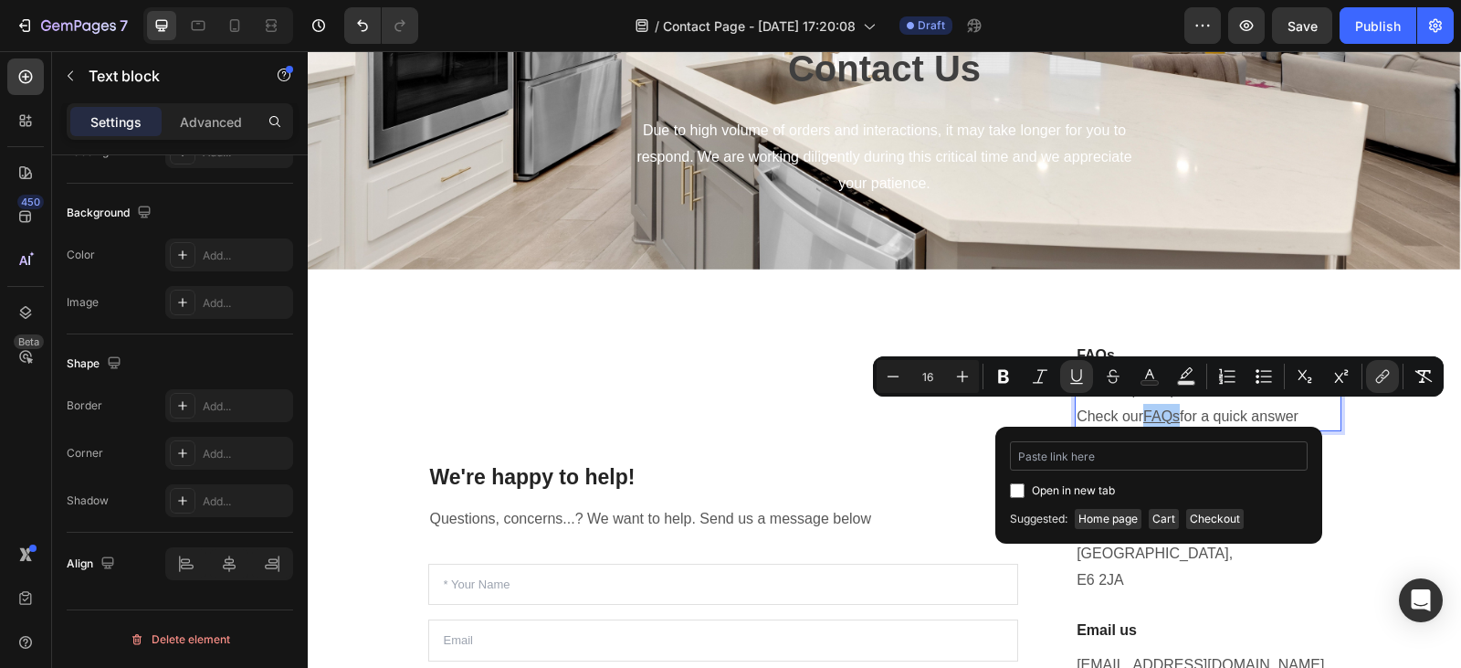
click at [1088, 458] on input "Editor contextual toolbar" at bounding box center [1159, 455] width 298 height 29
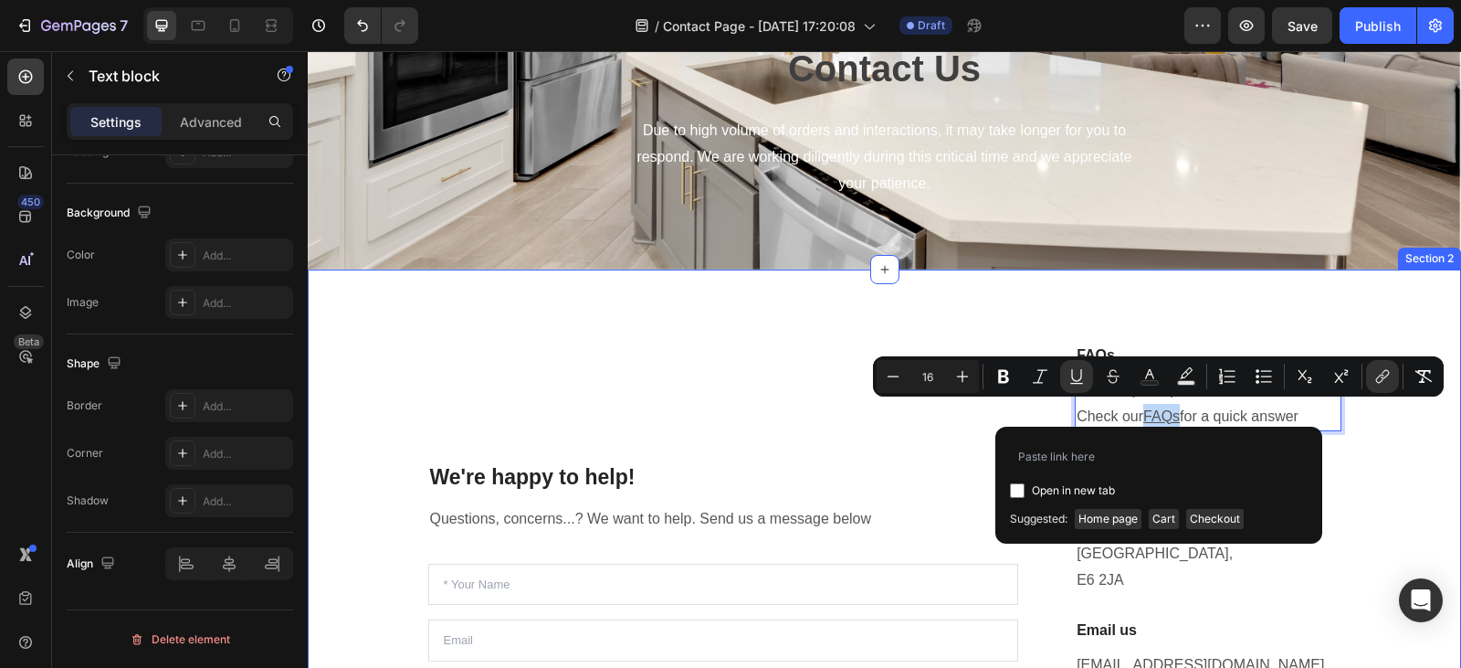
click at [1387, 303] on div "We're happy to help! Heading Questions, concerns...? We want to help. Send us a…" at bounding box center [884, 613] width 1153 height 689
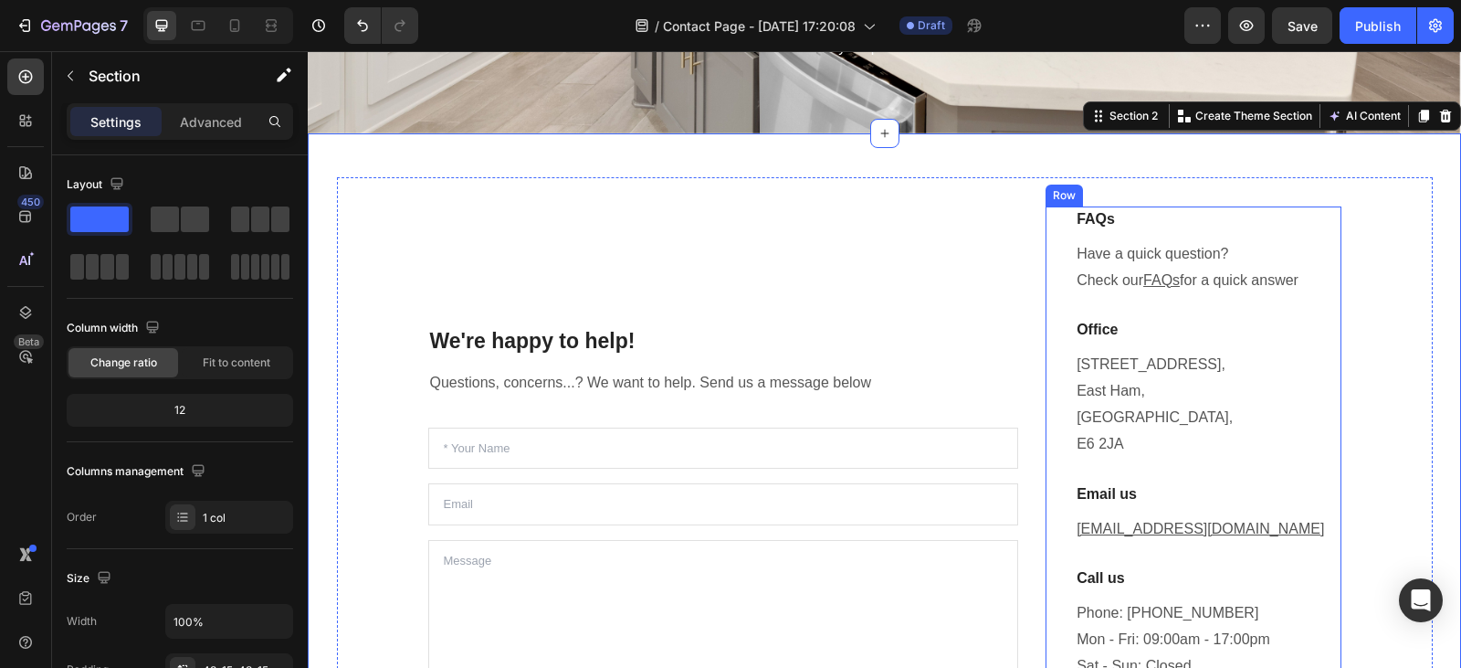
scroll to position [183, 0]
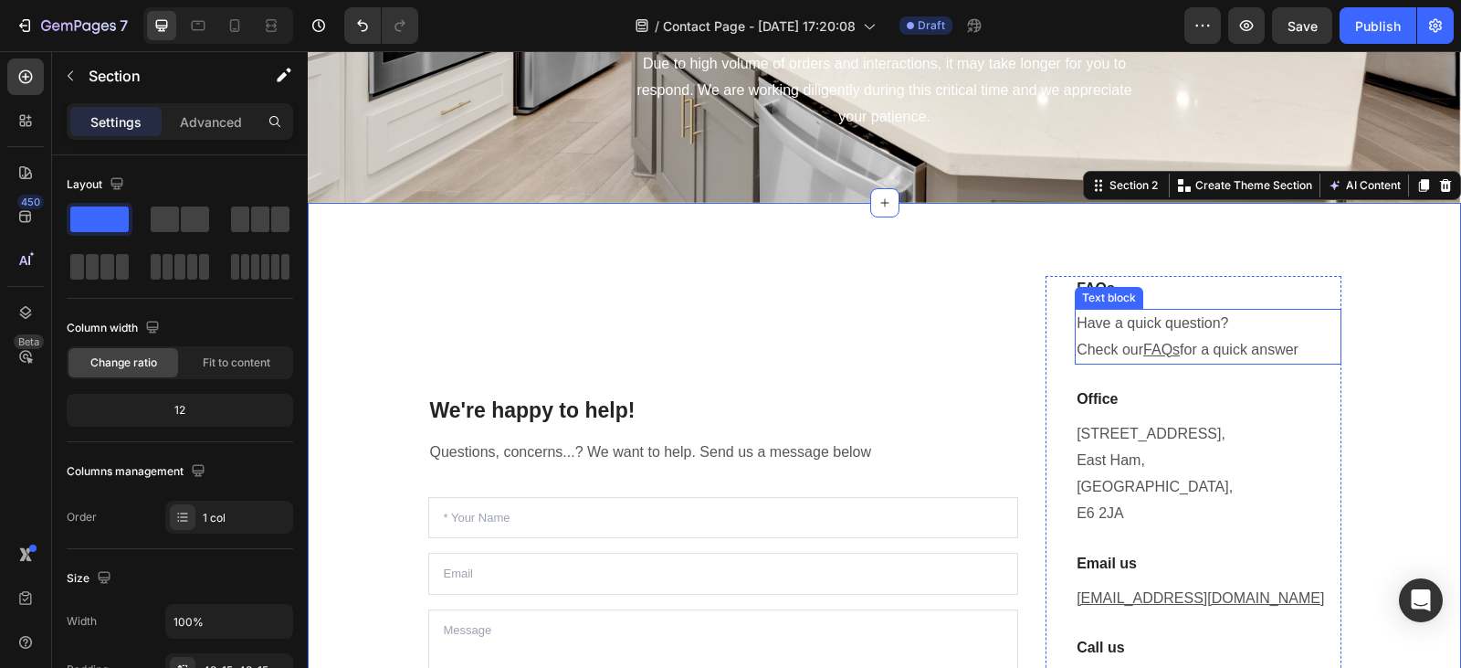
click at [1303, 342] on p "Have a quick question? Check our FAQs for a quick answer" at bounding box center [1208, 337] width 262 height 53
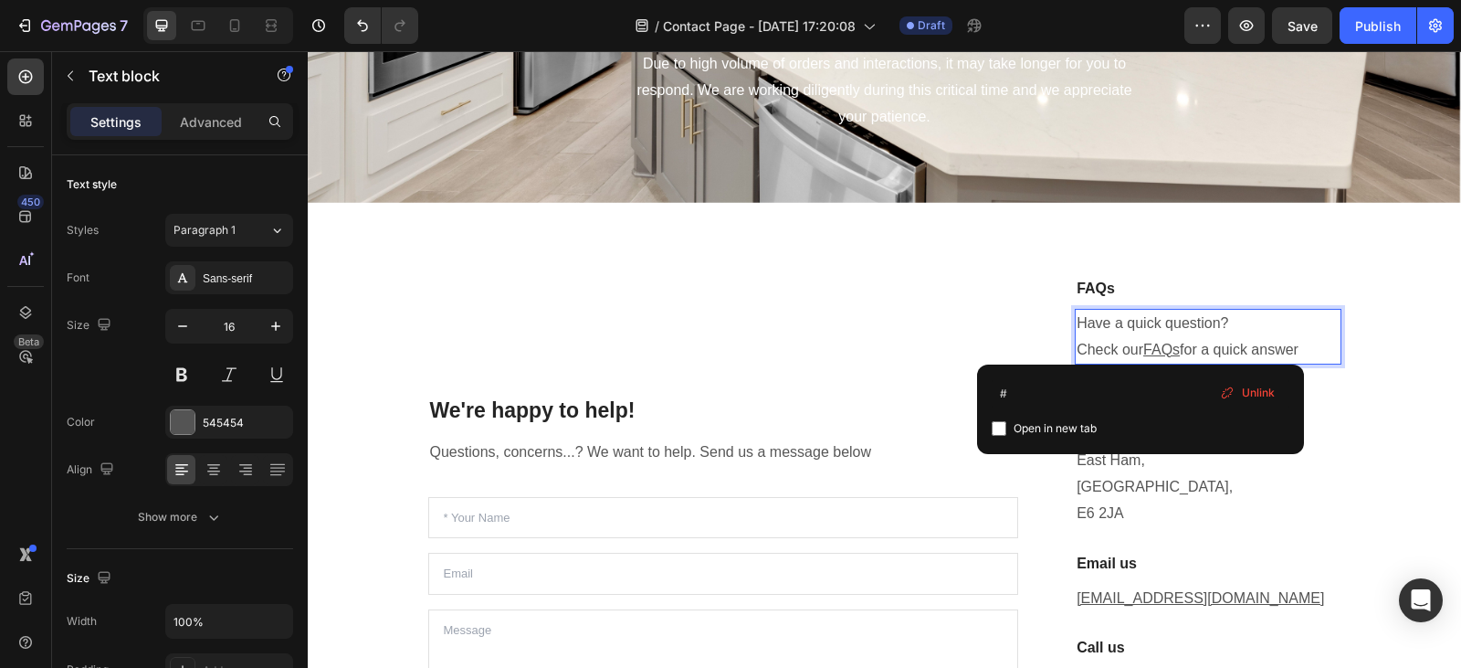
click at [1174, 350] on u "FAQs" at bounding box center [1161, 350] width 37 height 16
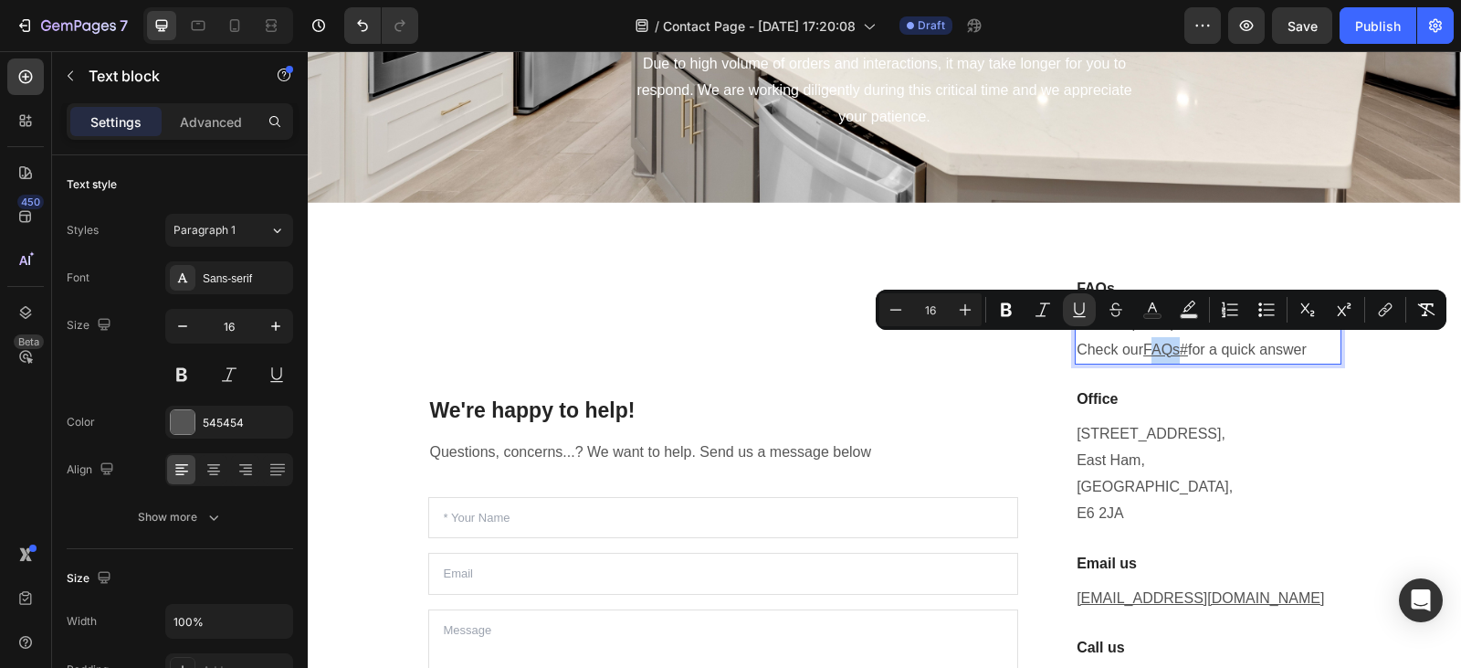
drag, startPoint x: 1174, startPoint y: 350, endPoint x: 1147, endPoint y: 346, distance: 27.6
click at [1184, 344] on u "FAQs#" at bounding box center [1165, 350] width 45 height 16
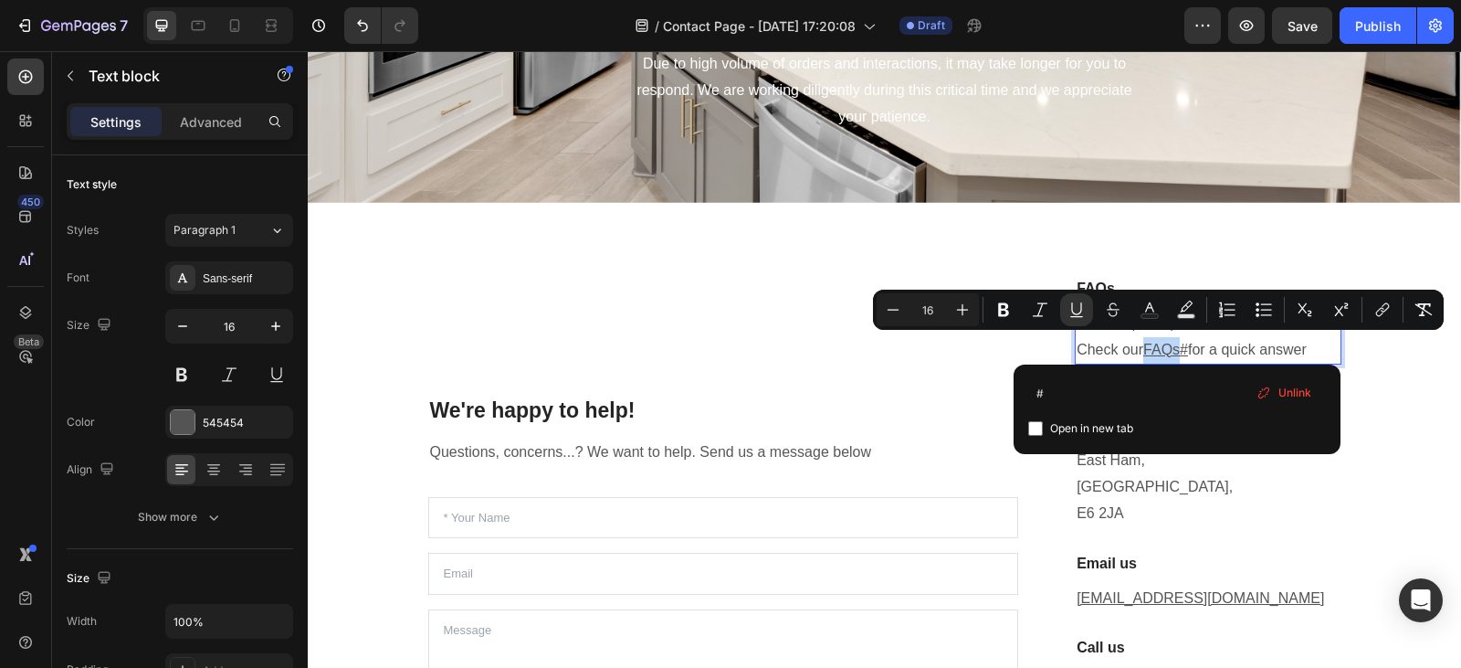
drag, startPoint x: 1177, startPoint y: 344, endPoint x: 1141, endPoint y: 343, distance: 36.5
click at [1081, 302] on icon "Editor contextual toolbar" at bounding box center [1076, 308] width 10 height 13
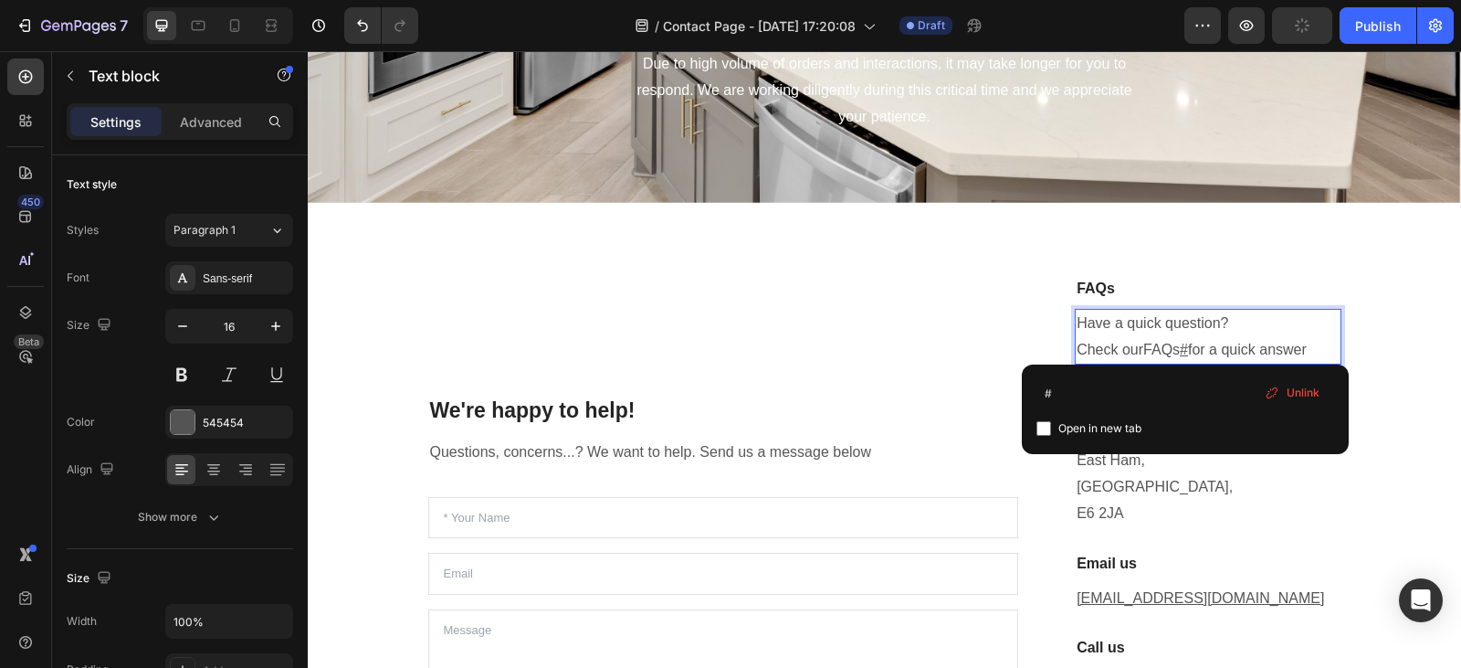
click at [1185, 343] on u "#" at bounding box center [1184, 350] width 8 height 16
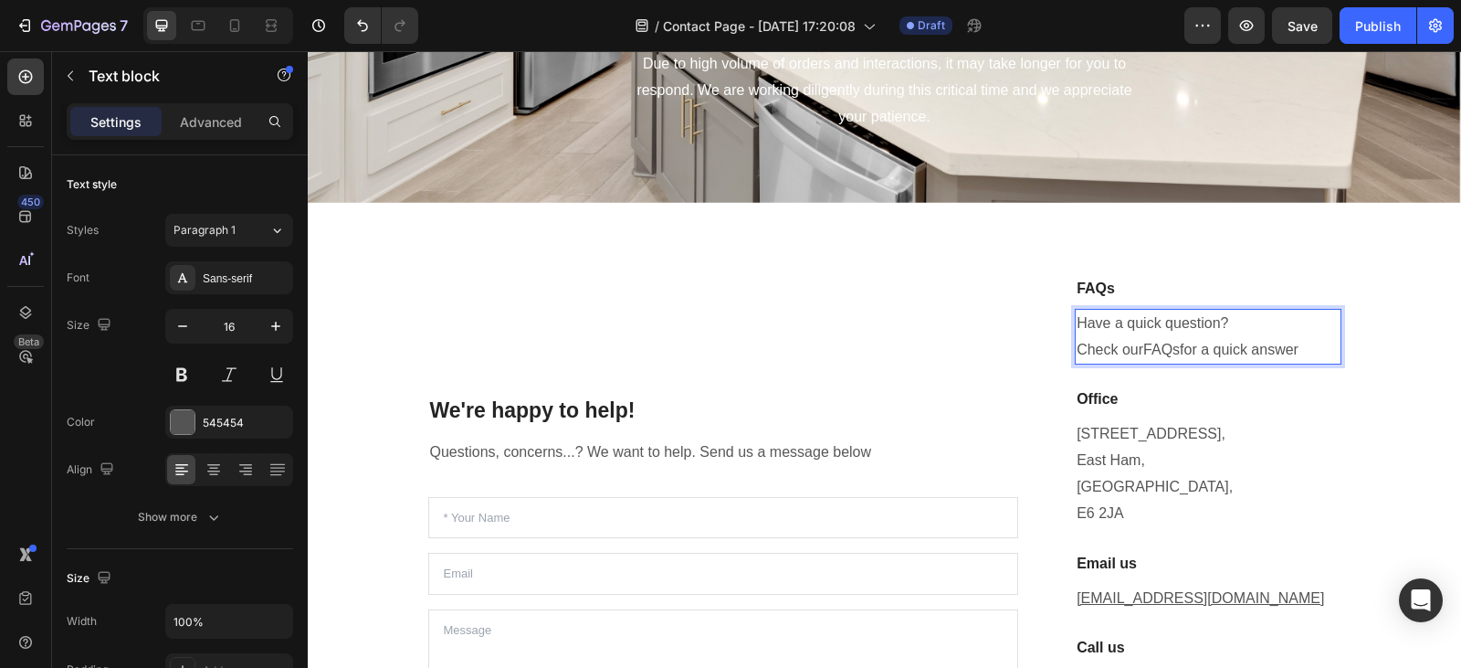
click at [1304, 345] on p "Have a quick question? Check our FAQs for a quick answer" at bounding box center [1208, 337] width 262 height 53
click at [1186, 349] on p "Have a quick question? Check our FAQs# for a quick answer" at bounding box center [1208, 337] width 262 height 53
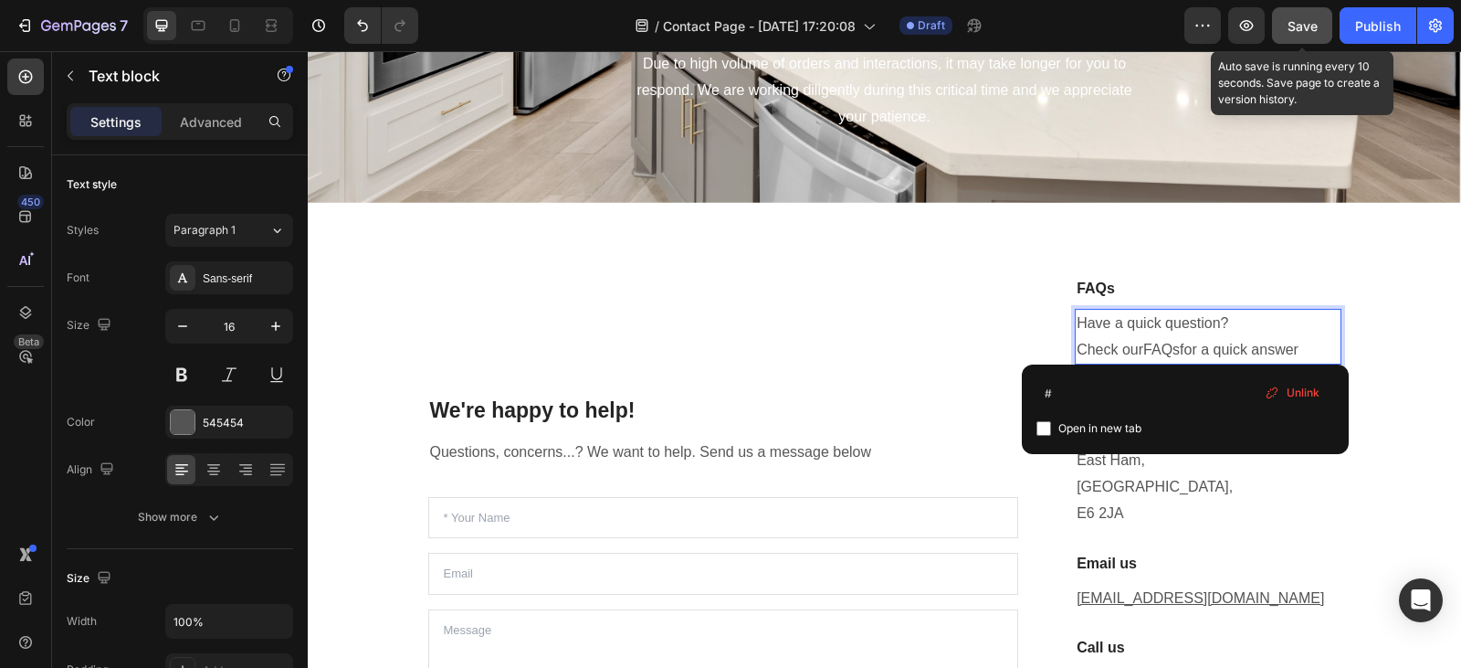
click at [1307, 16] on div "Save" at bounding box center [1303, 25] width 30 height 19
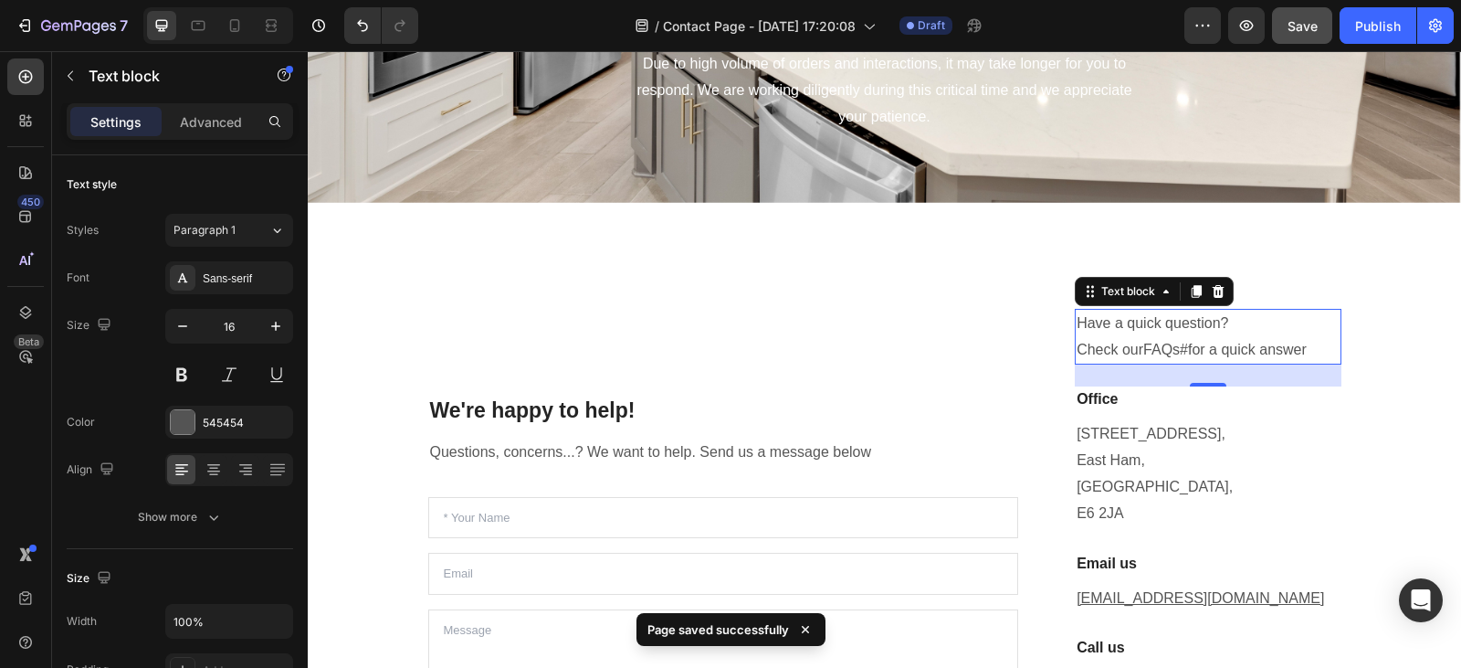
click at [1185, 343] on link "FAQs#" at bounding box center [1165, 350] width 45 height 16
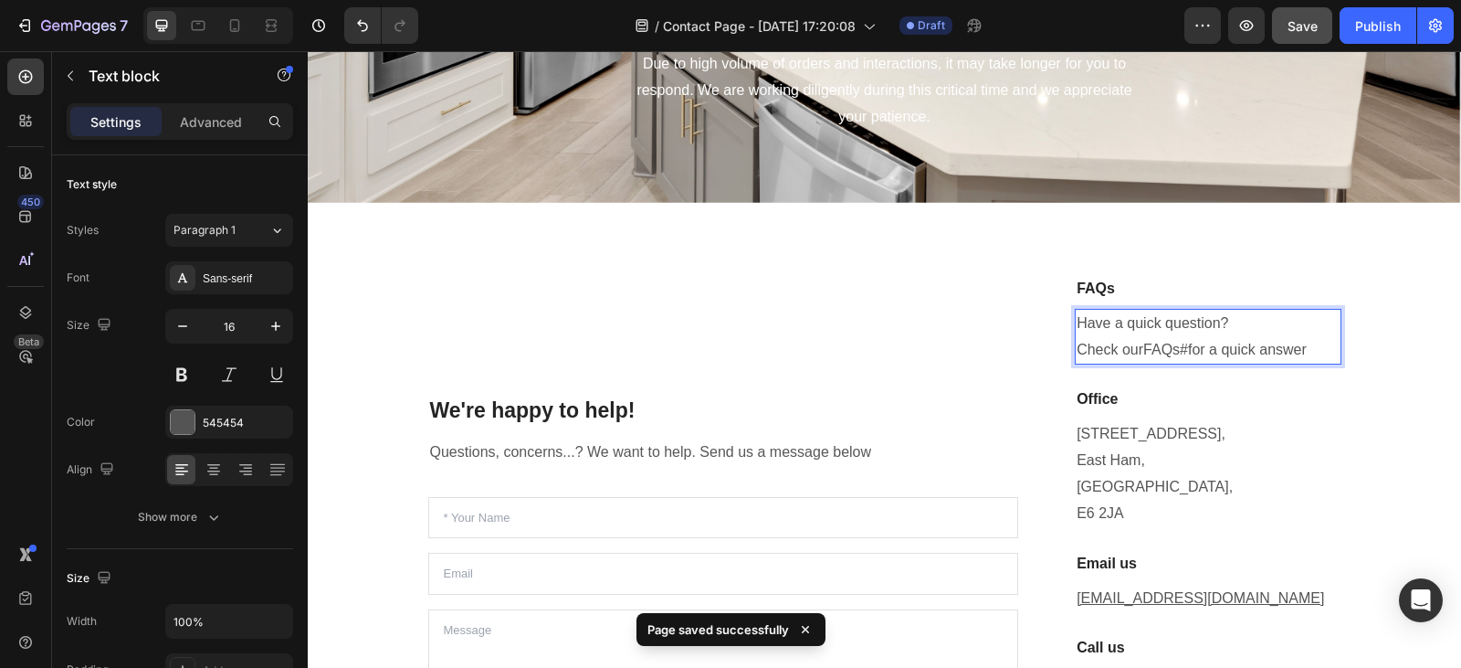
click at [1185, 343] on link "FAQs#" at bounding box center [1165, 350] width 45 height 16
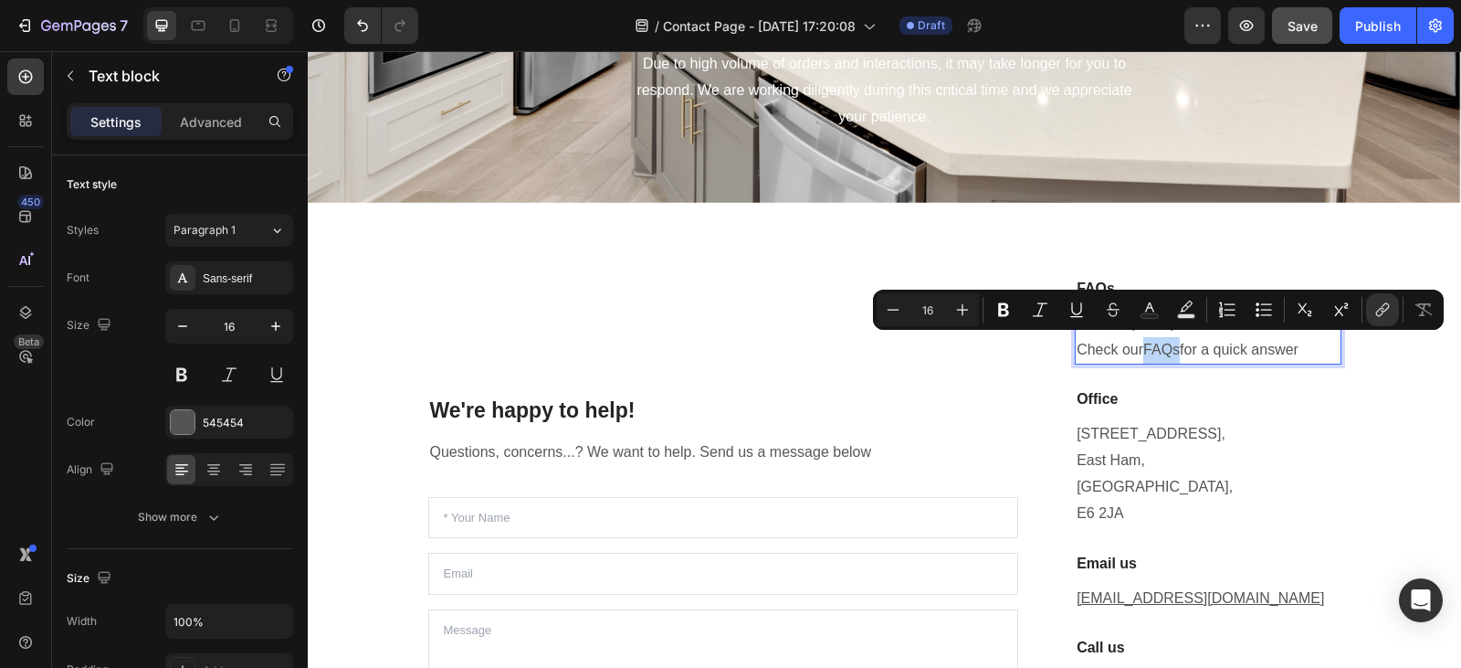
drag, startPoint x: 1178, startPoint y: 345, endPoint x: 1144, endPoint y: 345, distance: 33.8
click at [1144, 345] on p "Have a quick question? Check our FAQs for a quick answer" at bounding box center [1208, 337] width 262 height 53
click at [1378, 304] on icon "Editor contextual toolbar" at bounding box center [1383, 309] width 18 height 18
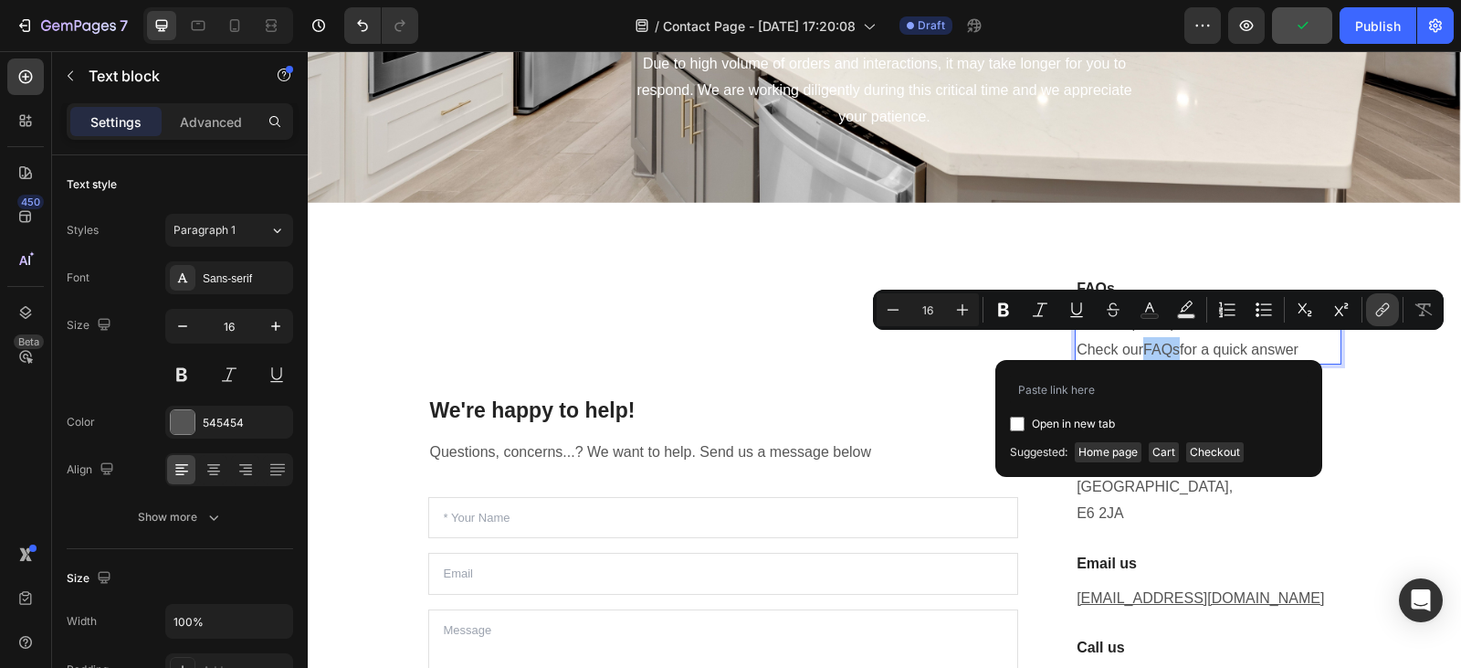
click at [1393, 303] on button "link" at bounding box center [1382, 309] width 33 height 33
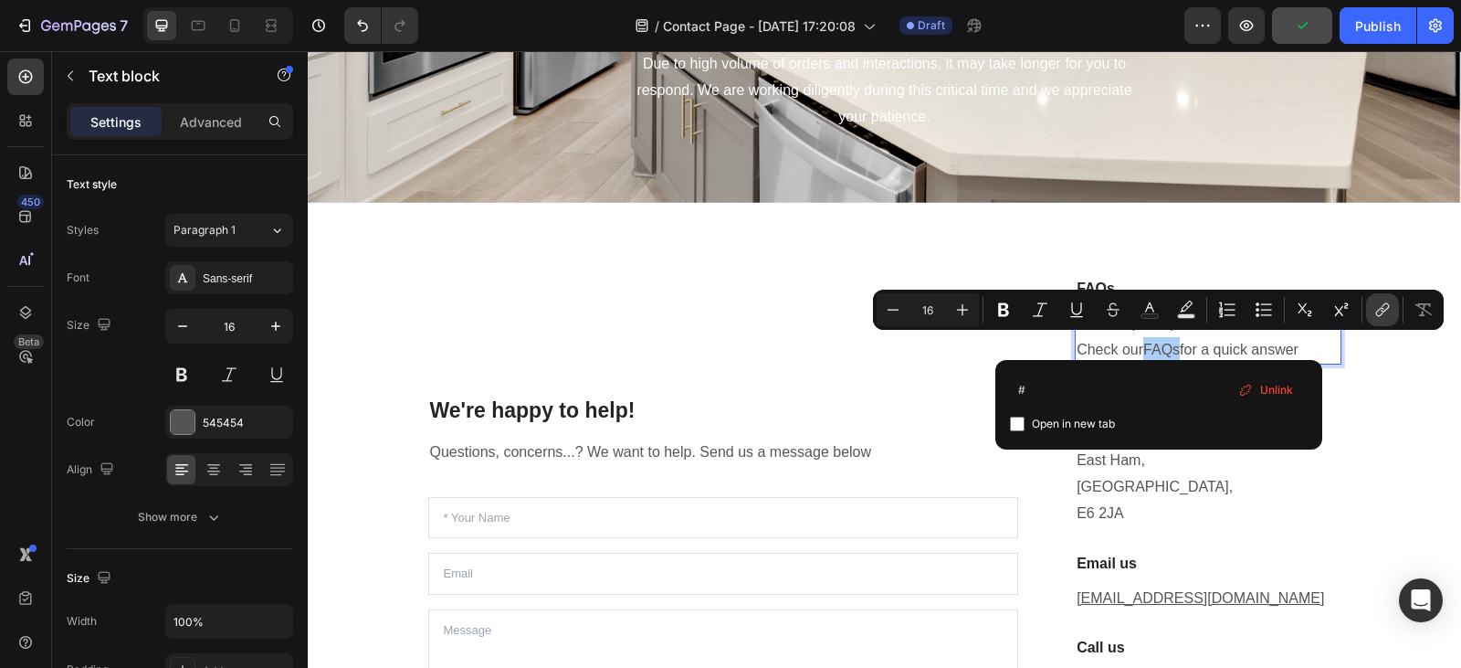
click at [1393, 303] on button "link" at bounding box center [1382, 309] width 33 height 33
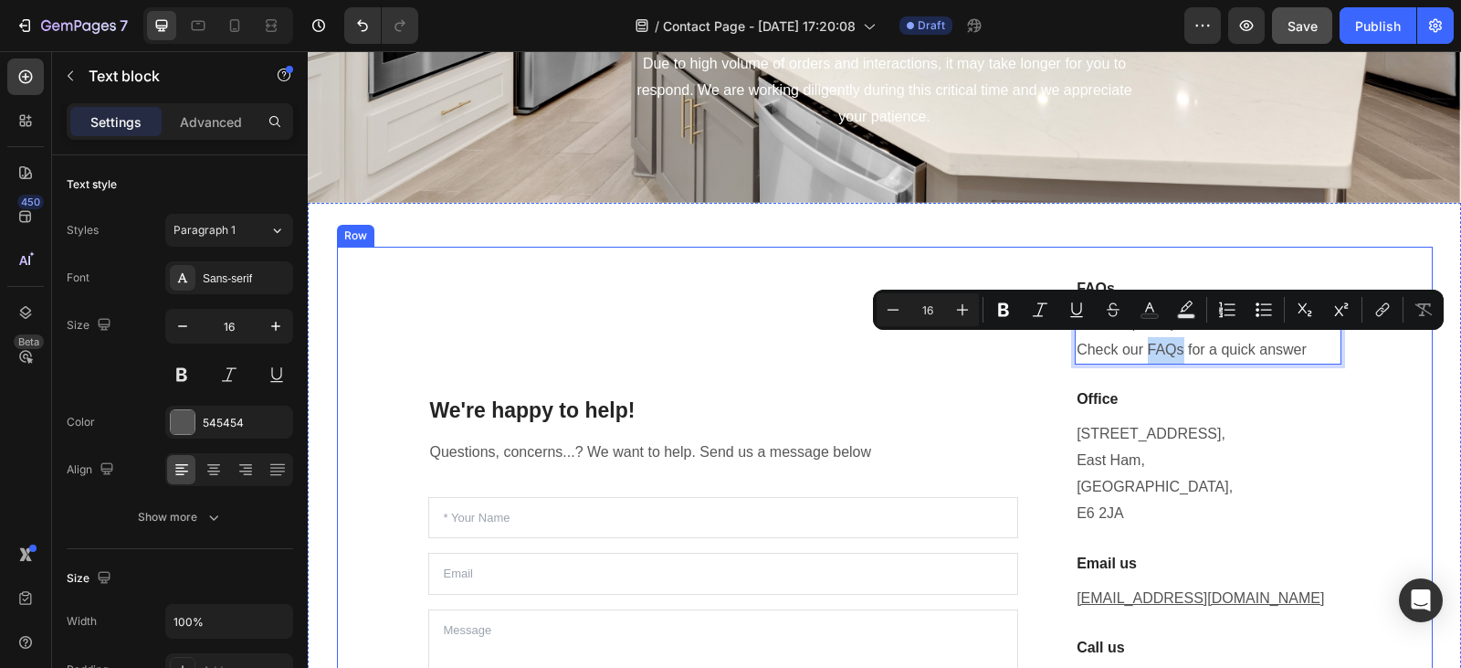
click at [1341, 390] on div "We're happy to help! Heading Questions, concerns...? We want to help. Send us a…" at bounding box center [885, 547] width 1096 height 601
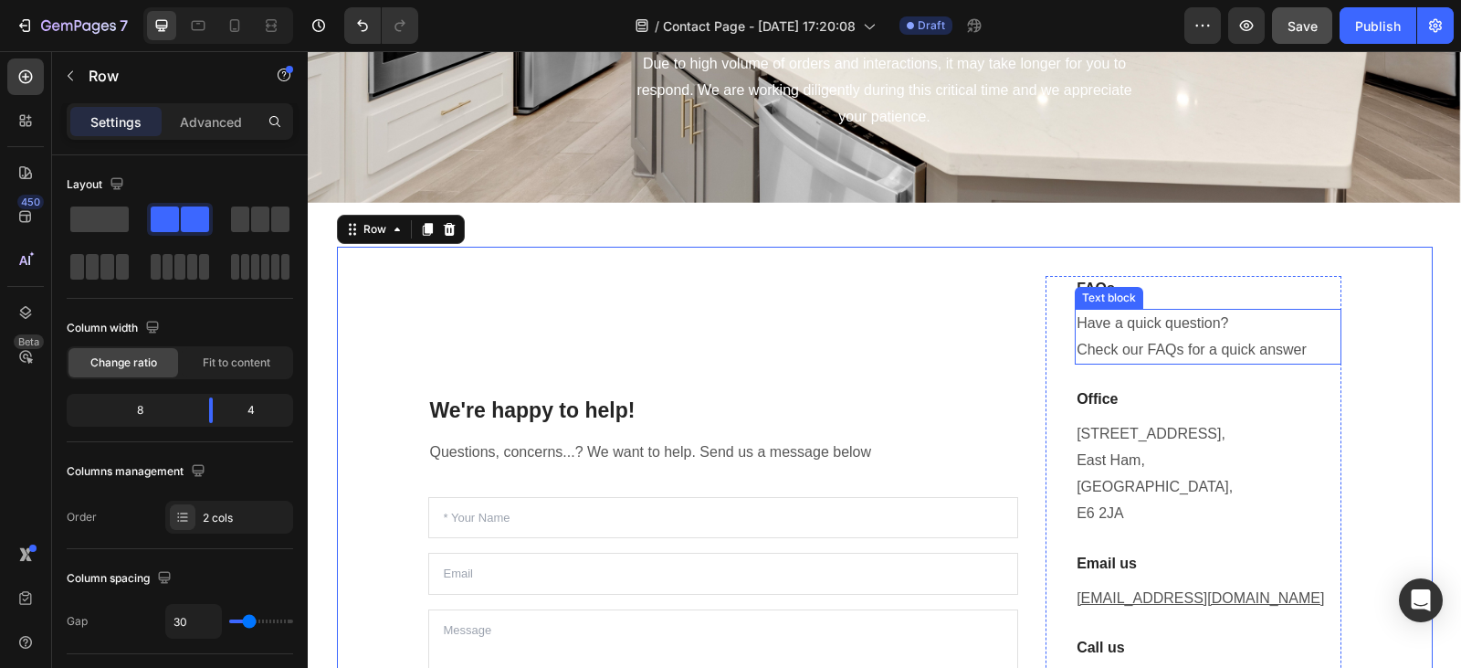
click at [1303, 347] on p "Have a quick question? Check our FAQs for a quick answer" at bounding box center [1208, 337] width 262 height 53
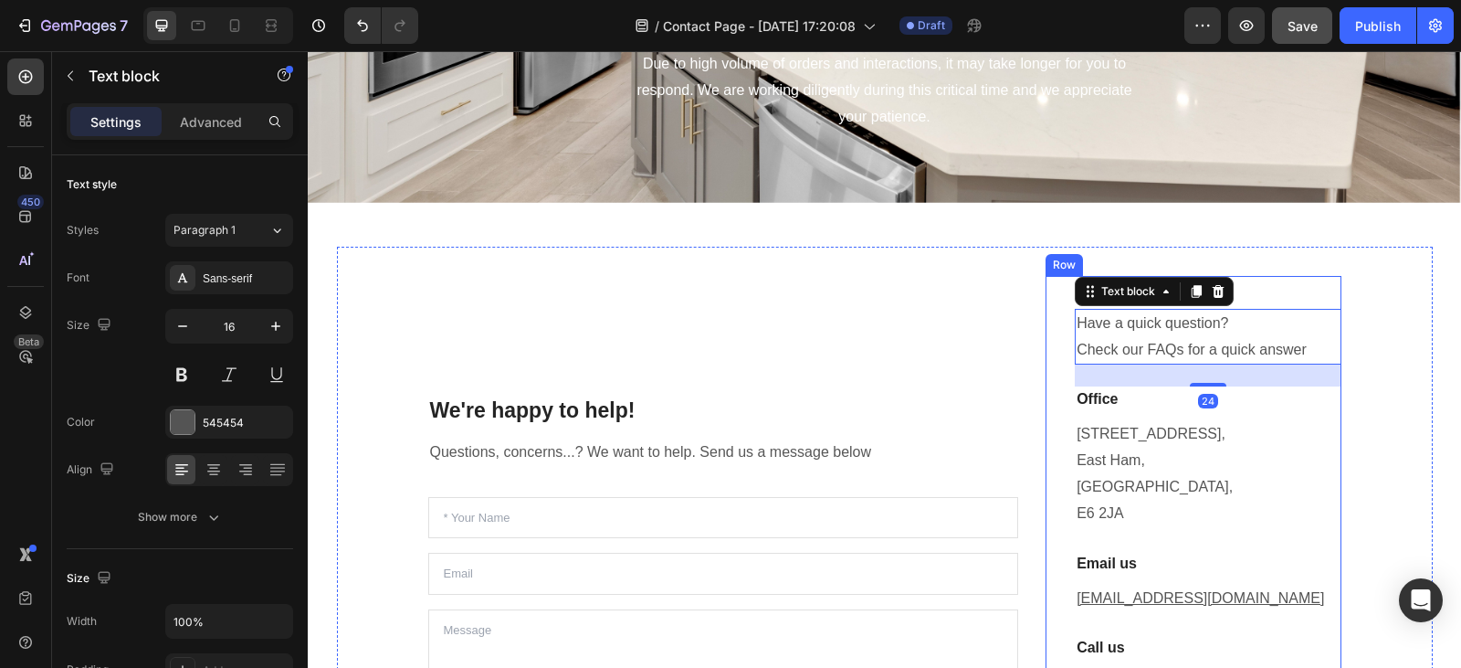
click at [1059, 316] on div "FAQs Heading Have a quick question? Check our FAQs for a quick answer Text bloc…" at bounding box center [1193, 547] width 295 height 542
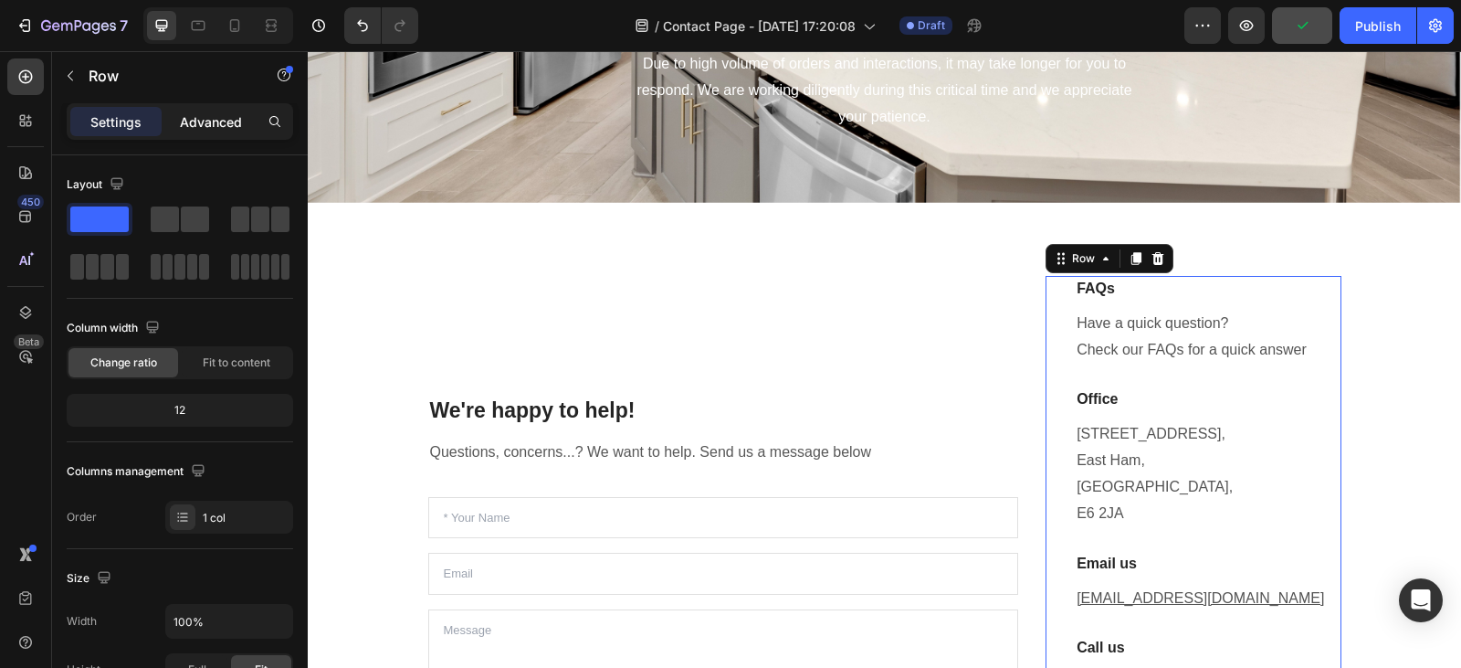
click at [203, 121] on p "Advanced" at bounding box center [211, 121] width 62 height 19
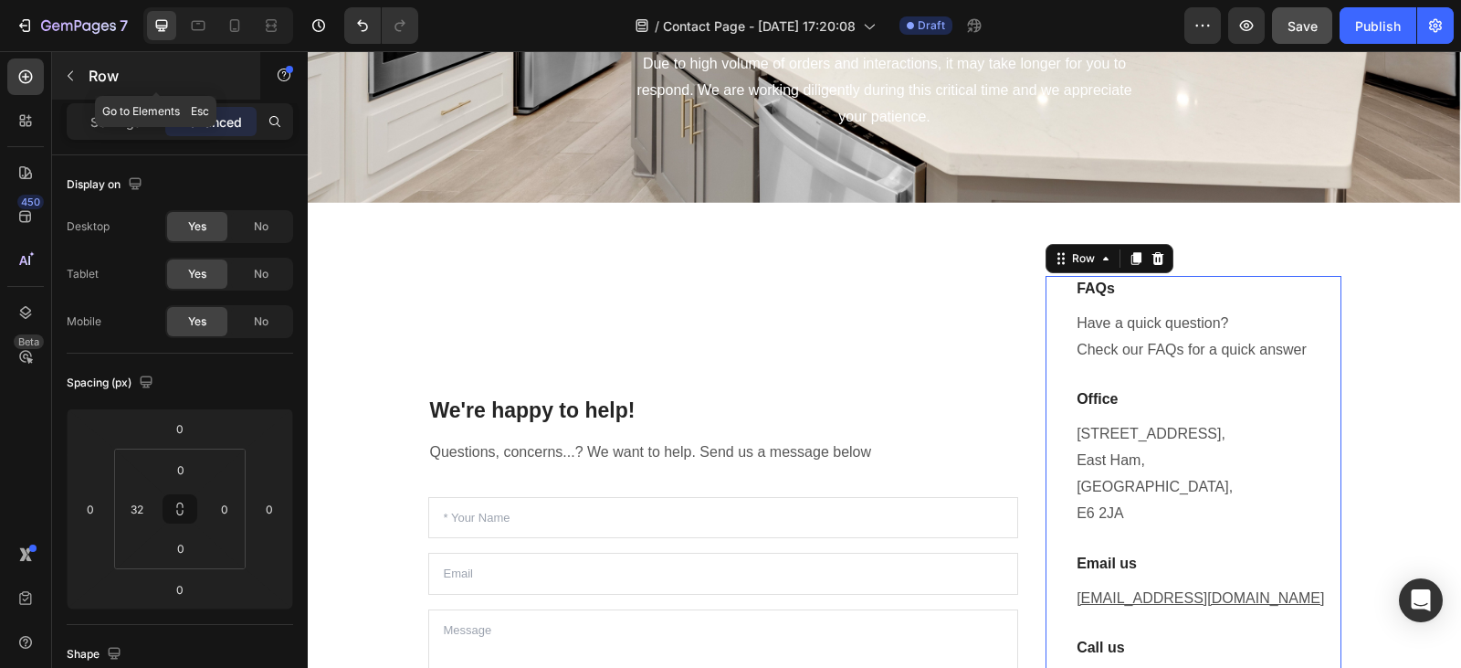
click at [71, 78] on icon "button" at bounding box center [70, 75] width 15 height 15
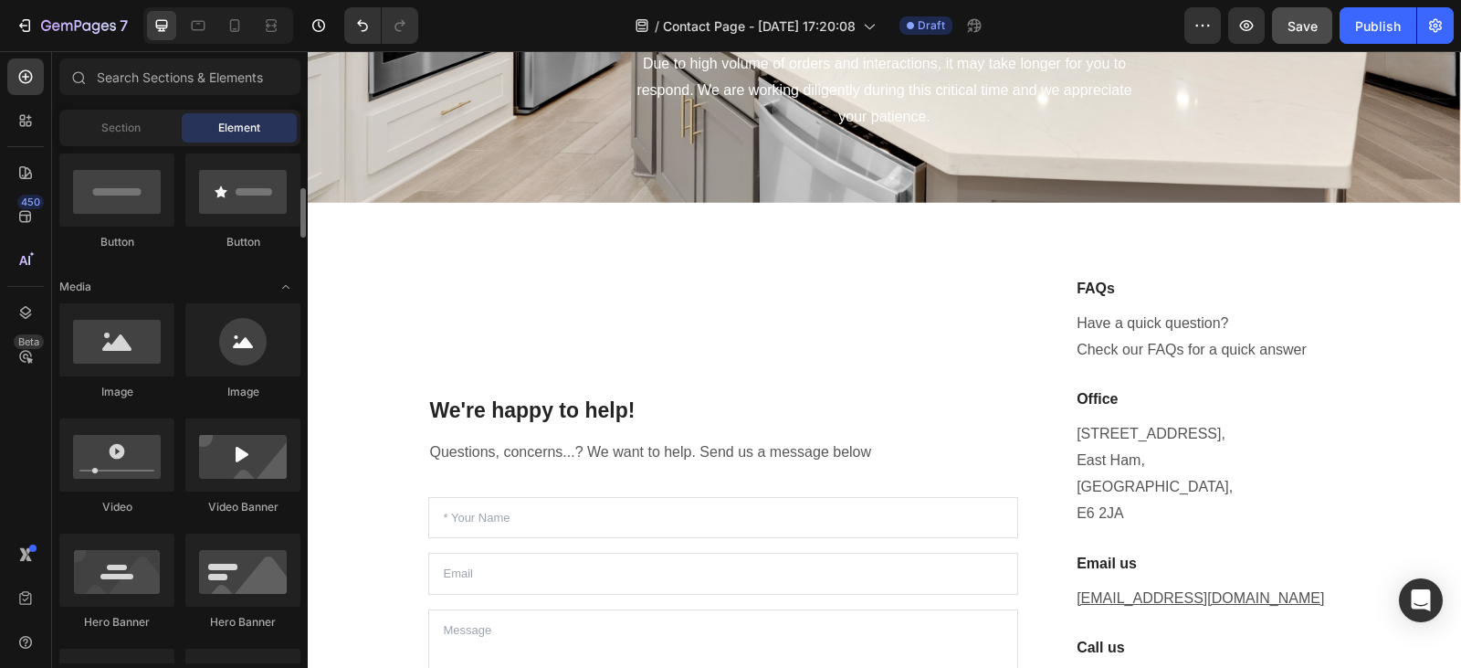
scroll to position [447, 0]
drag, startPoint x: 428, startPoint y: 248, endPoint x: 1316, endPoint y: 331, distance: 891.5
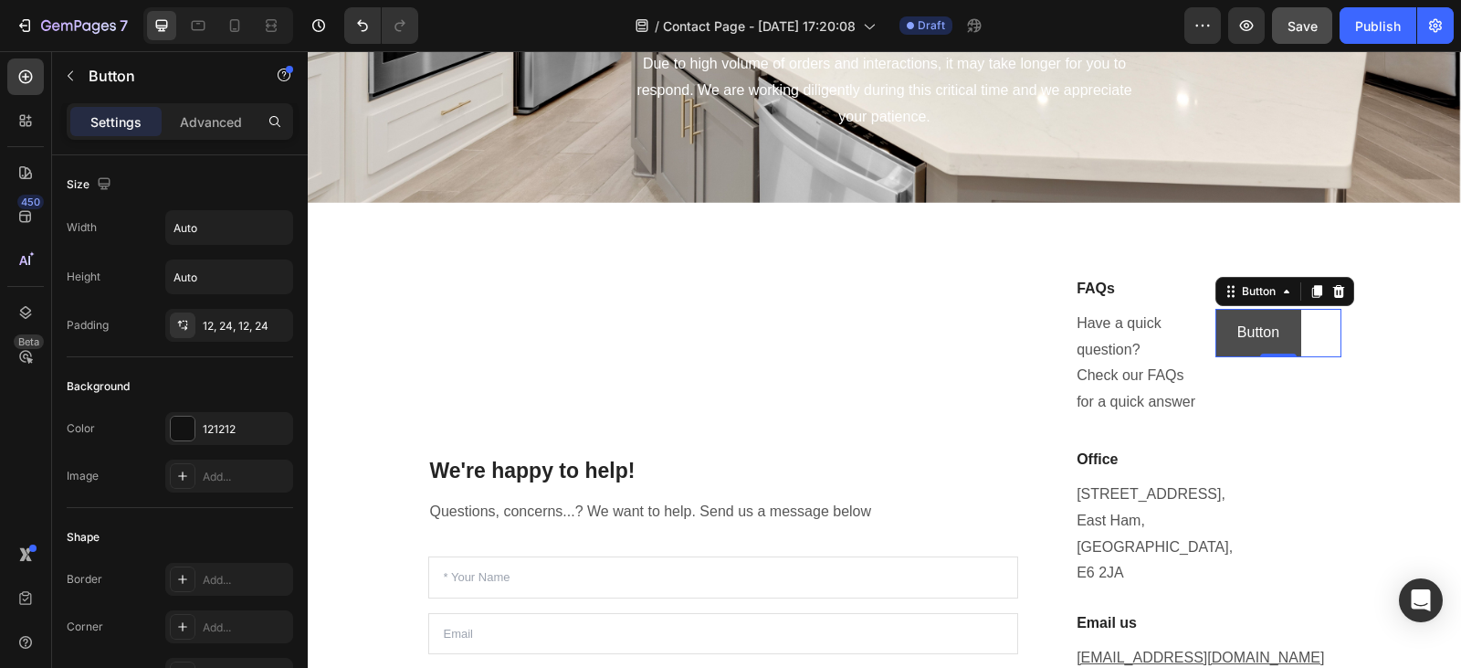
click at [1274, 326] on button "Button" at bounding box center [1259, 333] width 86 height 48
click at [1270, 329] on p "Button" at bounding box center [1258, 333] width 42 height 26
click at [1216, 309] on button "Tak" at bounding box center [1249, 333] width 67 height 48
click at [1216, 309] on button "Take me" at bounding box center [1265, 333] width 99 height 48
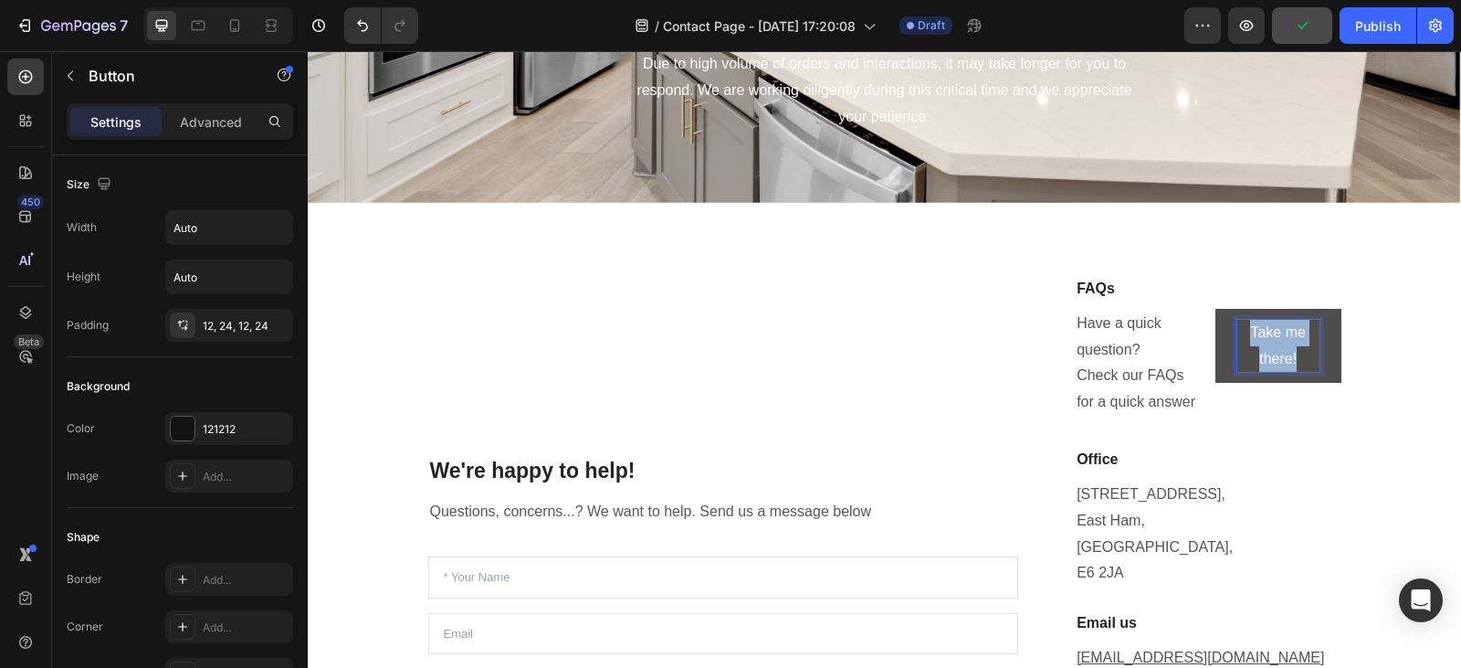
drag, startPoint x: 1294, startPoint y: 352, endPoint x: 1238, endPoint y: 324, distance: 62.1
click at [1238, 324] on p "Take me there!" at bounding box center [1278, 346] width 82 height 53
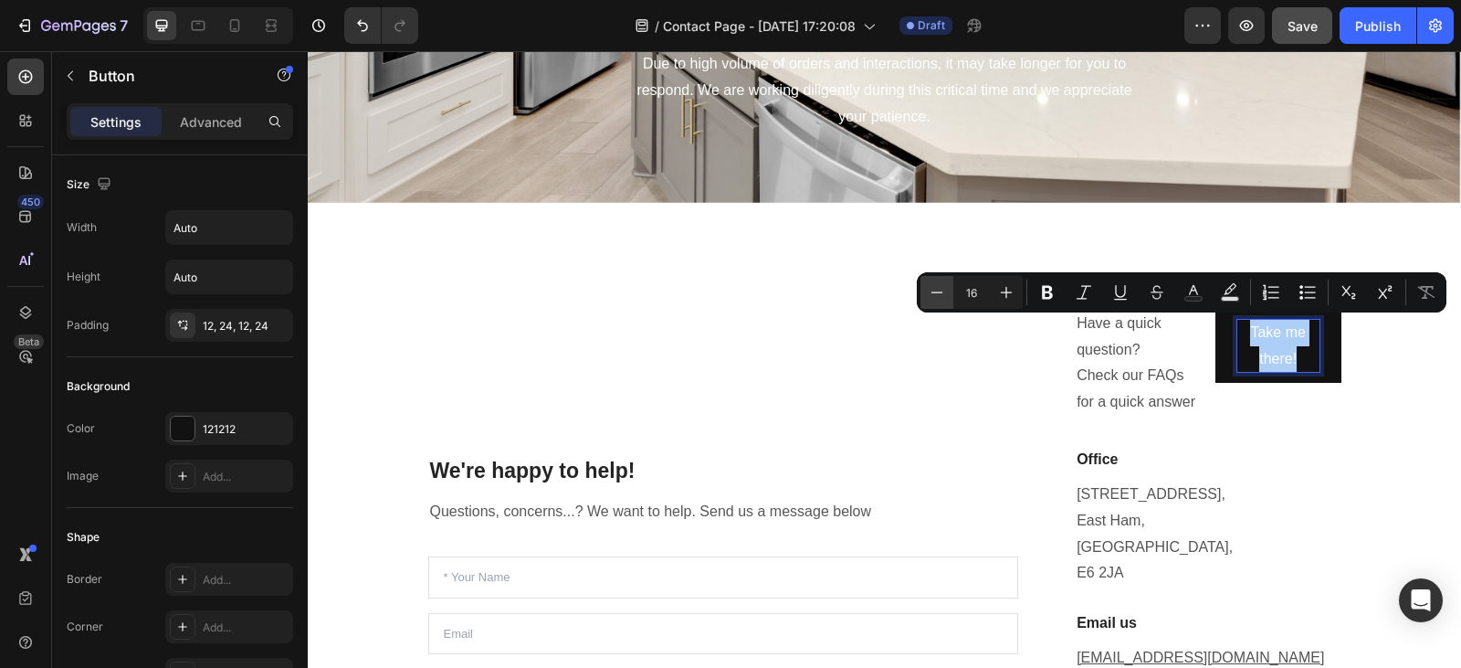
click at [934, 295] on icon "Editor contextual toolbar" at bounding box center [937, 292] width 18 height 18
type input "13"
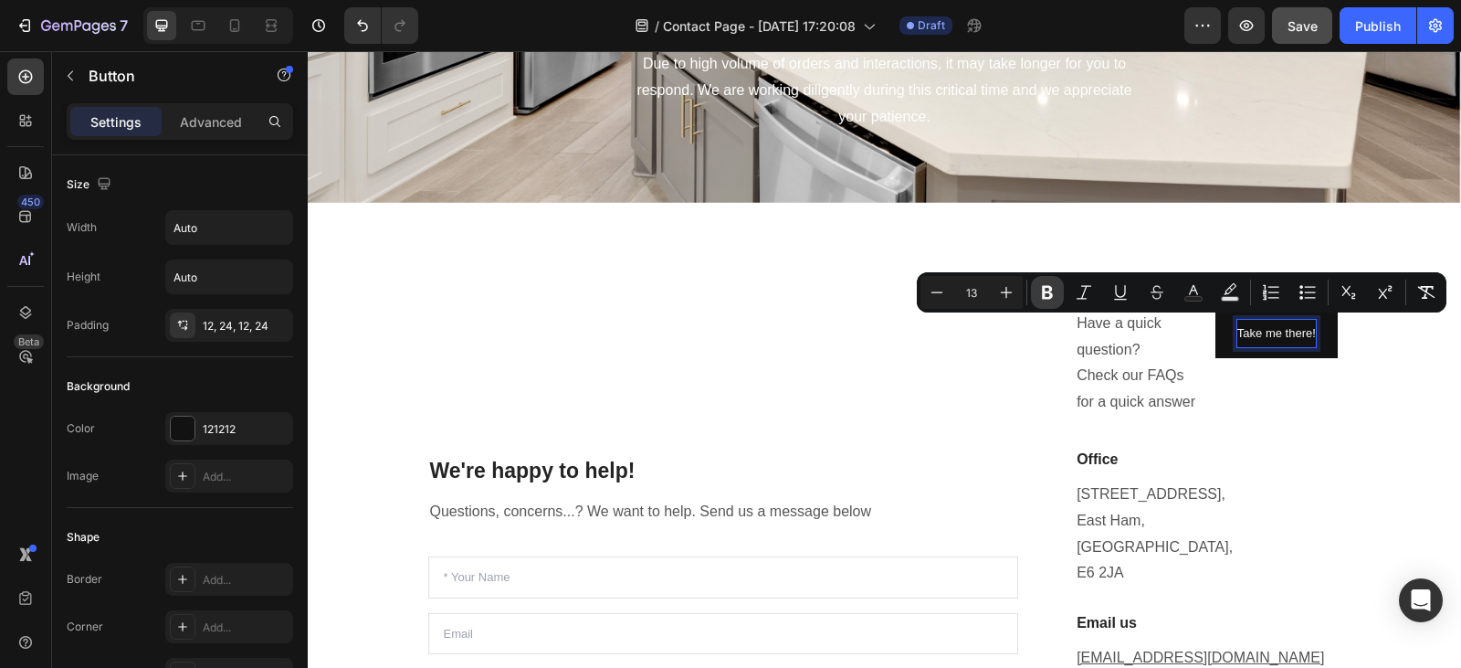
click at [1045, 286] on icon "Editor contextual toolbar" at bounding box center [1047, 293] width 11 height 14
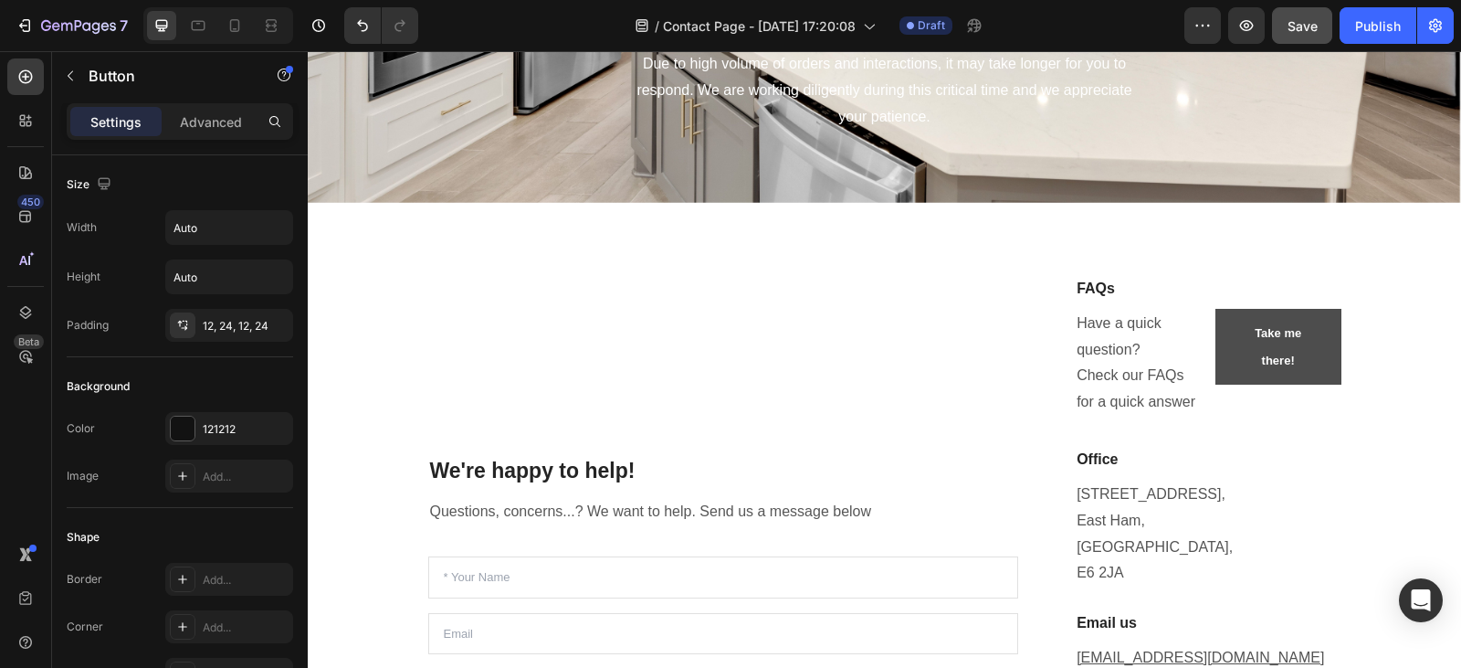
click at [1329, 351] on button "Take me there!" at bounding box center [1279, 347] width 126 height 77
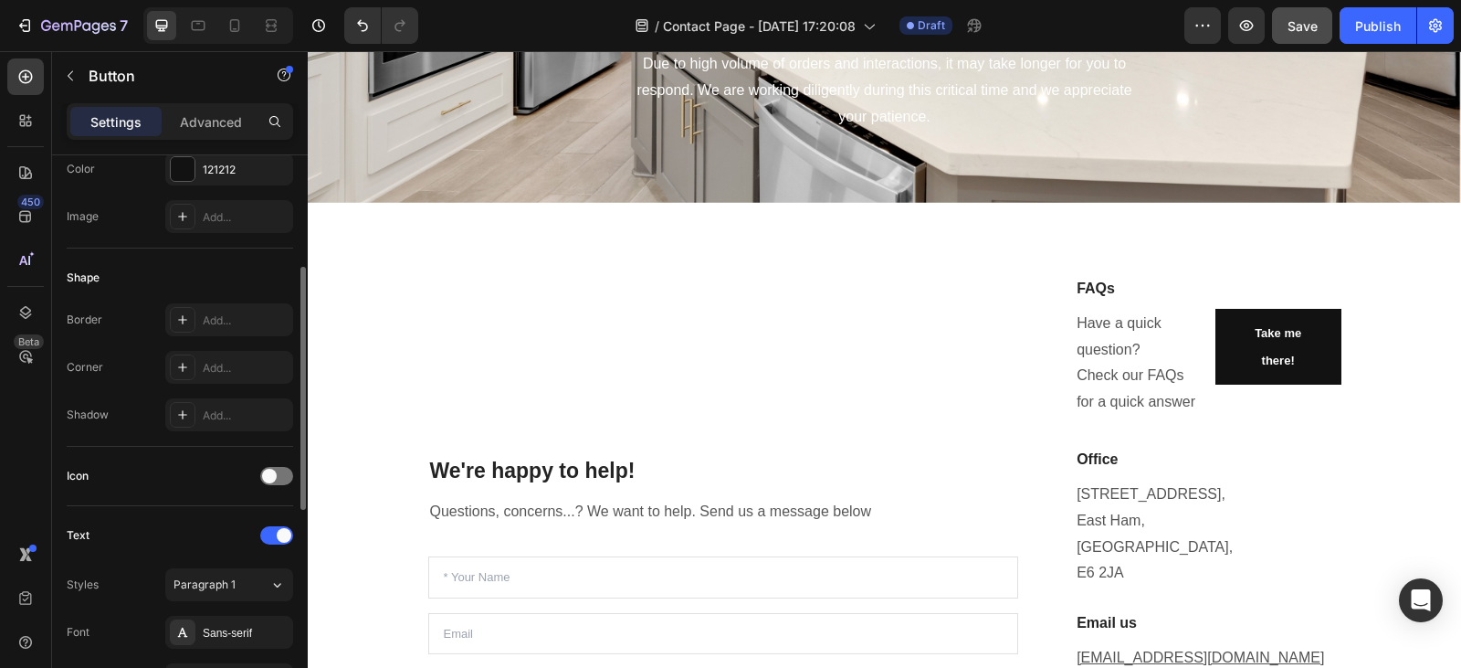
scroll to position [260, 0]
click at [226, 359] on div "Add..." at bounding box center [246, 367] width 86 height 16
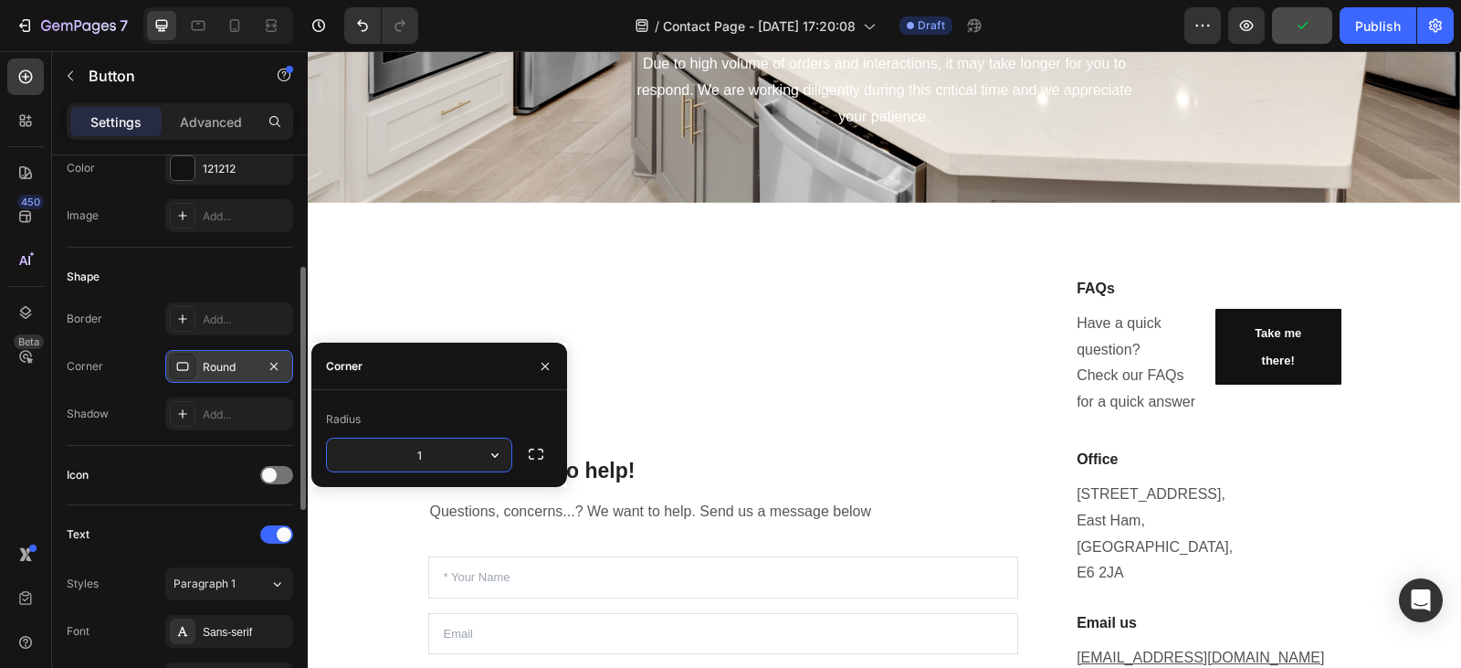
type input "10"
click at [126, 408] on div "Shadow Add..." at bounding box center [180, 413] width 226 height 33
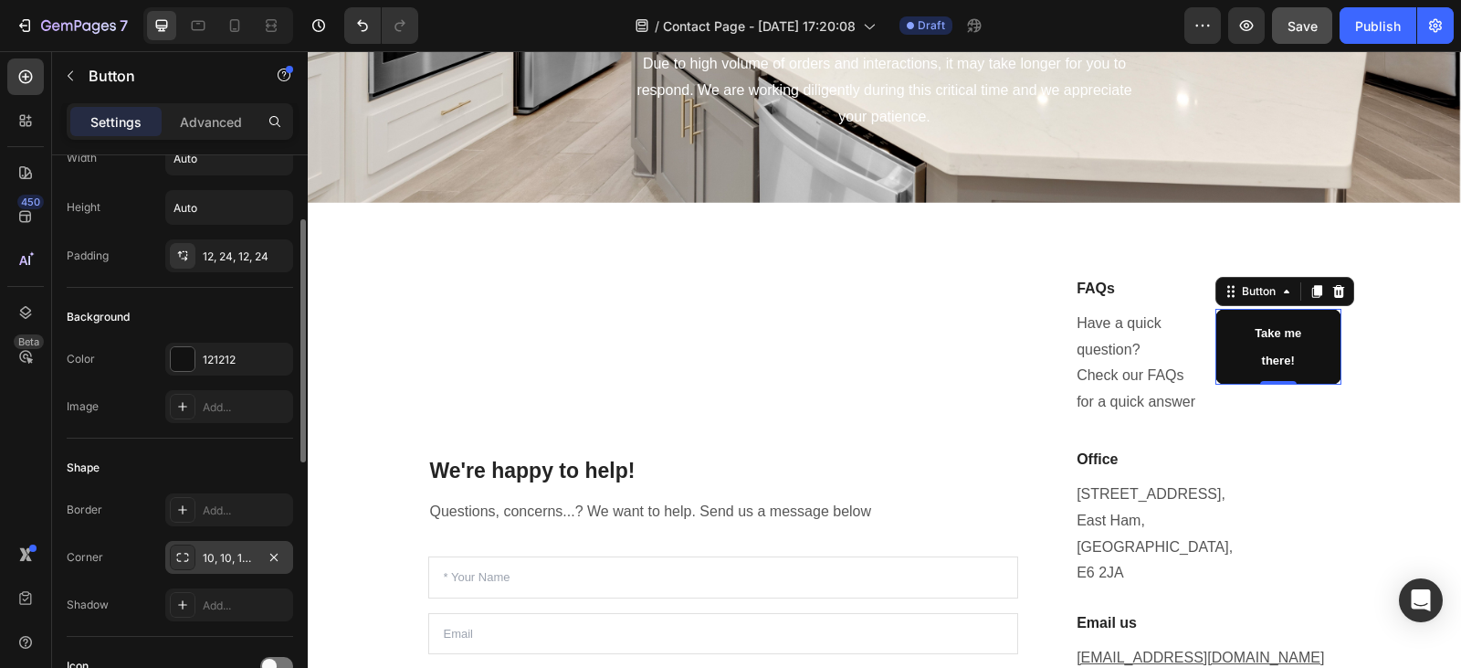
scroll to position [0, 0]
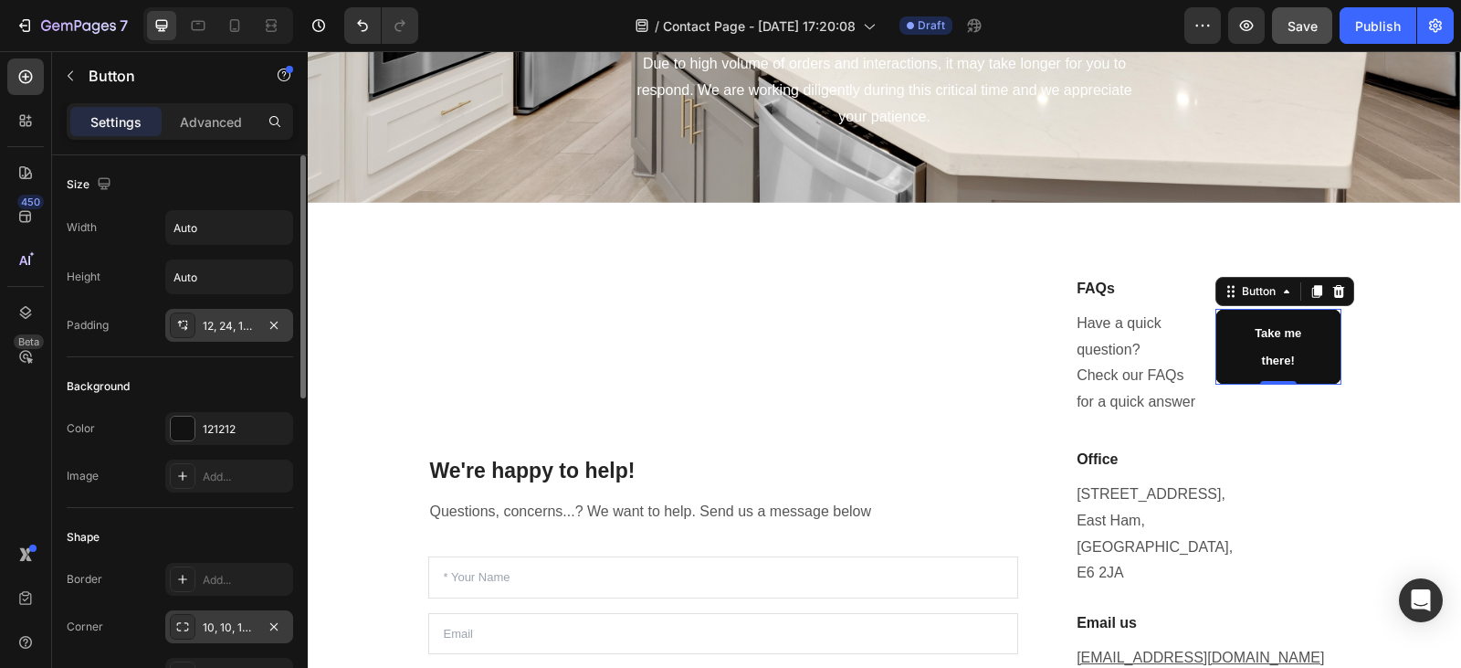
click at [242, 331] on div "12, 24, 12, 24" at bounding box center [229, 326] width 53 height 16
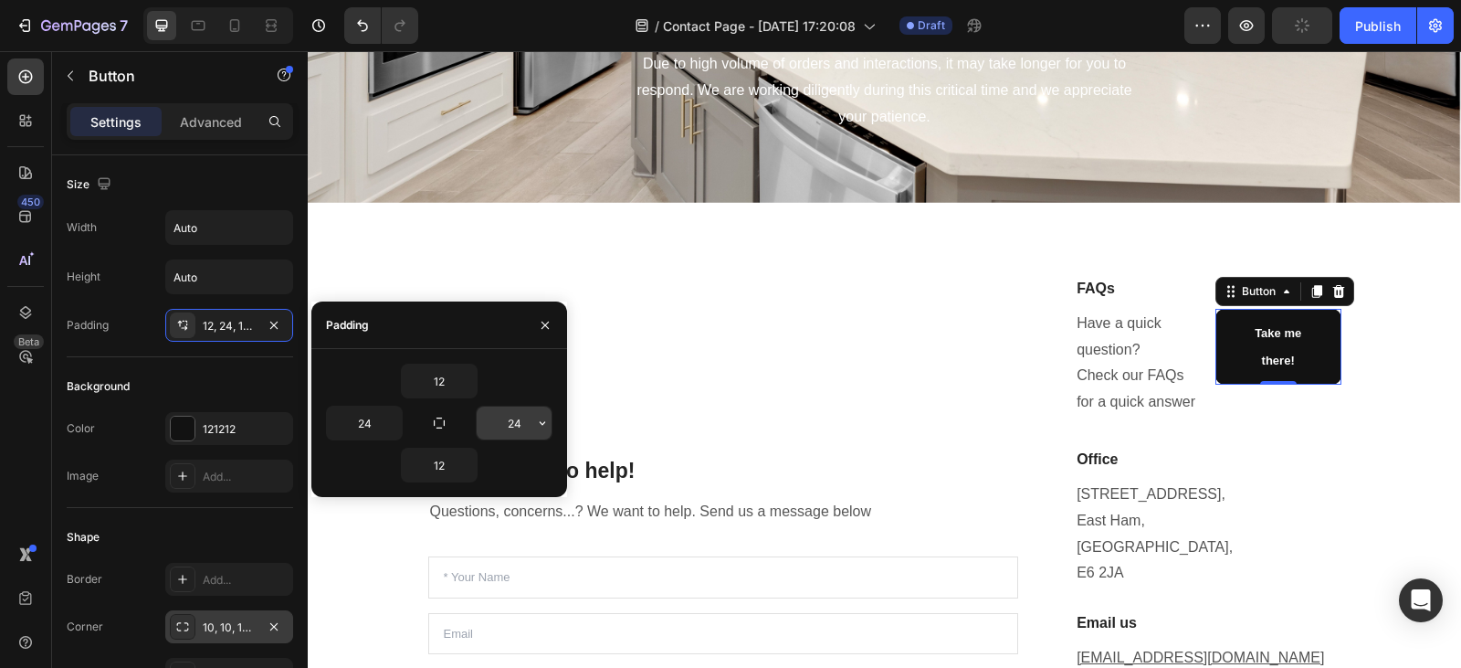
click at [528, 426] on input "24" at bounding box center [514, 422] width 75 height 33
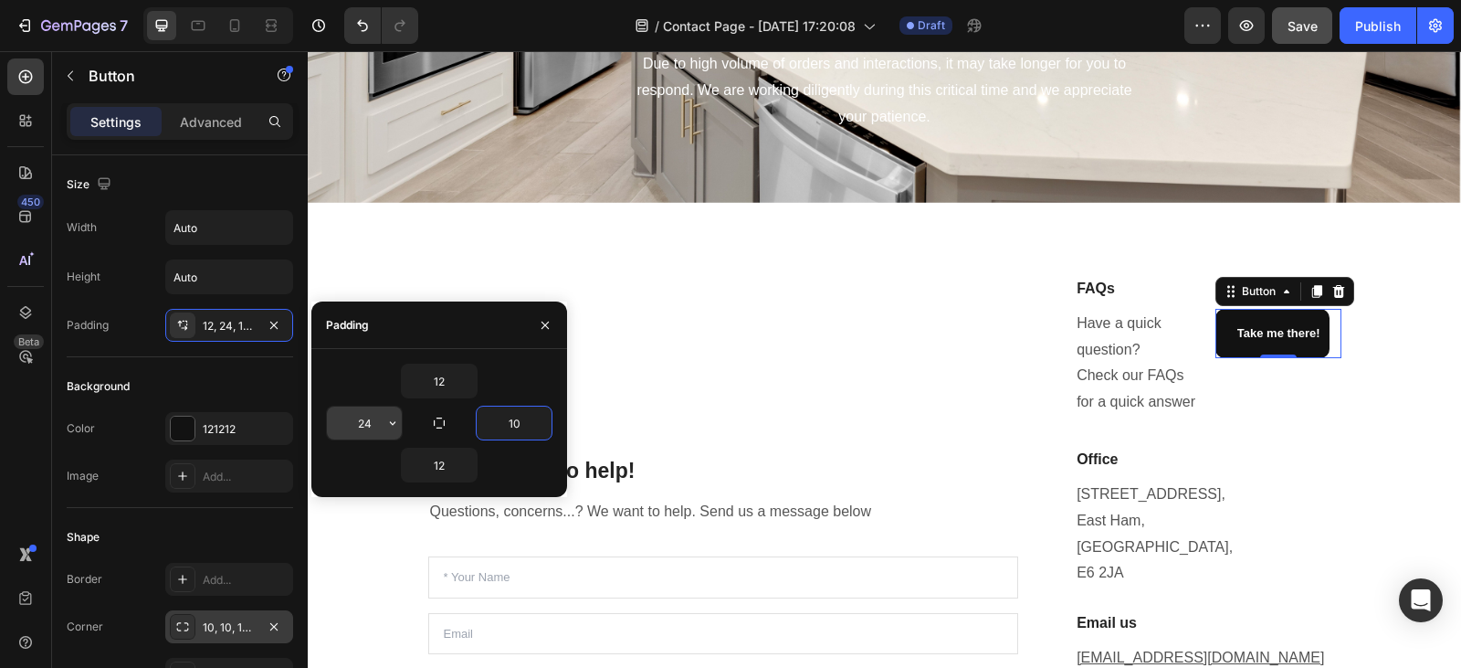
type input "10"
click at [378, 425] on input "24" at bounding box center [364, 422] width 75 height 33
type input "10"
click at [448, 380] on input "12" at bounding box center [439, 380] width 75 height 33
type input "10"
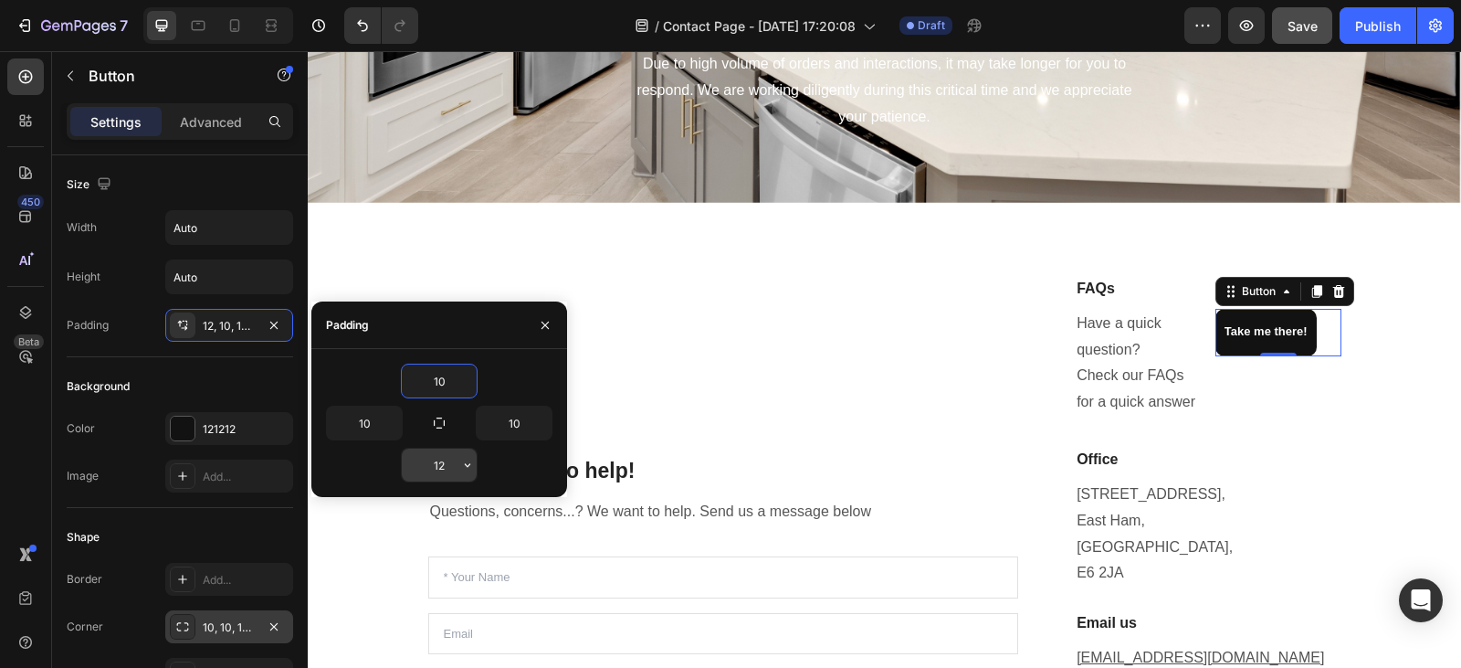
click at [449, 465] on input "12" at bounding box center [439, 464] width 75 height 33
type input "10"
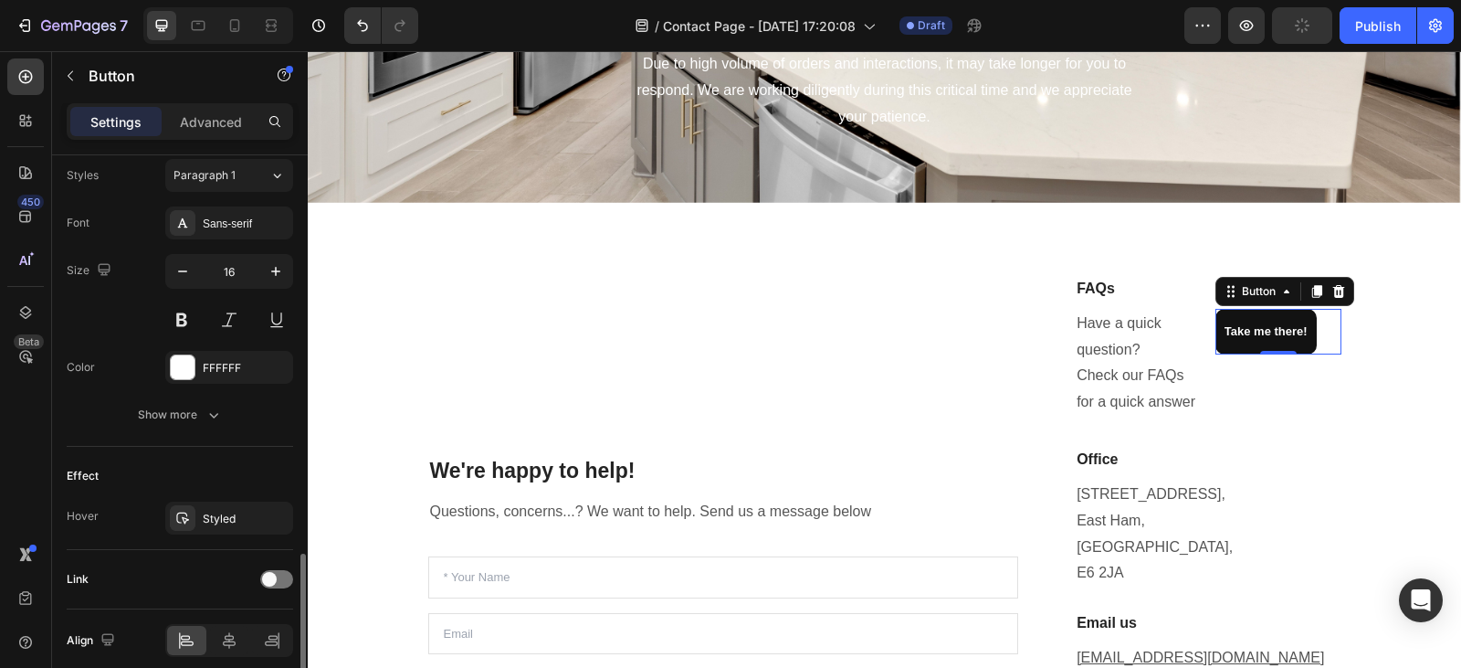
scroll to position [745, 0]
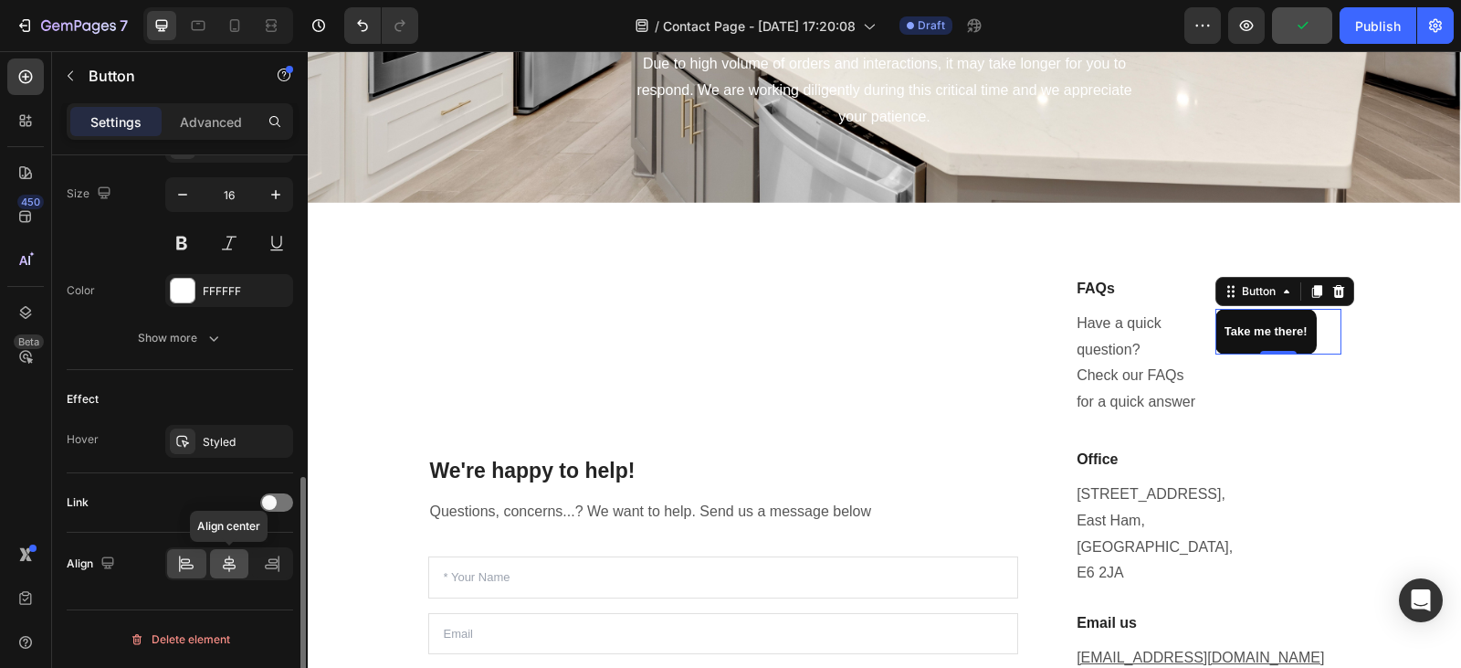
click at [233, 566] on icon at bounding box center [229, 563] width 18 height 18
click at [270, 497] on span at bounding box center [269, 502] width 15 height 15
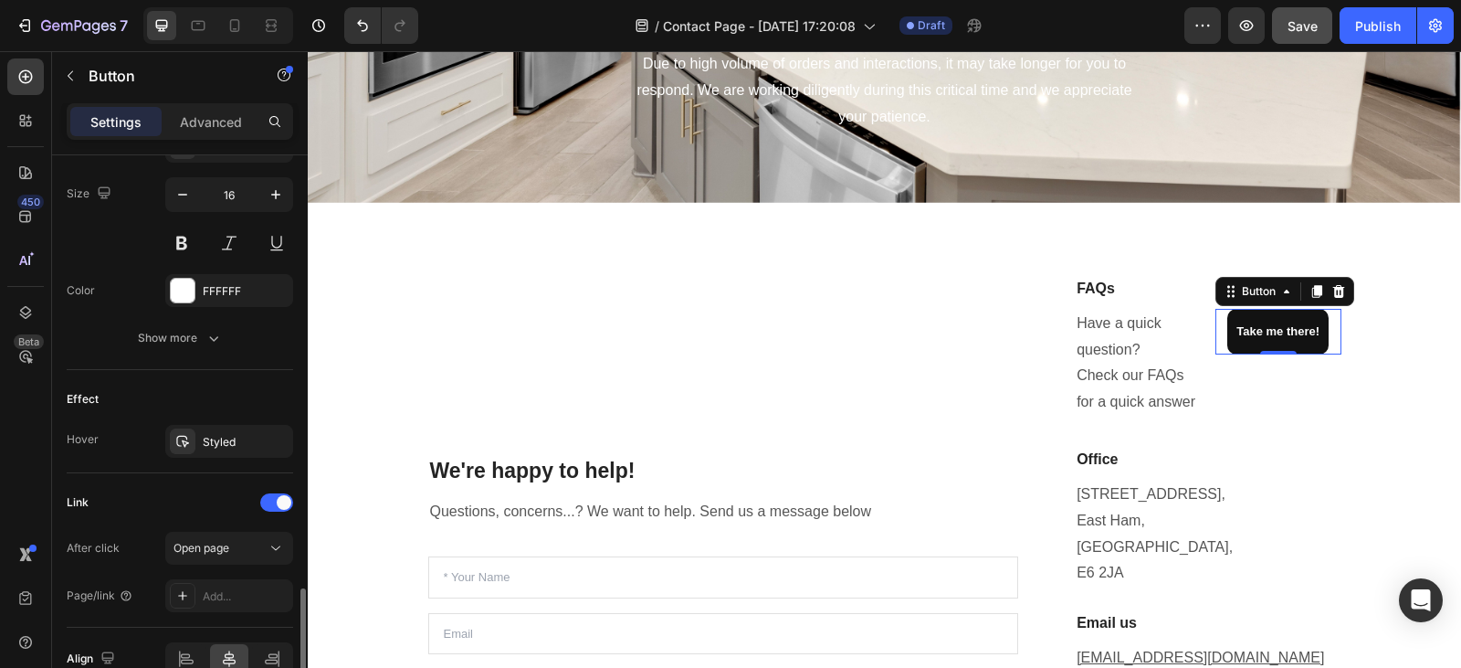
scroll to position [840, 0]
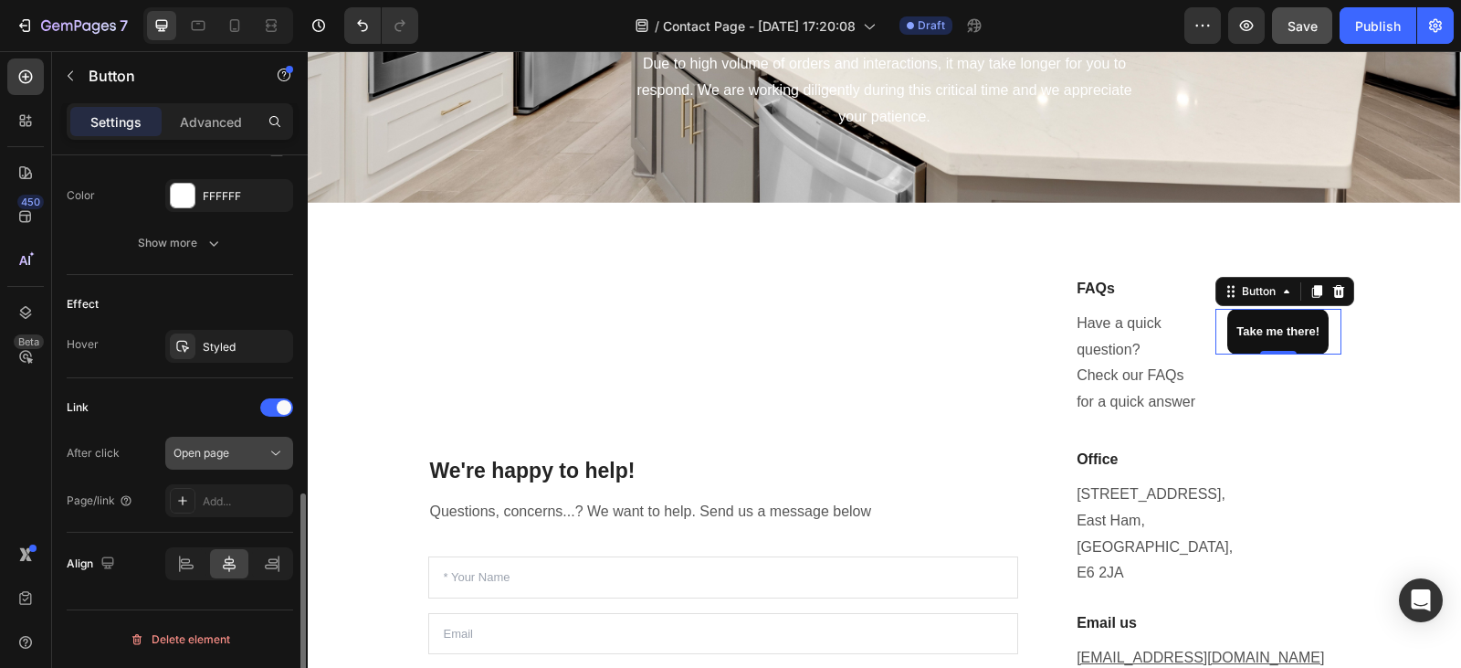
click at [264, 448] on div "Open page" at bounding box center [220, 453] width 93 height 16
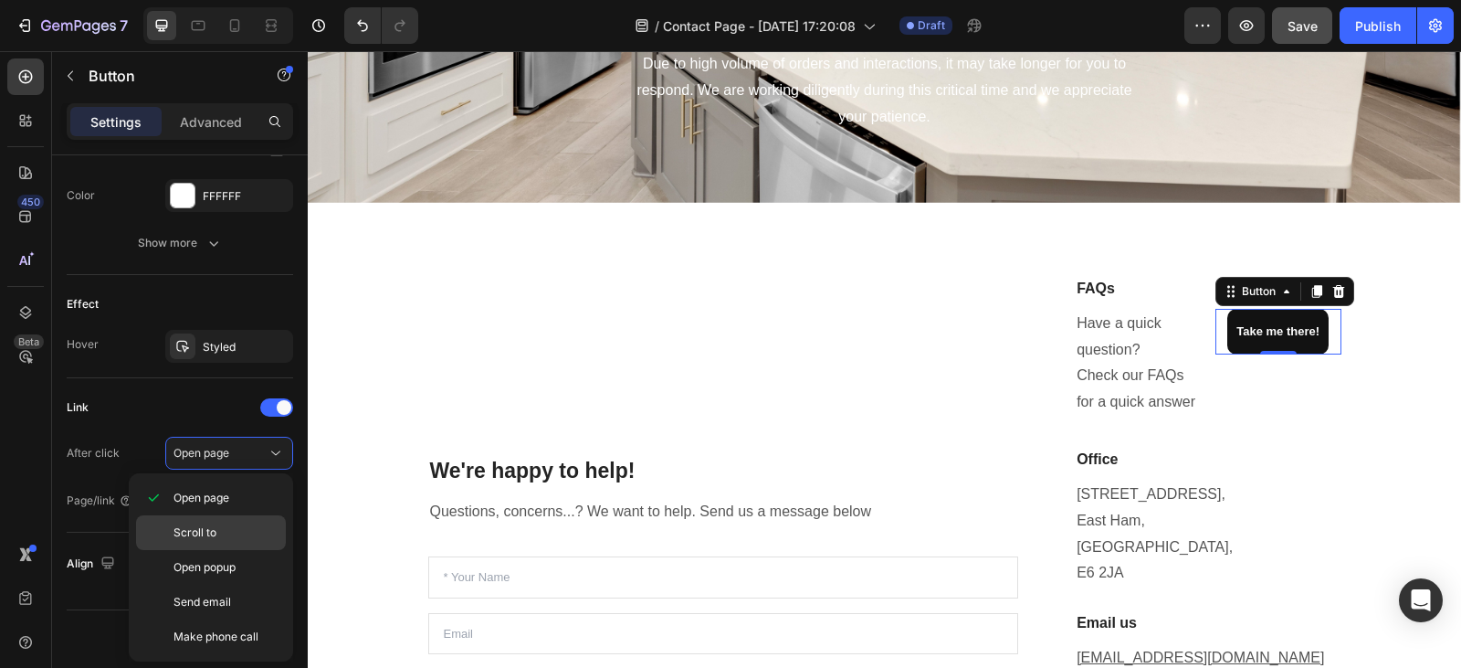
click at [234, 532] on p "Scroll to" at bounding box center [226, 532] width 104 height 16
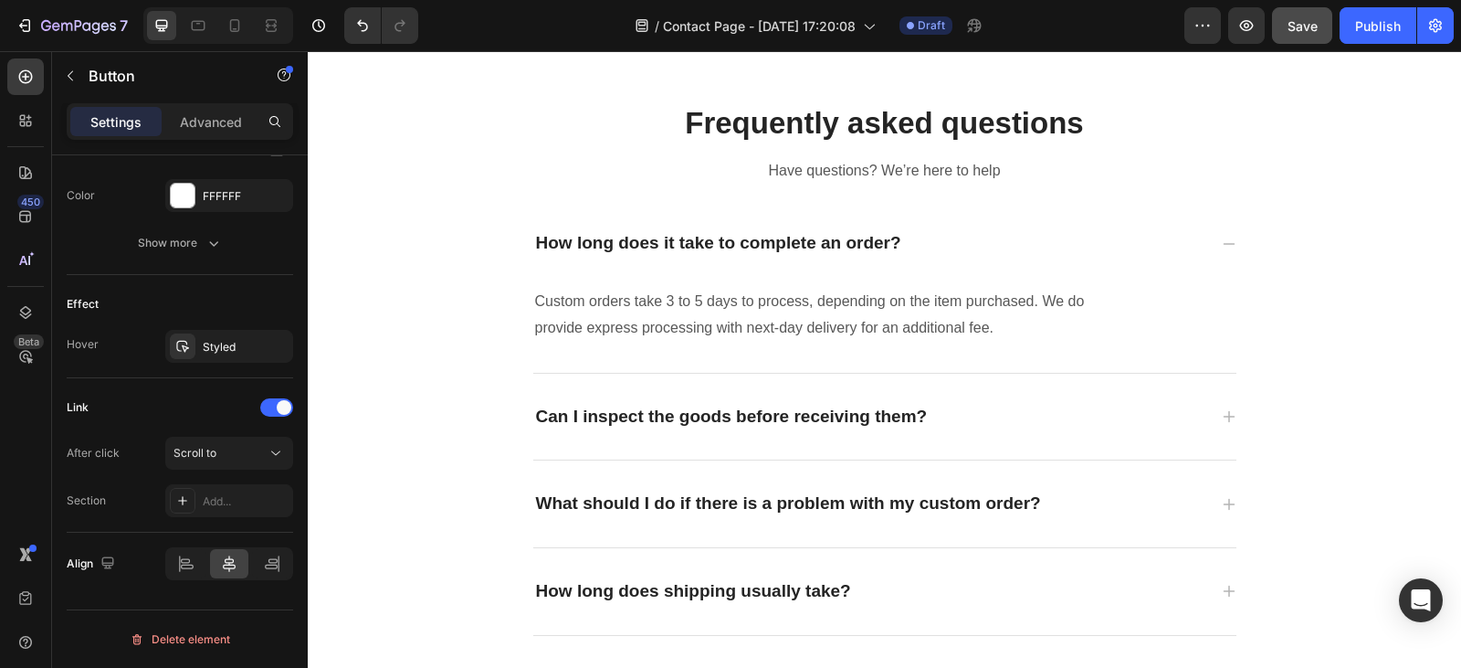
scroll to position [1612, 0]
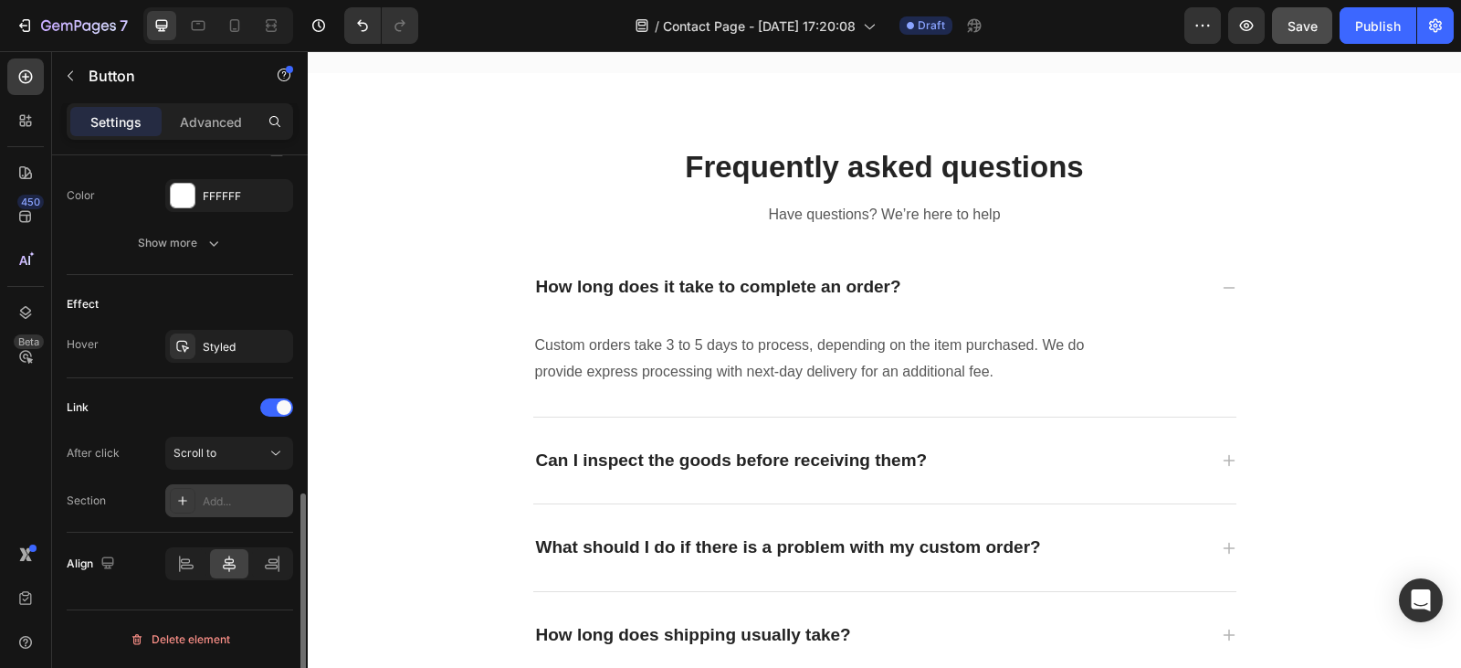
click at [219, 504] on div "Add..." at bounding box center [246, 501] width 86 height 16
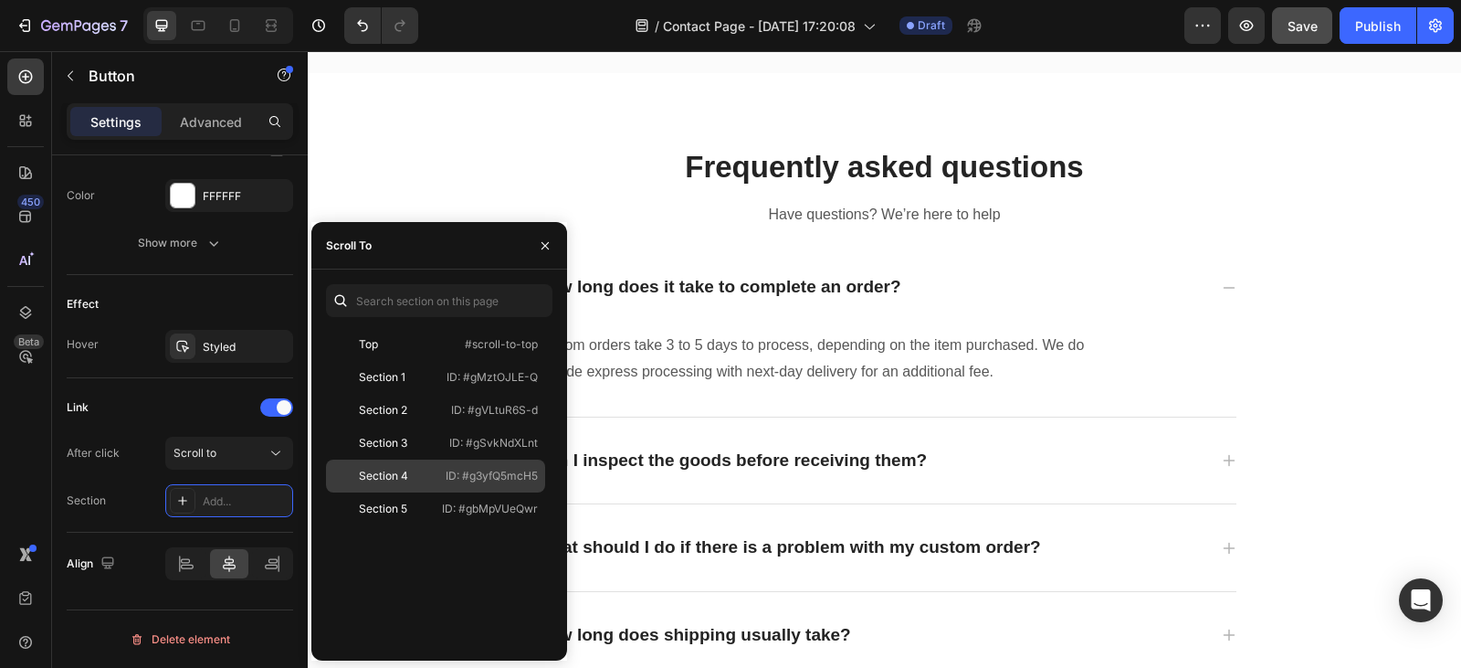
click at [418, 471] on div "Section 4" at bounding box center [385, 476] width 105 height 16
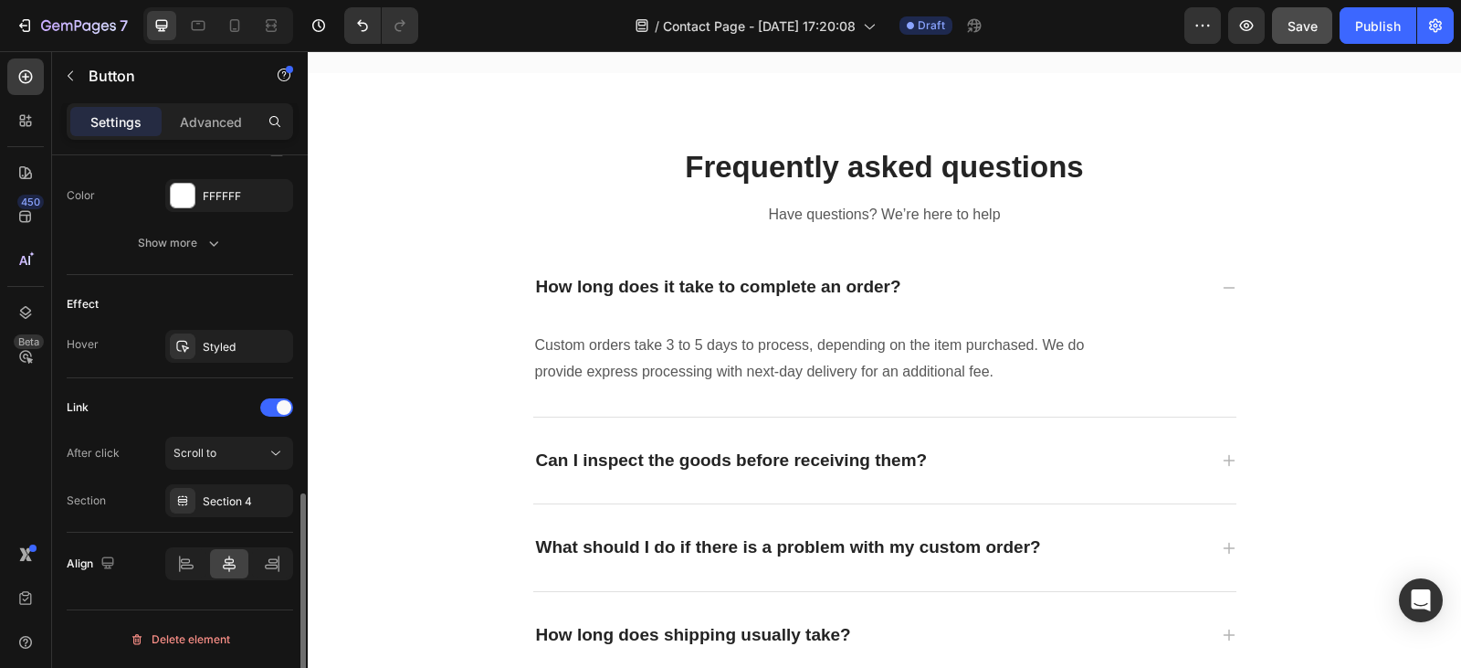
click at [159, 413] on div "Link" at bounding box center [180, 407] width 226 height 29
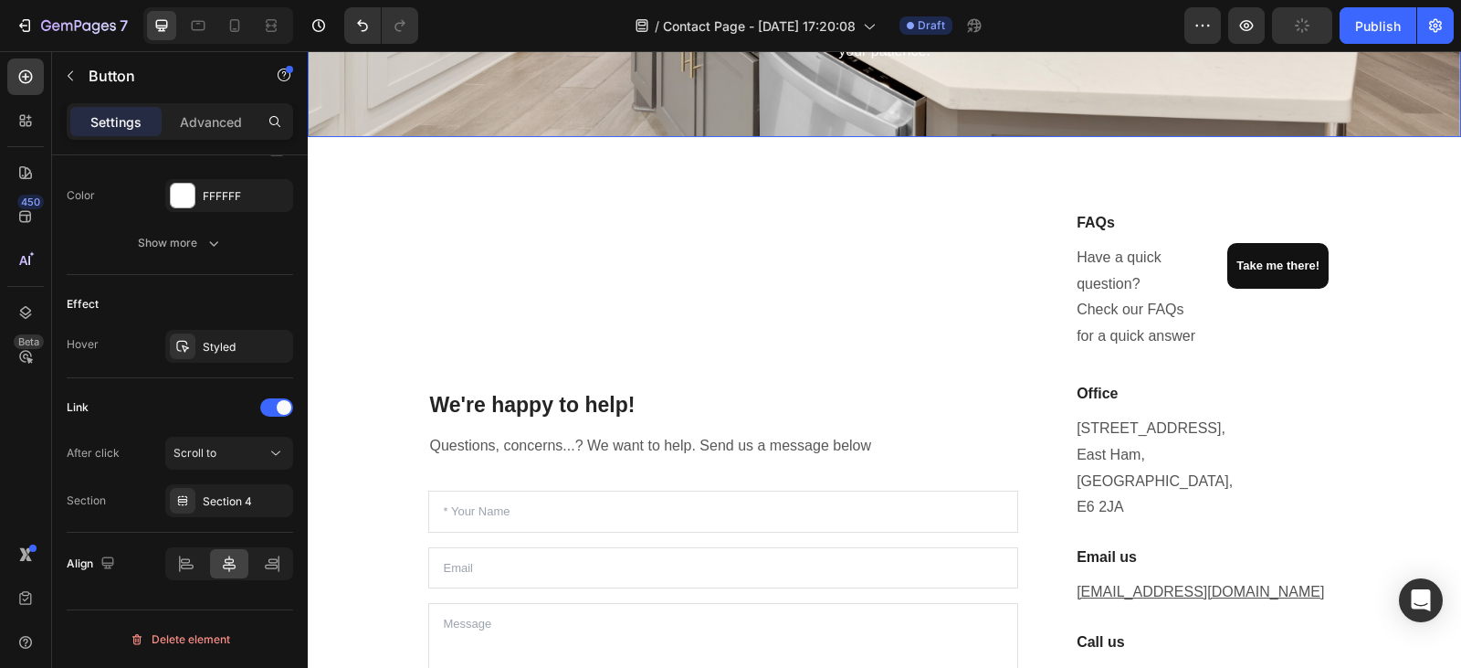
scroll to position [0, 0]
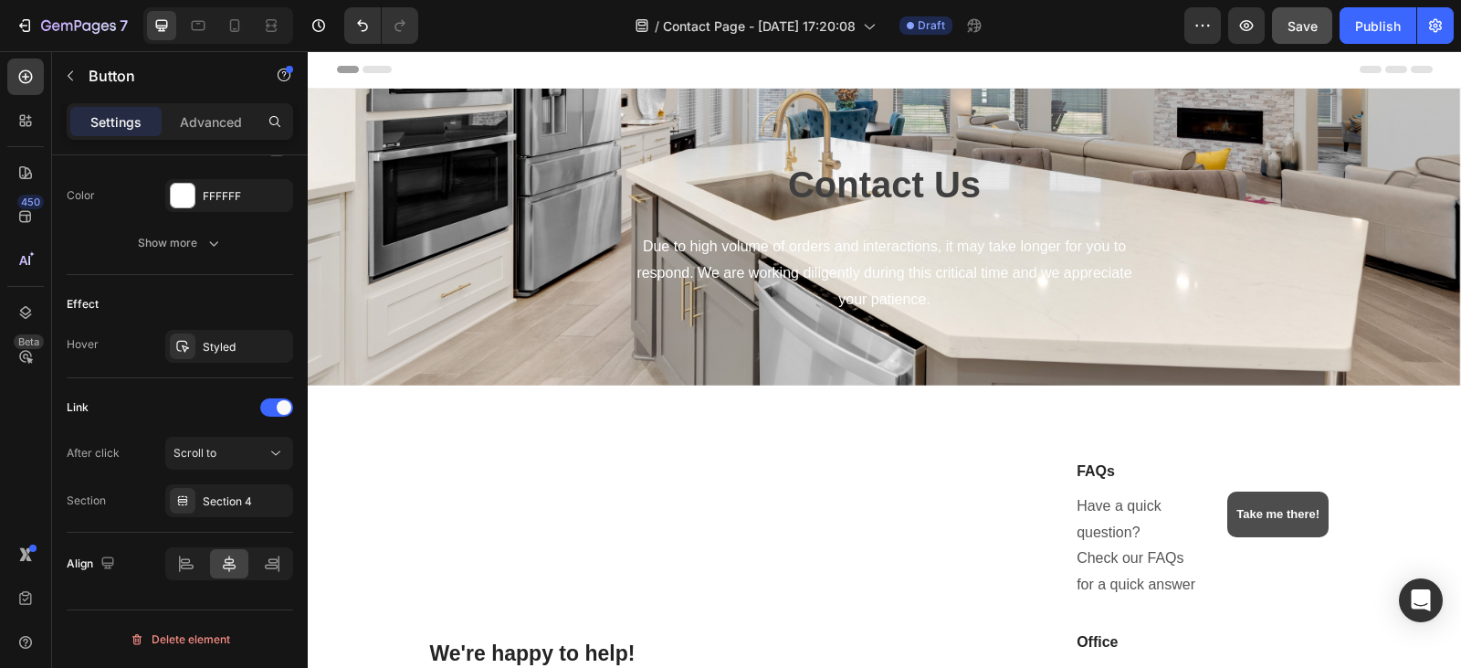
click at [1276, 491] on link "Take me there!" at bounding box center [1277, 514] width 101 height 46
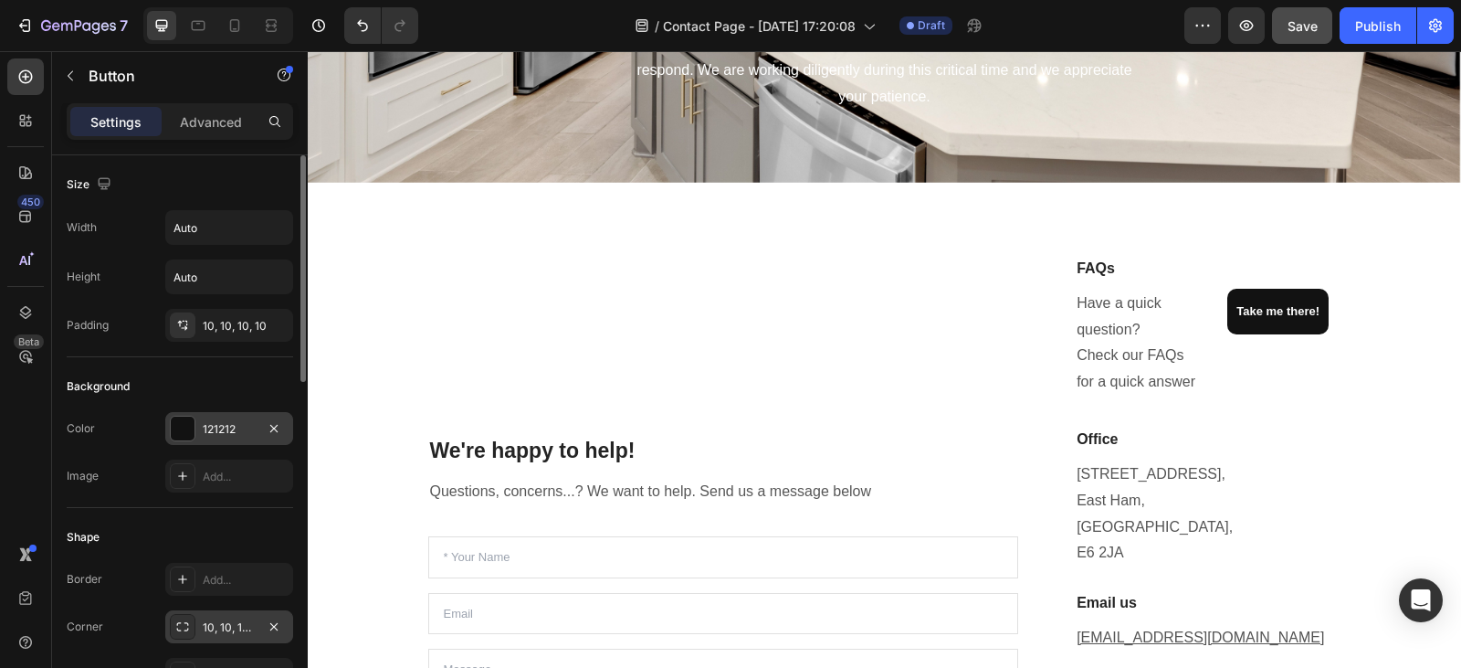
click at [225, 424] on div "121212" at bounding box center [229, 429] width 53 height 16
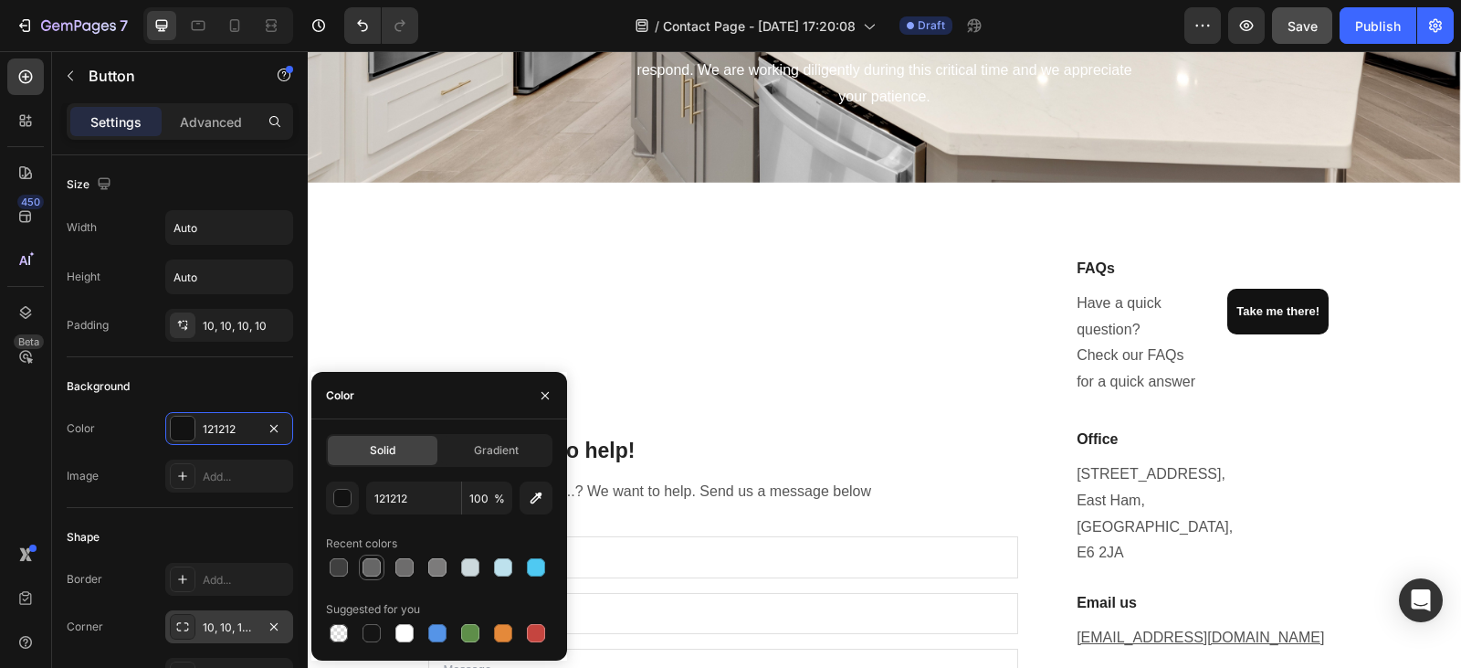
click at [383, 564] on div at bounding box center [372, 567] width 26 height 26
click at [441, 567] on div at bounding box center [437, 567] width 18 height 18
click at [330, 571] on div at bounding box center [339, 567] width 18 height 18
click at [366, 634] on div at bounding box center [372, 633] width 18 height 18
type input "151515"
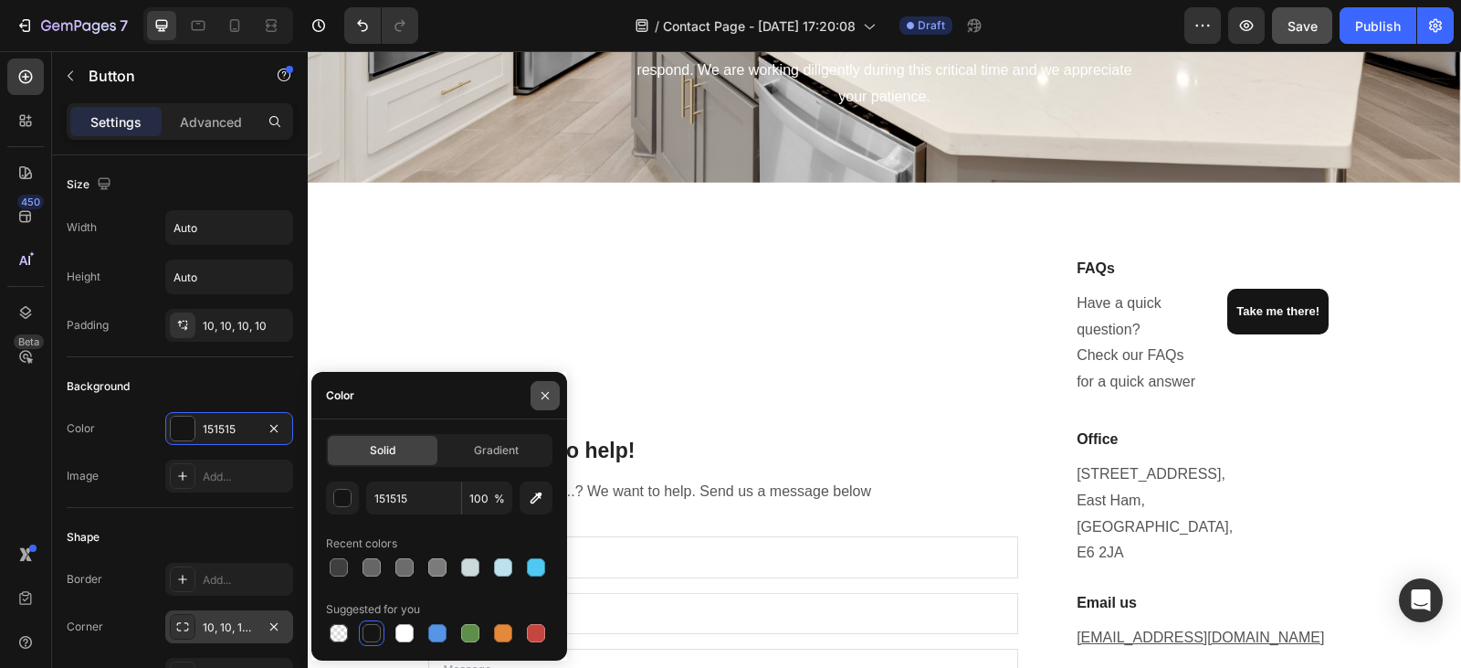
click at [546, 395] on icon "button" at bounding box center [545, 394] width 7 height 7
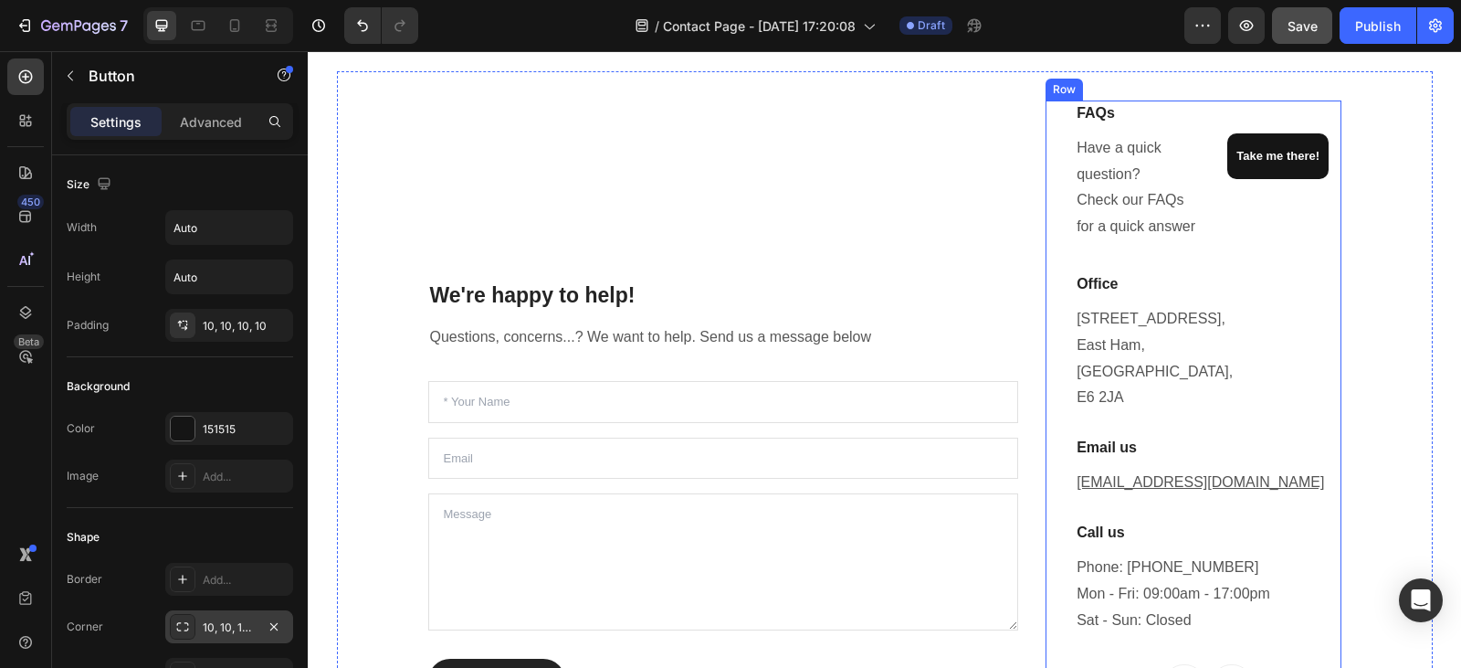
scroll to position [352, 0]
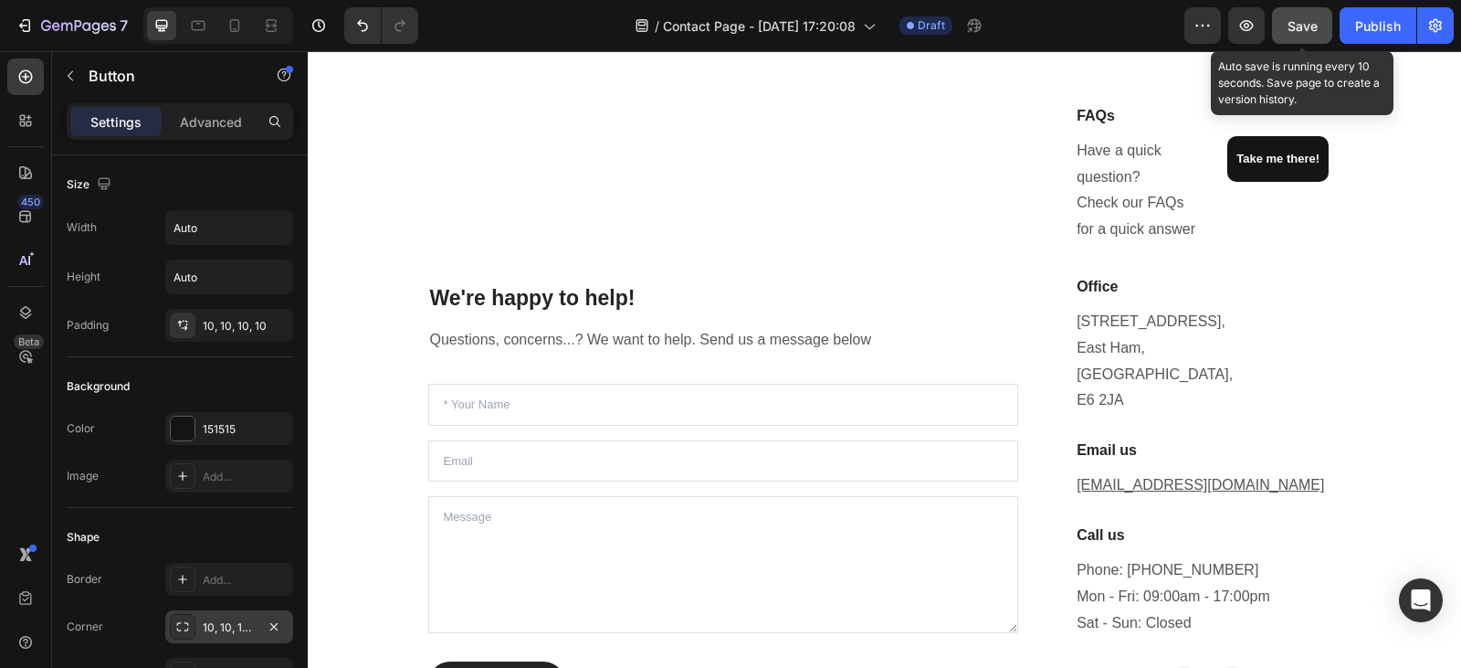
click at [1308, 35] on button "Save" at bounding box center [1302, 25] width 60 height 37
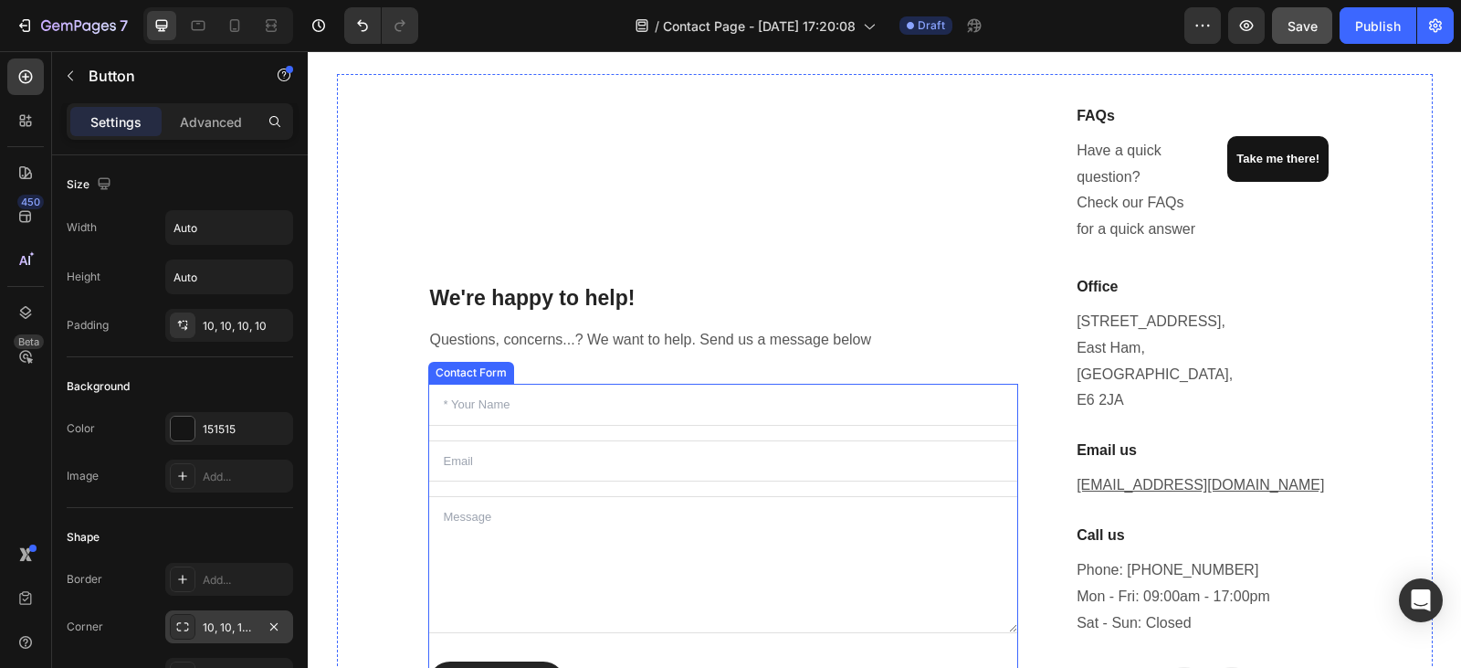
click at [495, 436] on div "Text Field Email Field Text Area Submit Submit Button Contact Form" at bounding box center [723, 544] width 591 height 321
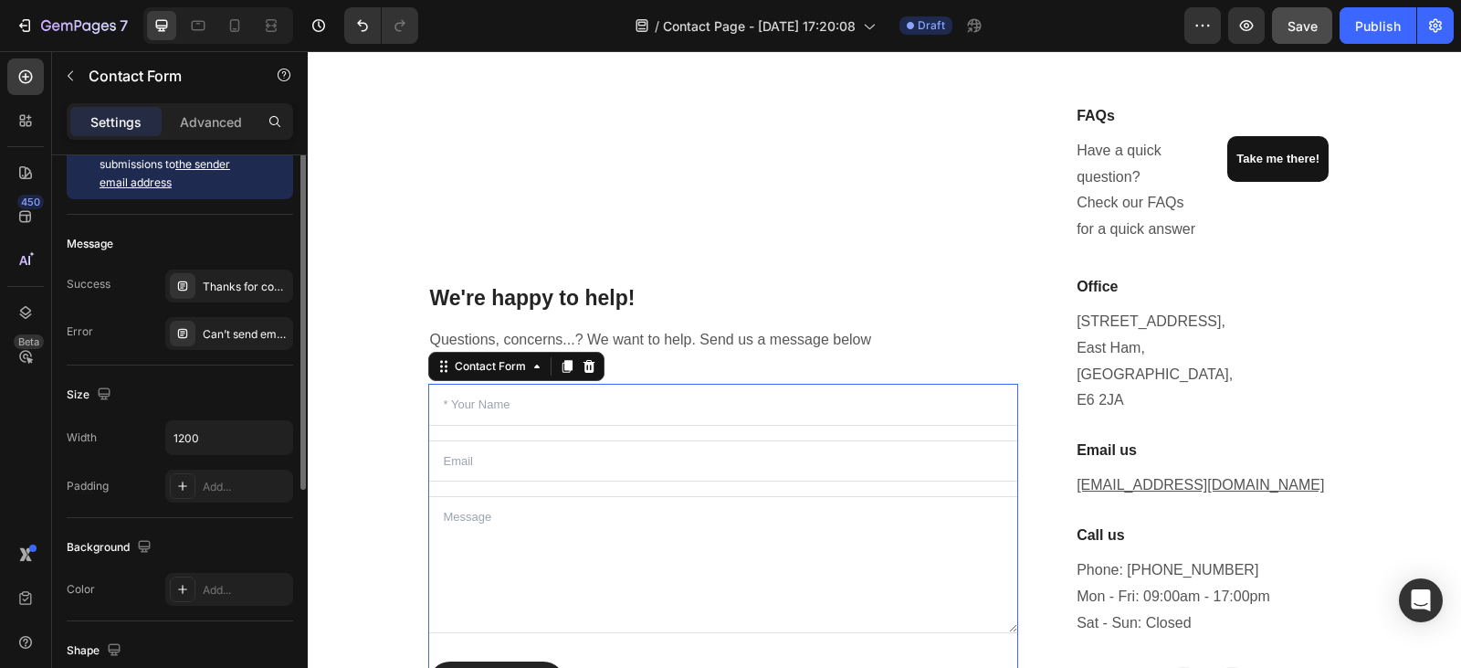
scroll to position [0, 0]
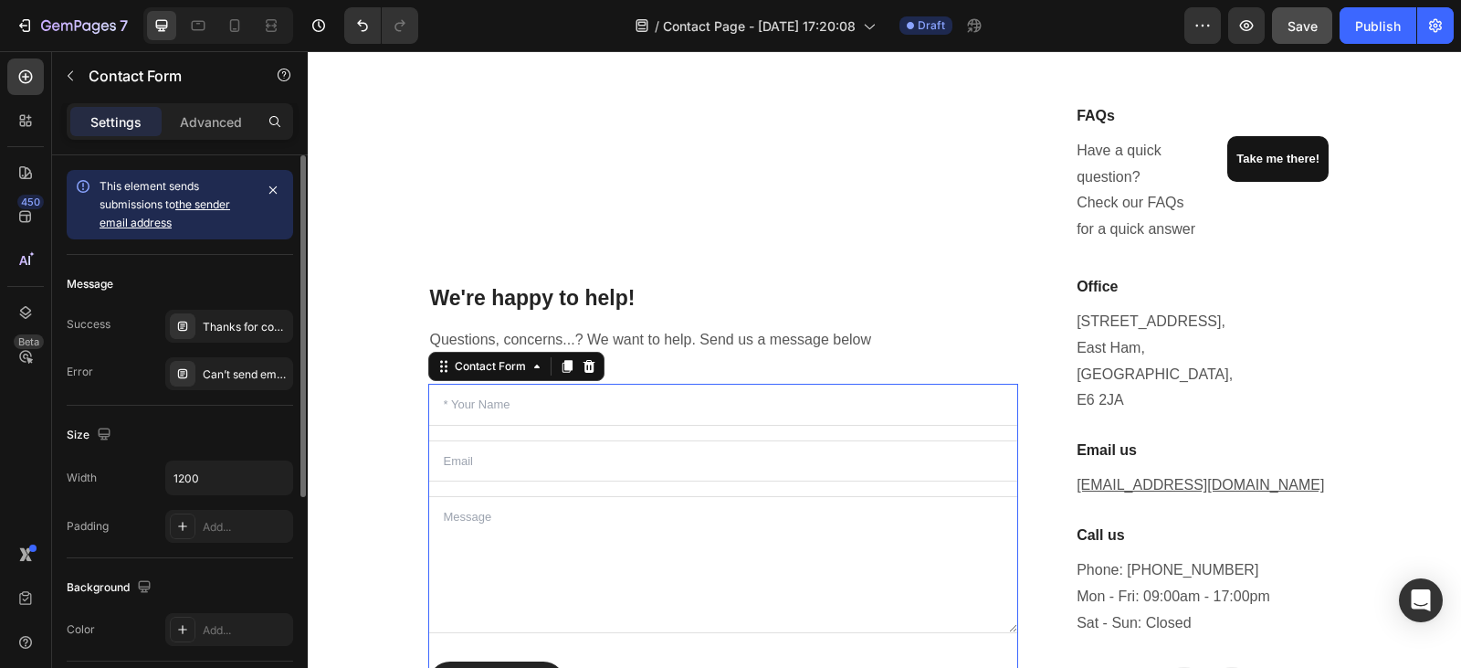
click at [131, 221] on link "the sender email address" at bounding box center [165, 213] width 131 height 32
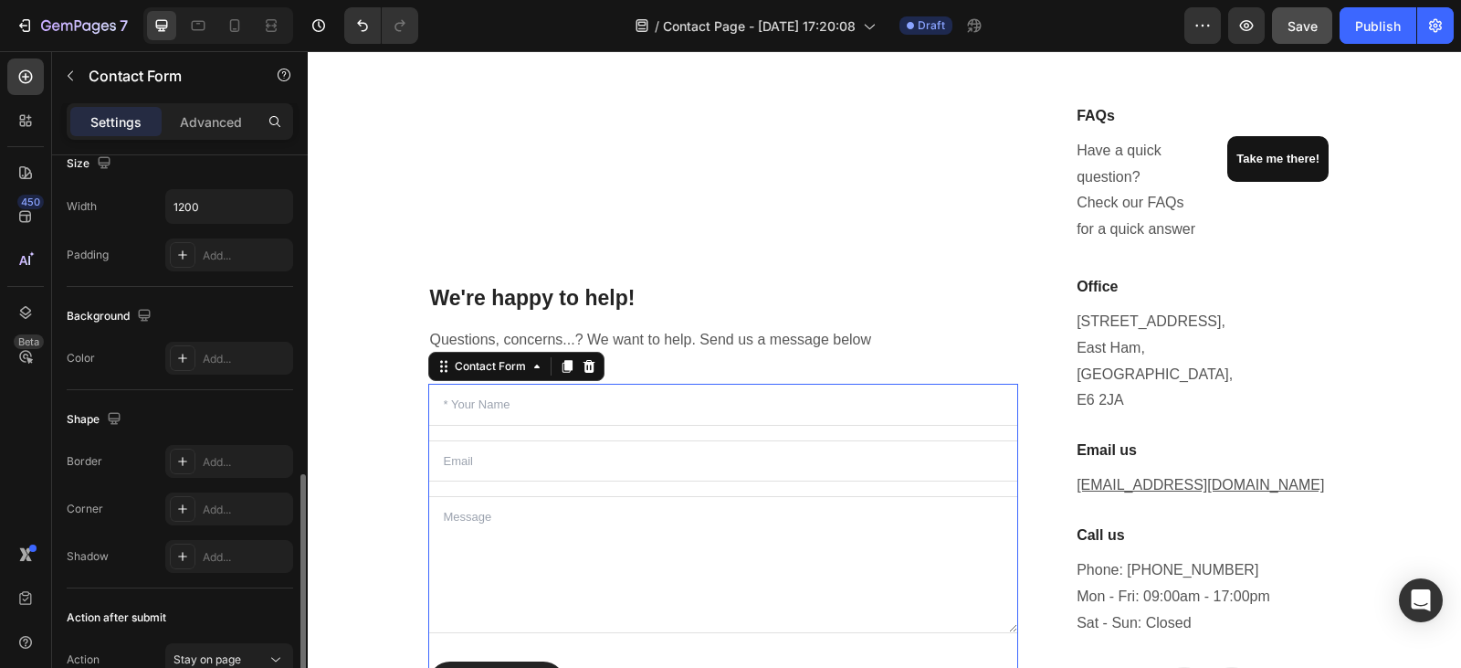
scroll to position [367, 0]
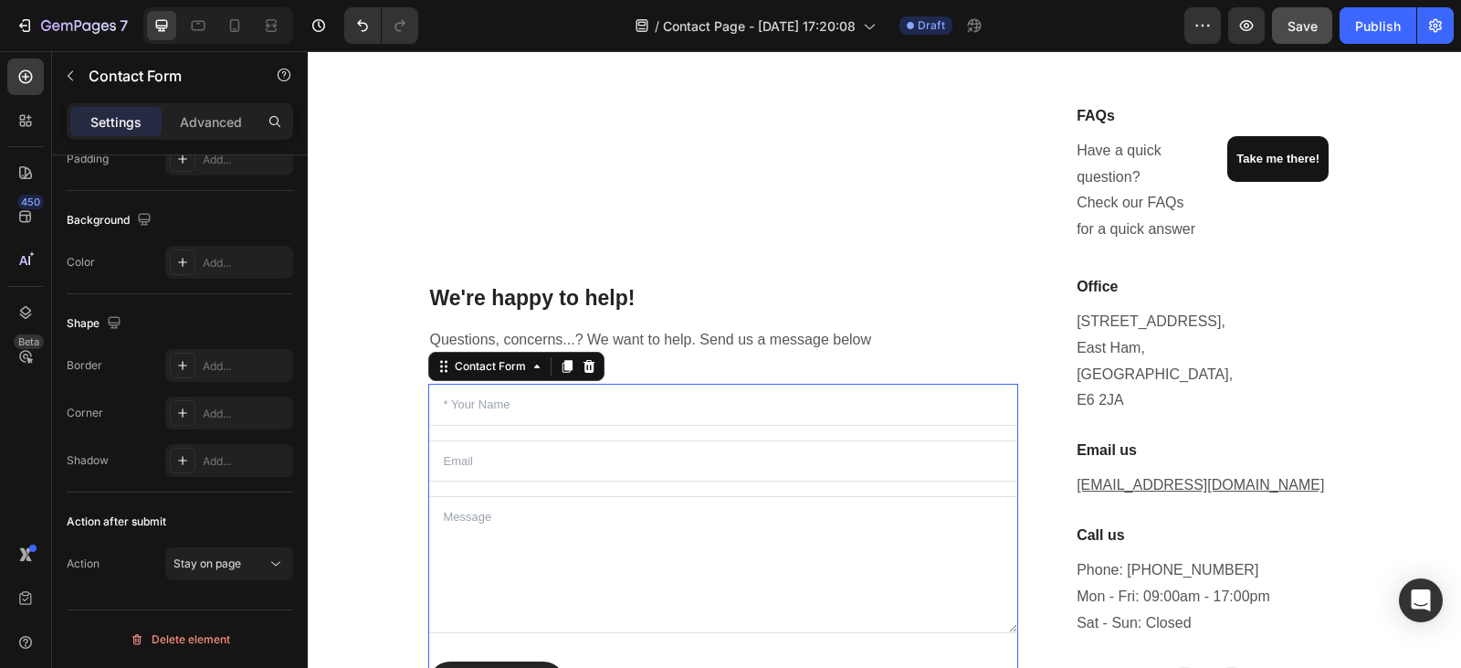
click at [538, 432] on div "Text Field Email Field Text Area Submit Submit Button Contact Form 0" at bounding box center [723, 544] width 591 height 321
click at [532, 366] on icon at bounding box center [537, 366] width 15 height 15
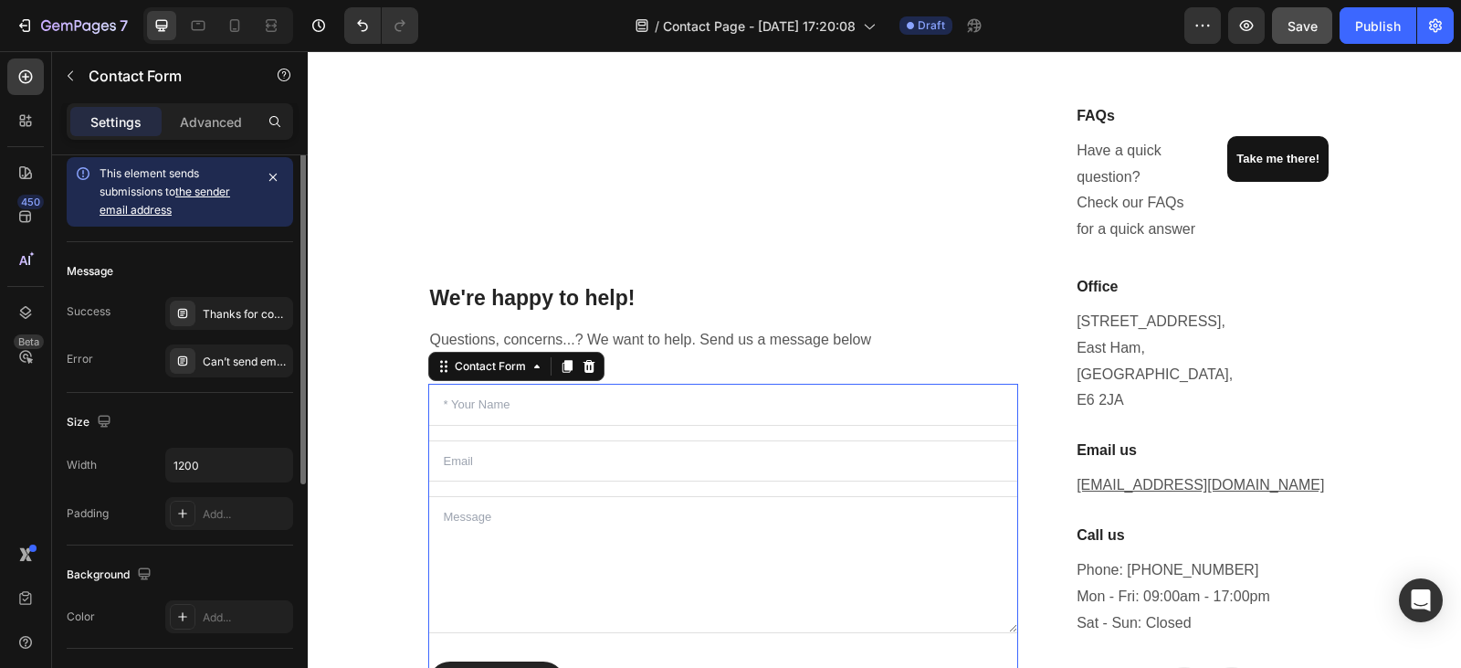
scroll to position [0, 0]
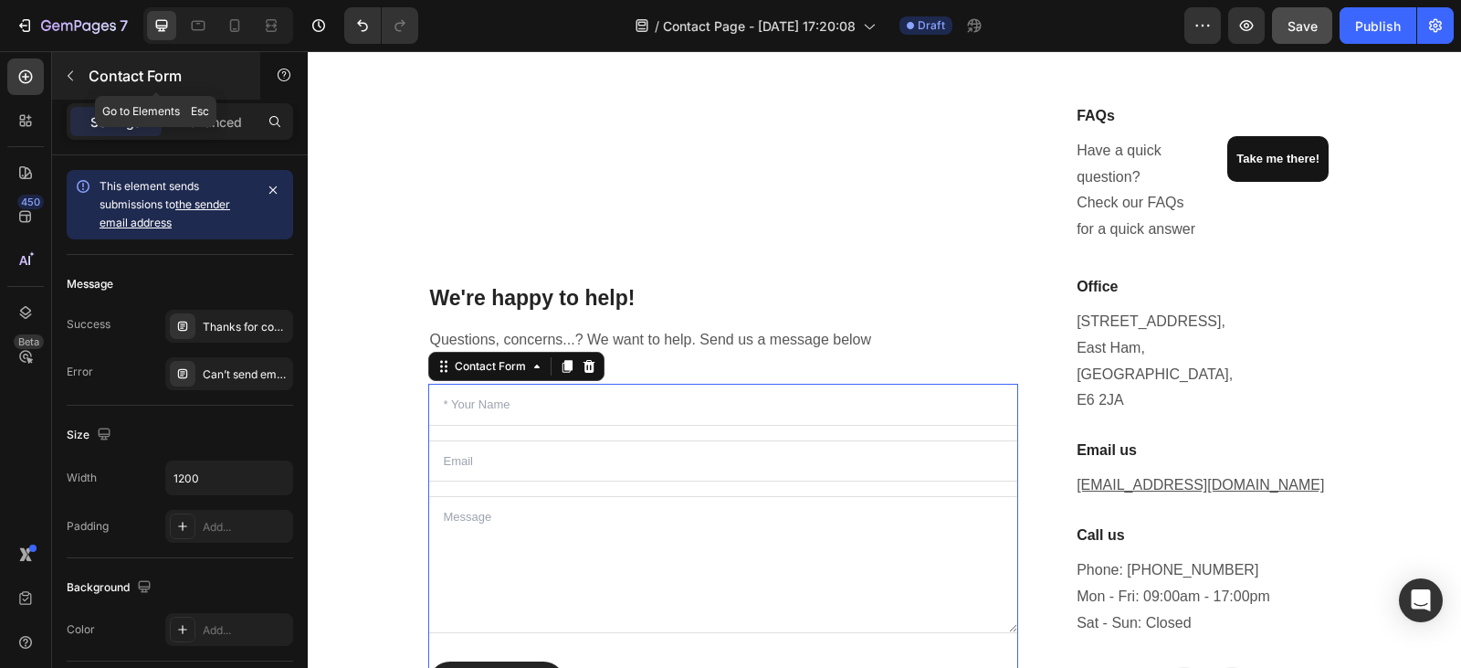
click at [73, 80] on icon "button" at bounding box center [70, 76] width 5 height 10
